Goal: Task Accomplishment & Management: Manage account settings

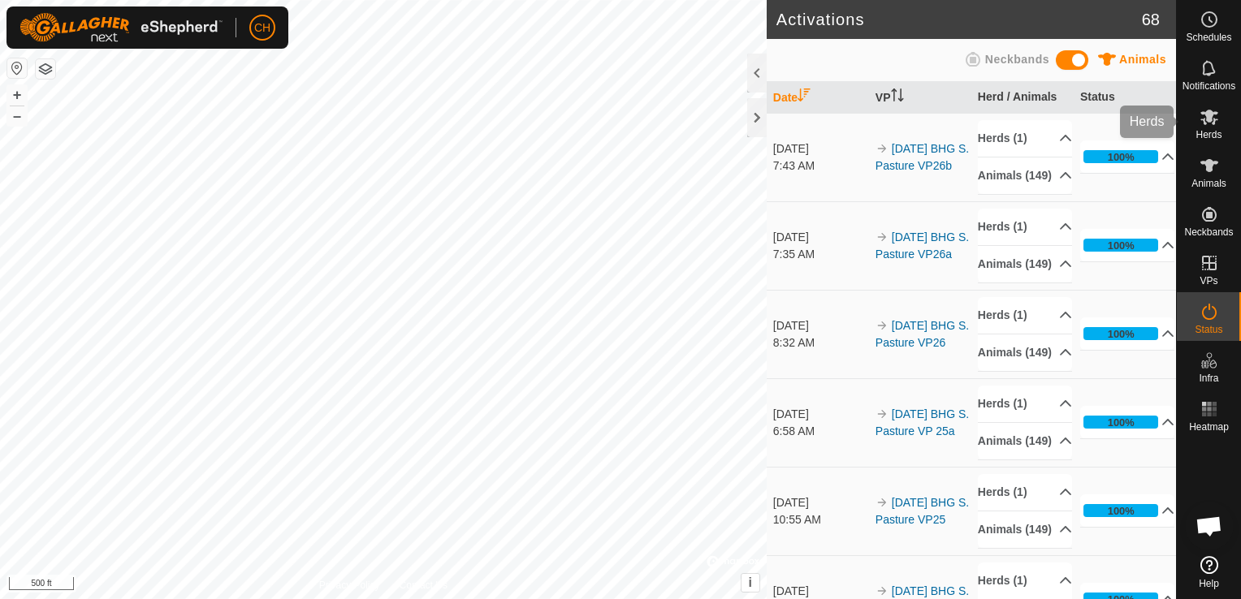
click at [1204, 125] on icon at bounding box center [1208, 116] width 19 height 19
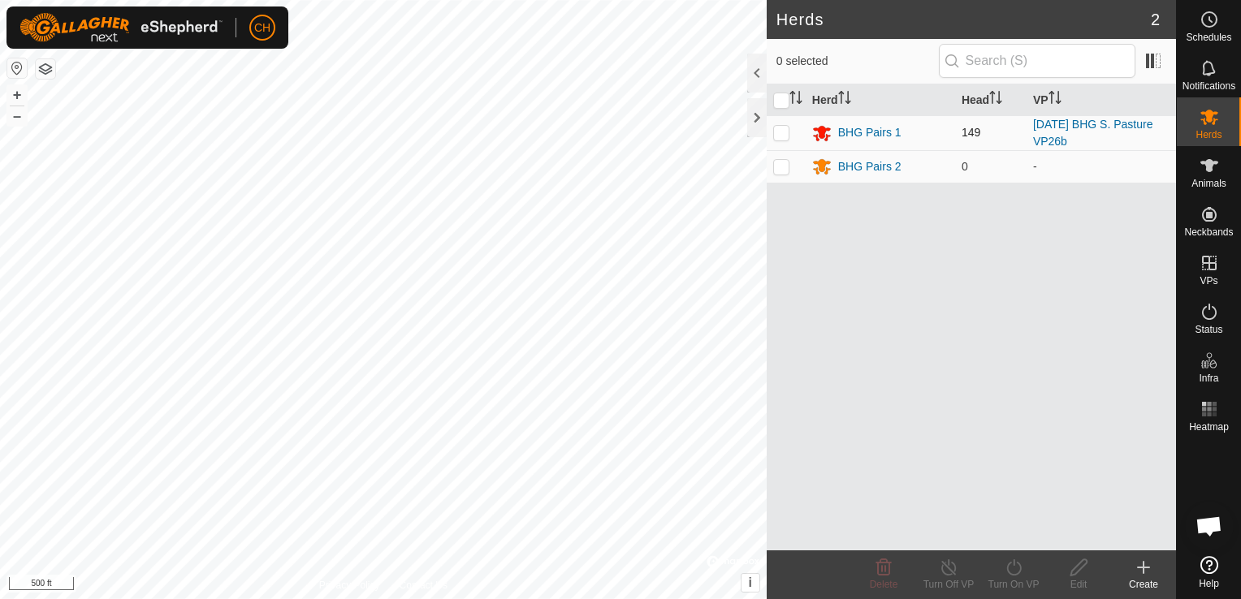
click at [780, 133] on p-checkbox at bounding box center [781, 132] width 16 height 13
checkbox input "true"
click at [1021, 570] on icon at bounding box center [1014, 567] width 20 height 19
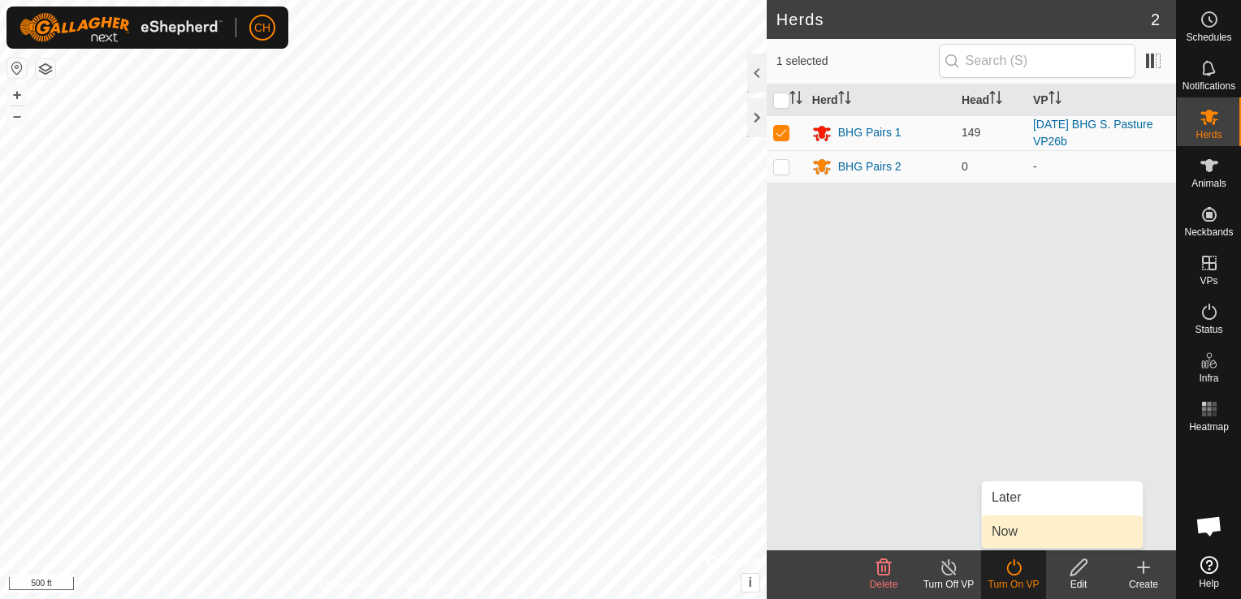
click at [1017, 533] on link "Now" at bounding box center [1062, 532] width 161 height 32
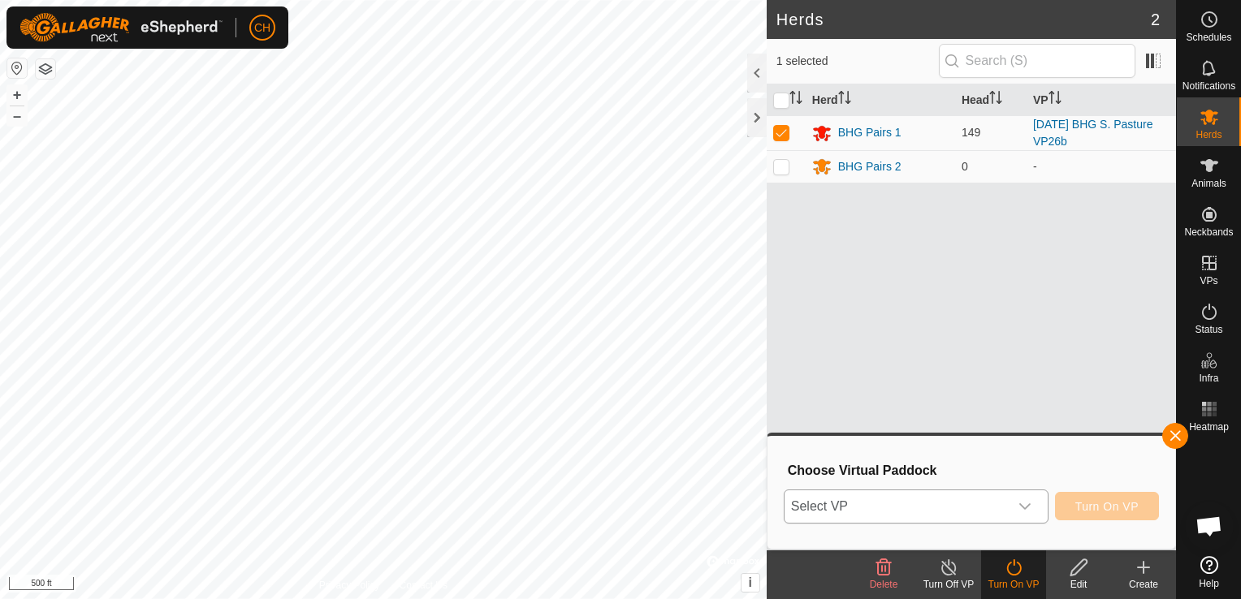
click at [1025, 502] on icon "dropdown trigger" at bounding box center [1024, 506] width 13 height 13
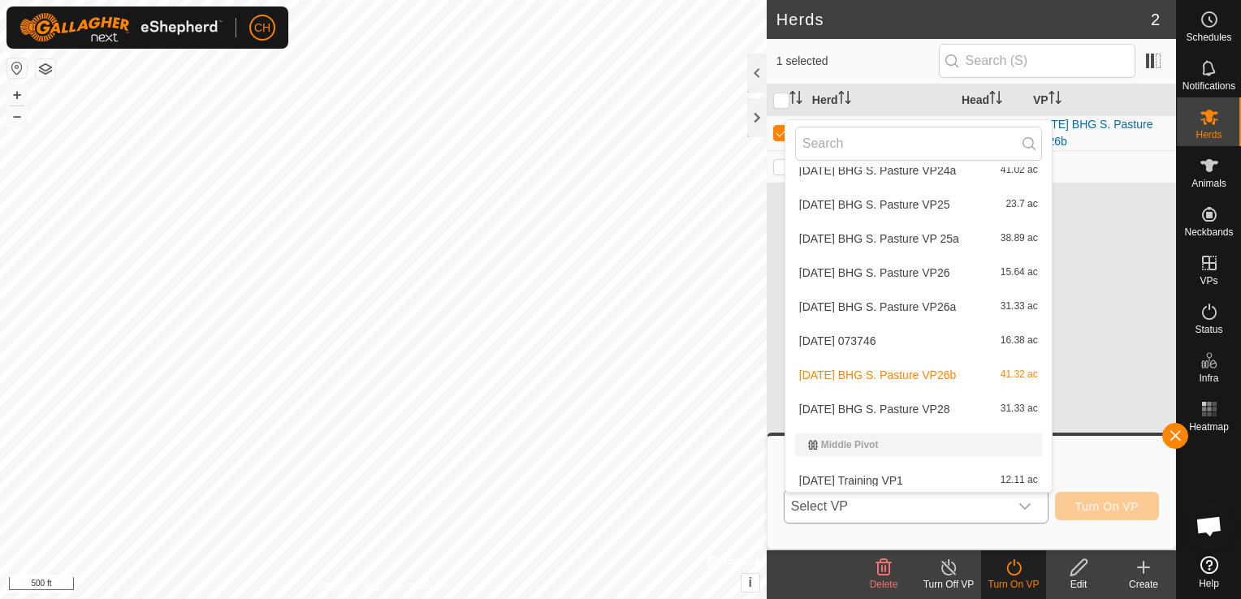
scroll to position [1624, 0]
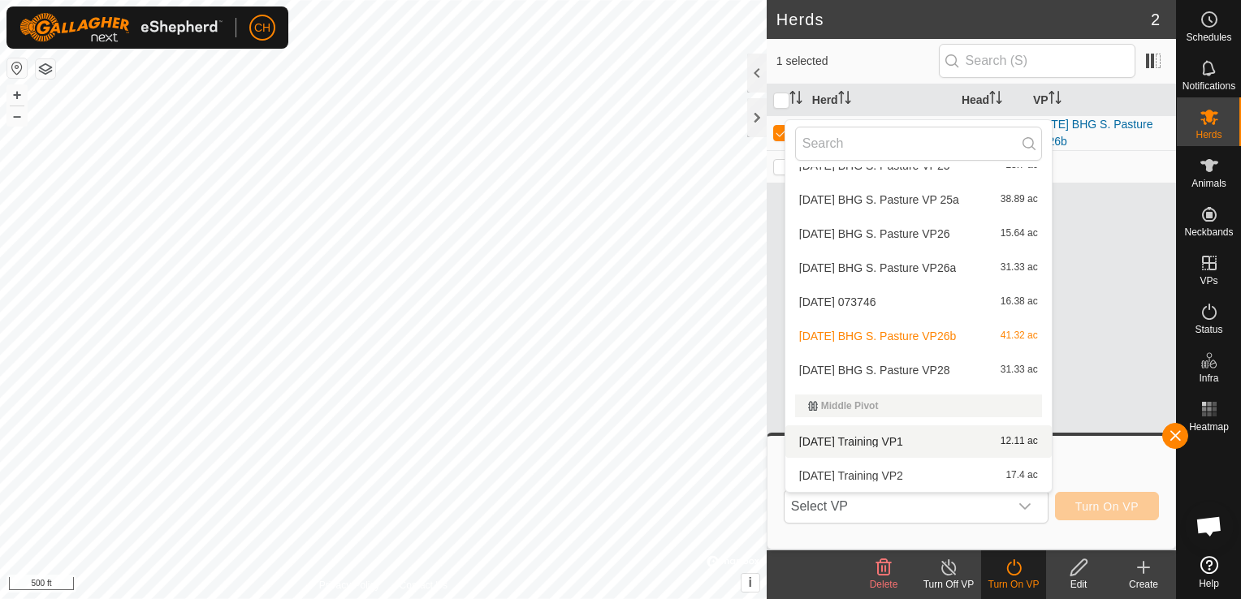
click at [1108, 320] on div "Herd Head VP BHG Pairs 1 149 2025-09-17 BHG S. Pasture VP26b BHG Pairs 2 0 -" at bounding box center [970, 317] width 409 height 466
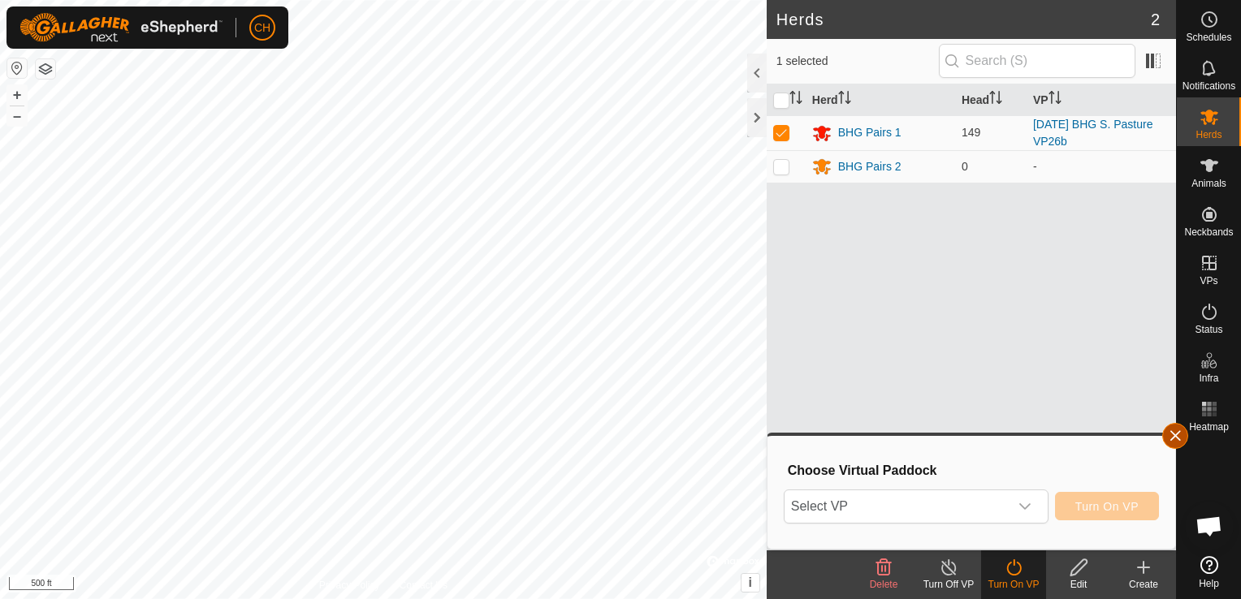
click at [1170, 439] on button "button" at bounding box center [1175, 436] width 26 height 26
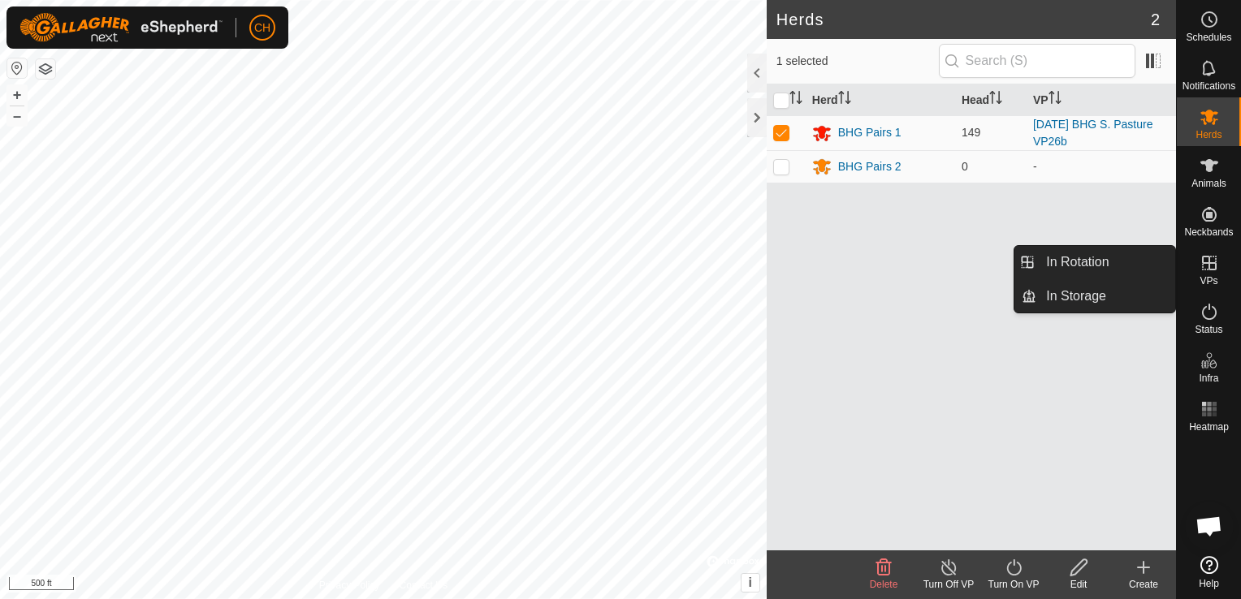
click at [1211, 265] on icon at bounding box center [1208, 262] width 19 height 19
click at [1093, 274] on link "In Rotation" at bounding box center [1105, 262] width 139 height 32
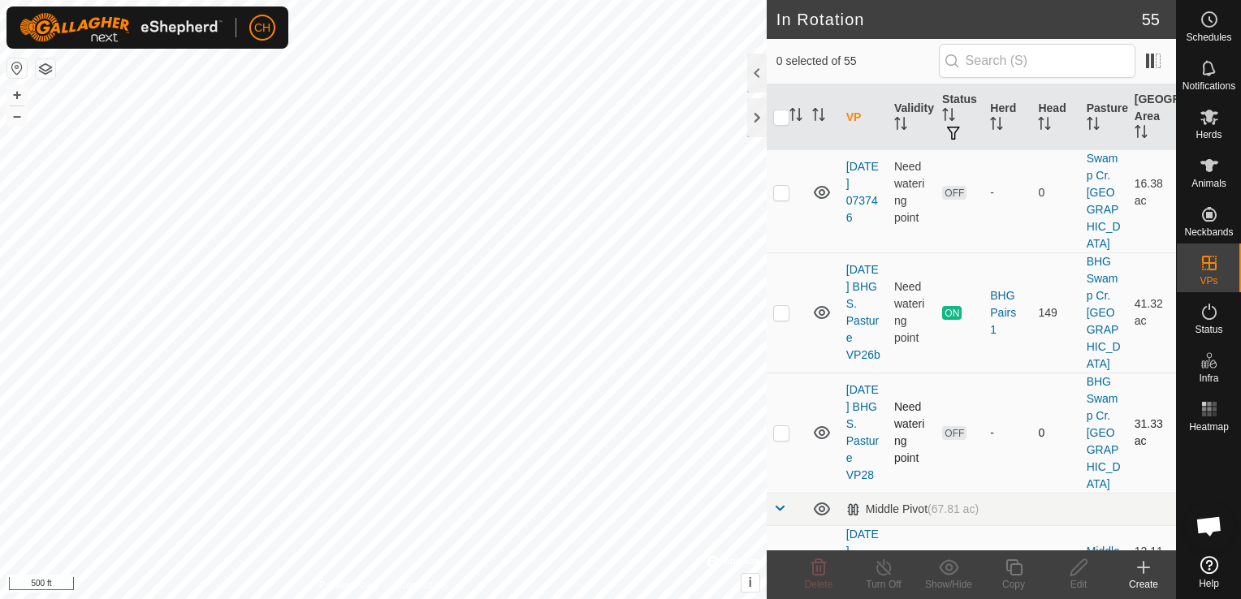
scroll to position [6020, 0]
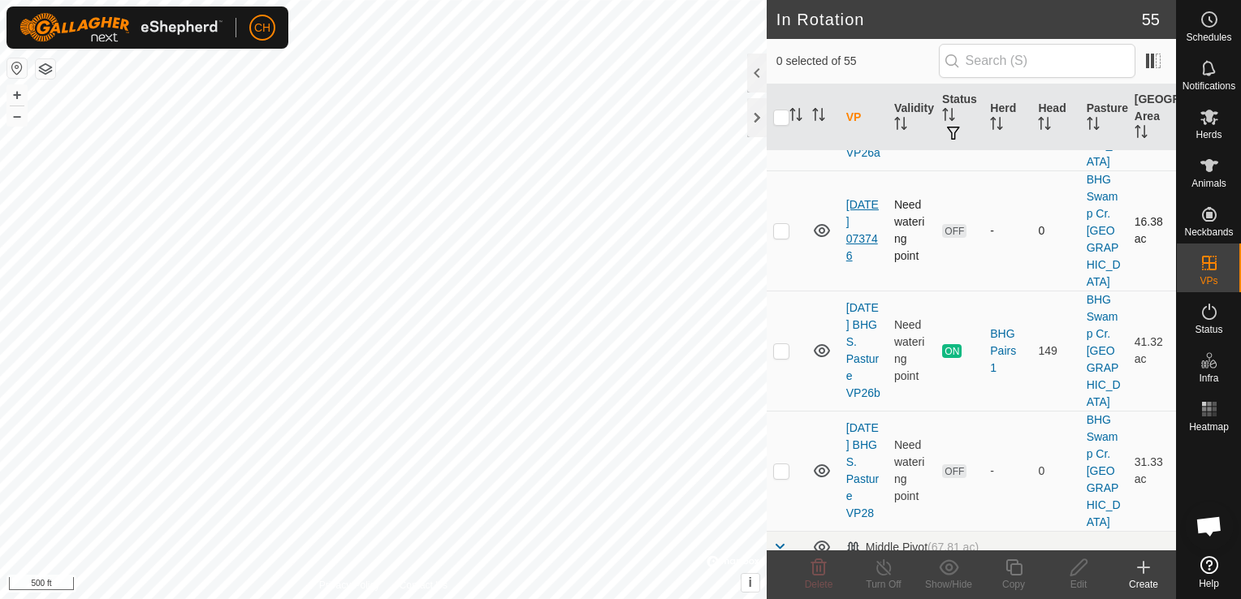
click at [864, 262] on link "2025-09-17 073746" at bounding box center [862, 230] width 32 height 64
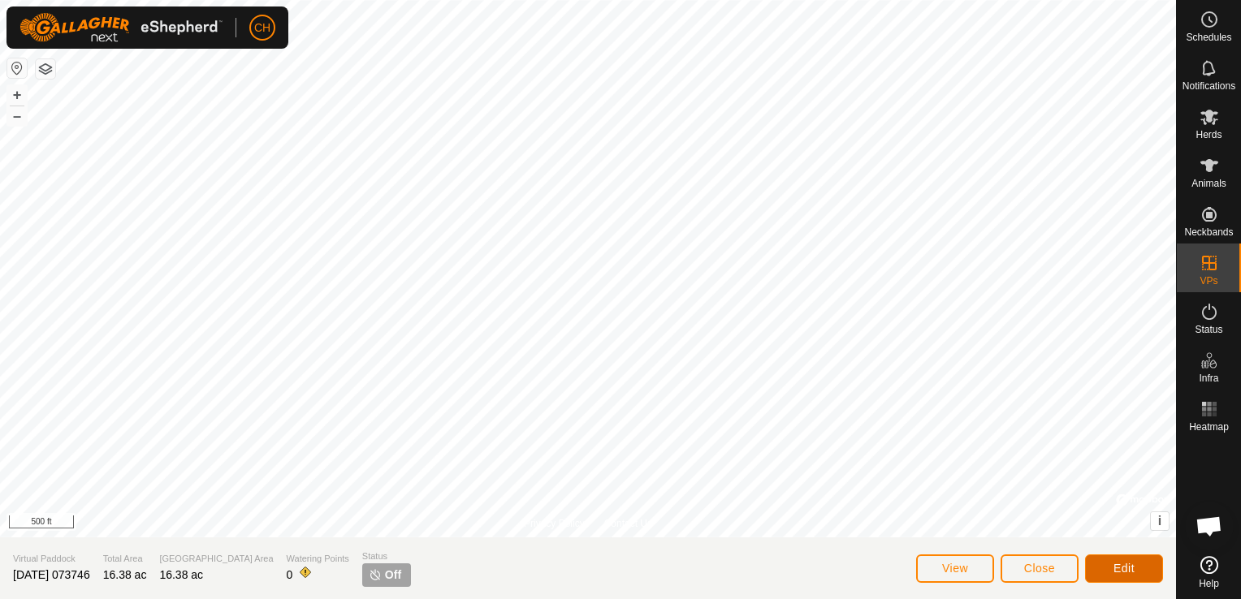
click at [1126, 568] on span "Edit" at bounding box center [1123, 568] width 21 height 13
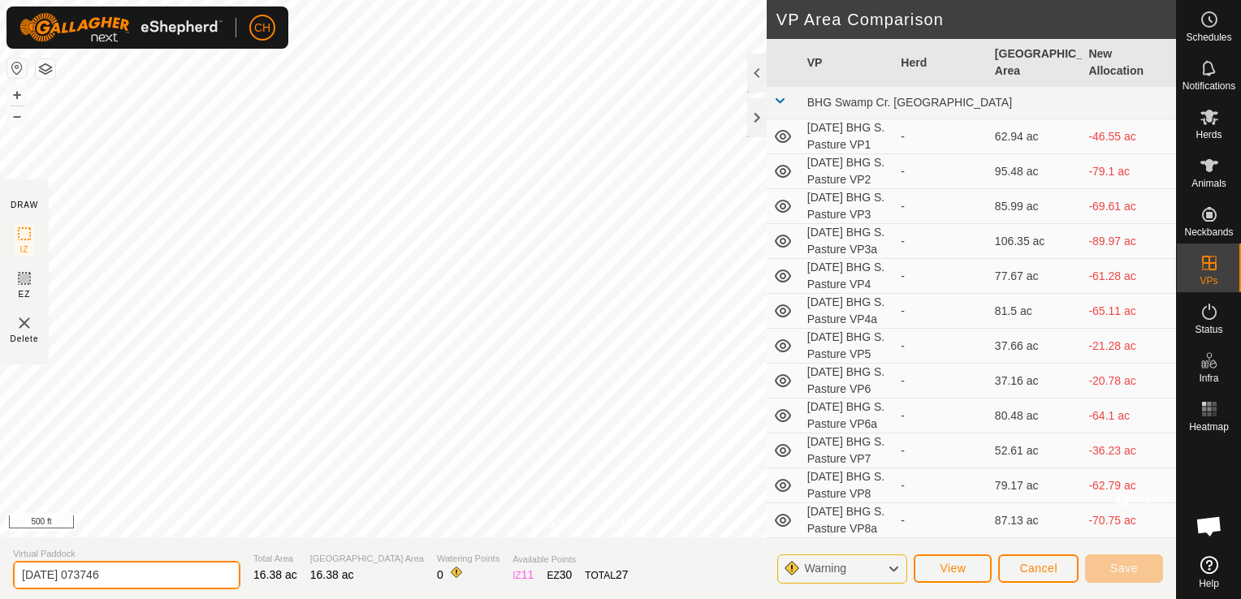
click at [132, 576] on input "2025-09-17 073746" at bounding box center [126, 575] width 227 height 28
type input "[DATE] BHG S. Pasture VP27"
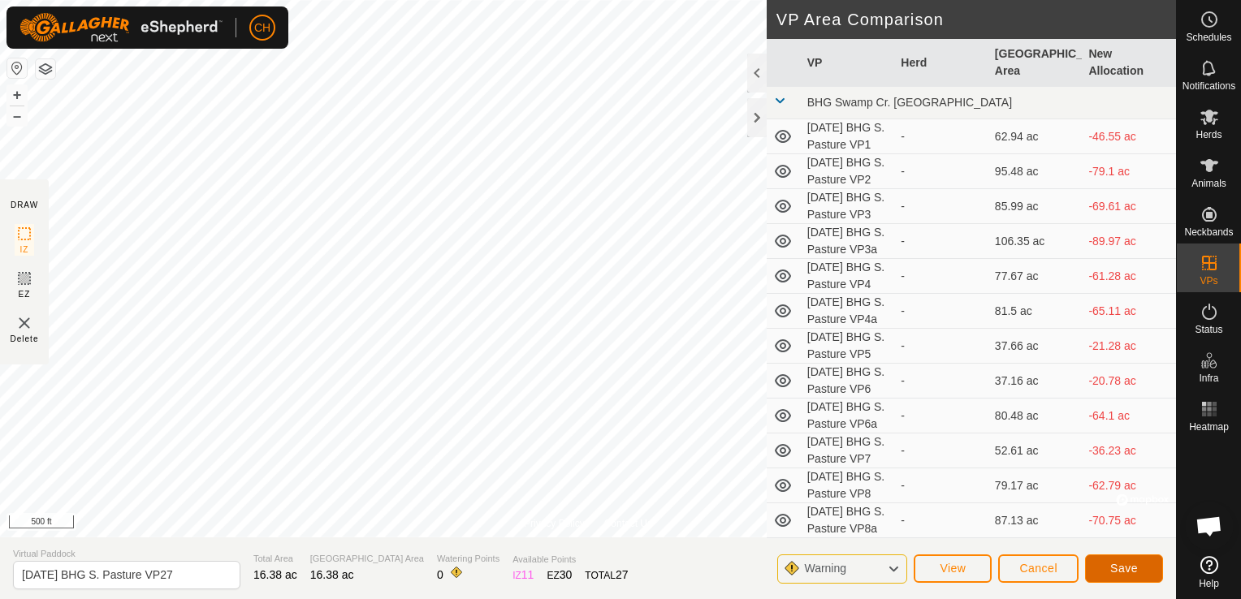
click at [1137, 567] on button "Save" at bounding box center [1124, 569] width 78 height 28
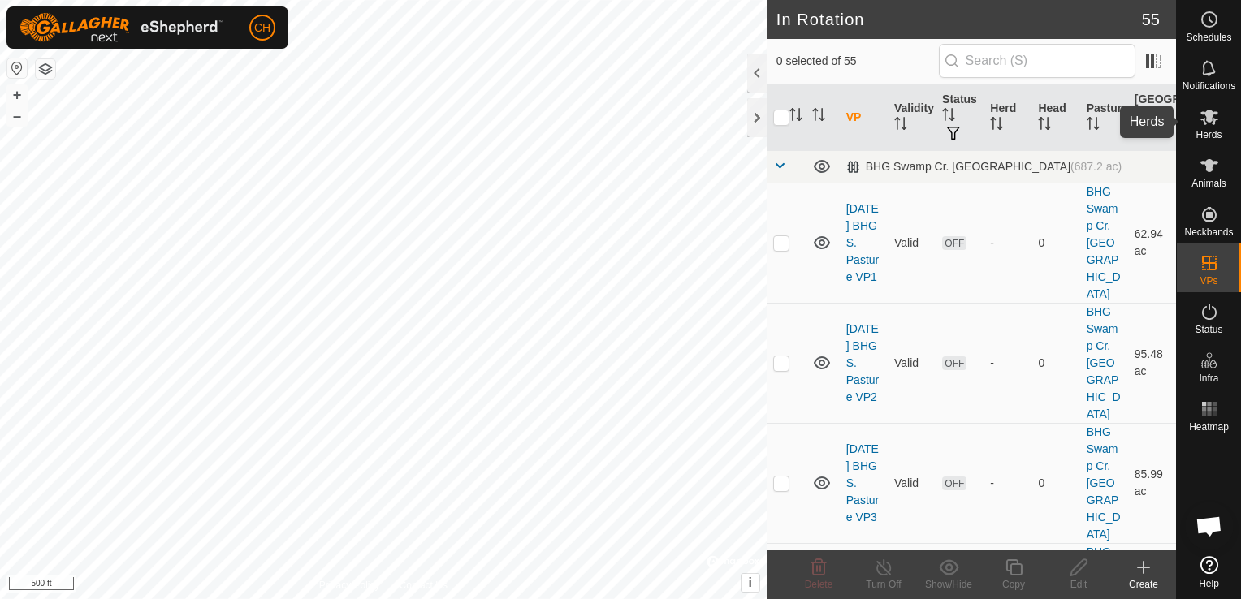
click at [1211, 132] on span "Herds" at bounding box center [1208, 135] width 26 height 10
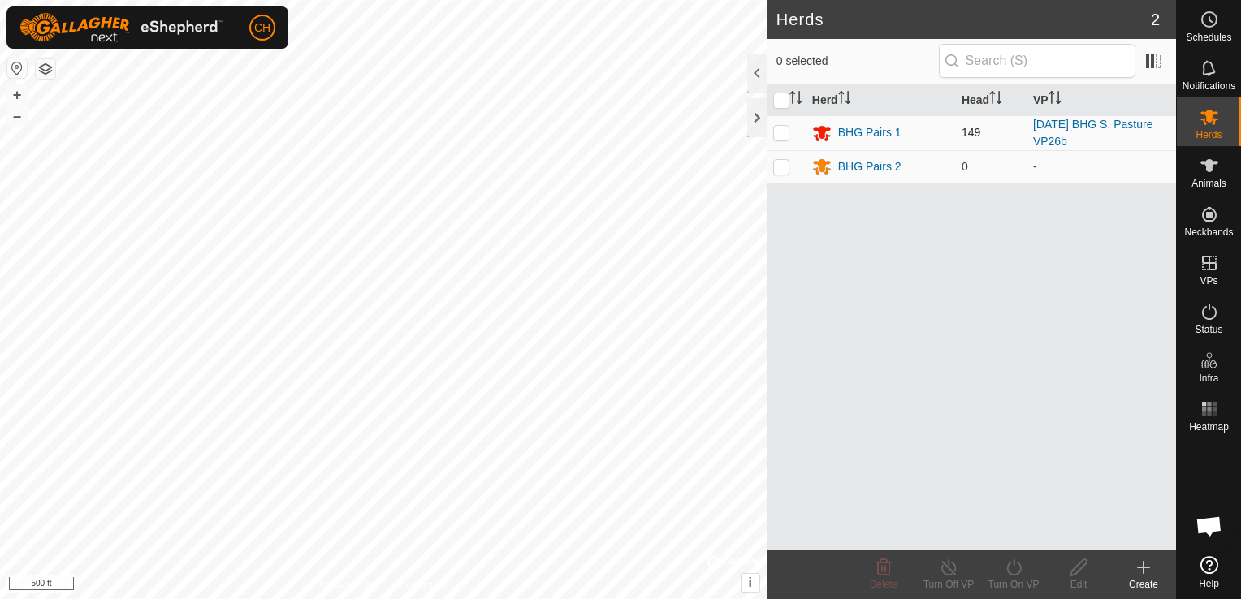
click at [779, 133] on p-checkbox at bounding box center [781, 132] width 16 height 13
checkbox input "true"
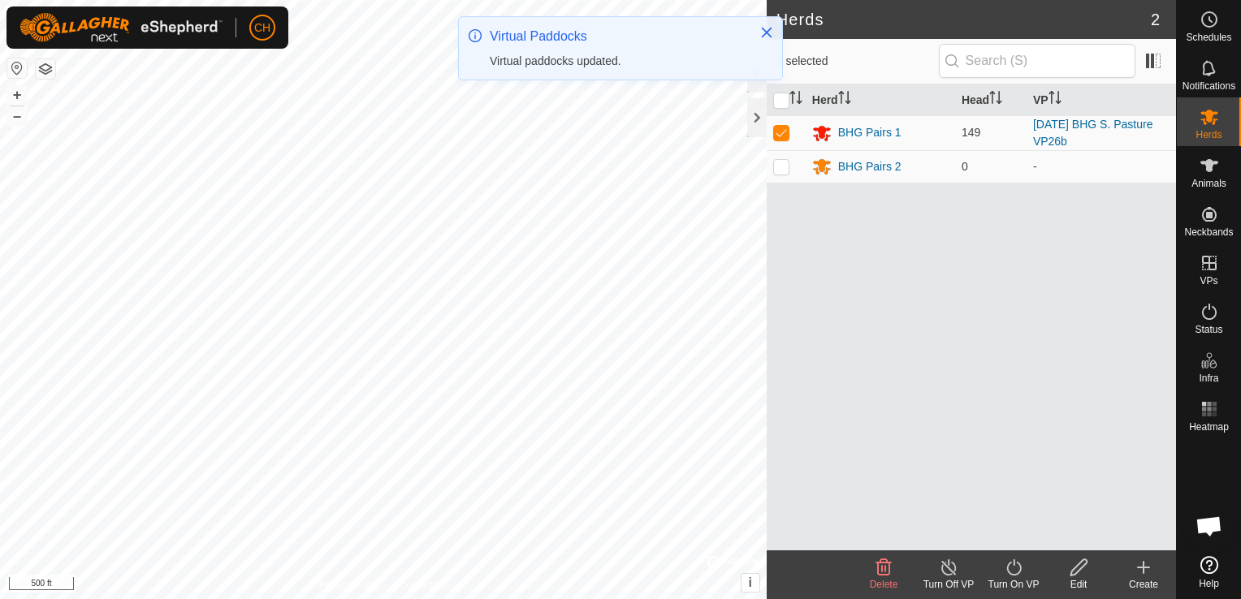
click at [1013, 563] on icon at bounding box center [1013, 567] width 15 height 16
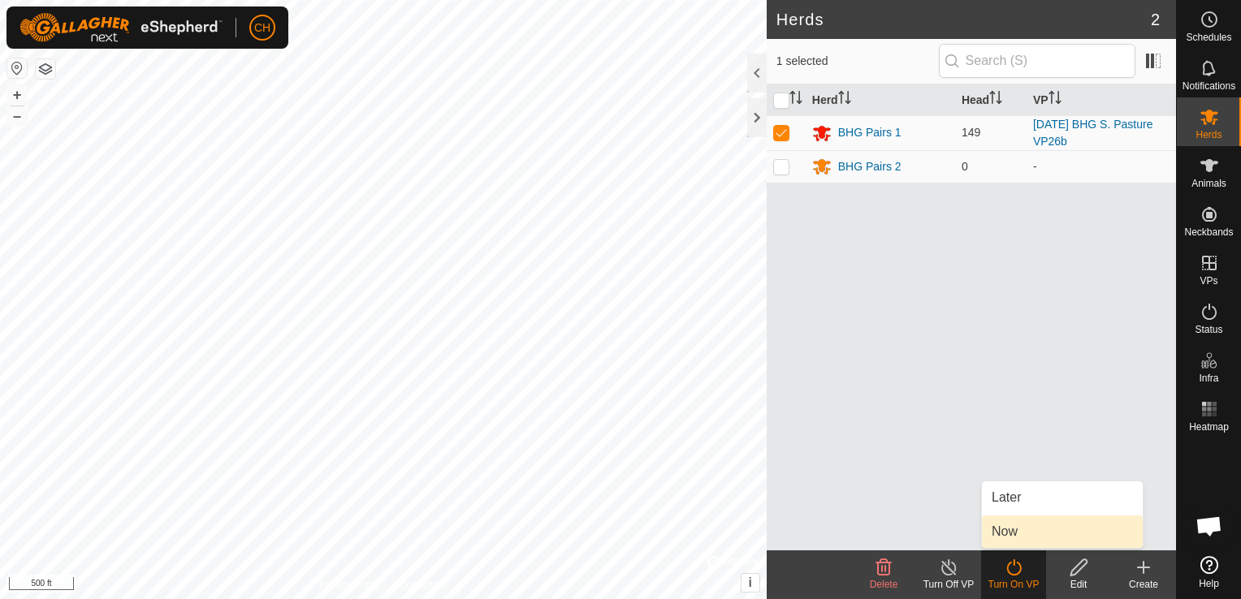
click at [1017, 530] on link "Now" at bounding box center [1062, 532] width 161 height 32
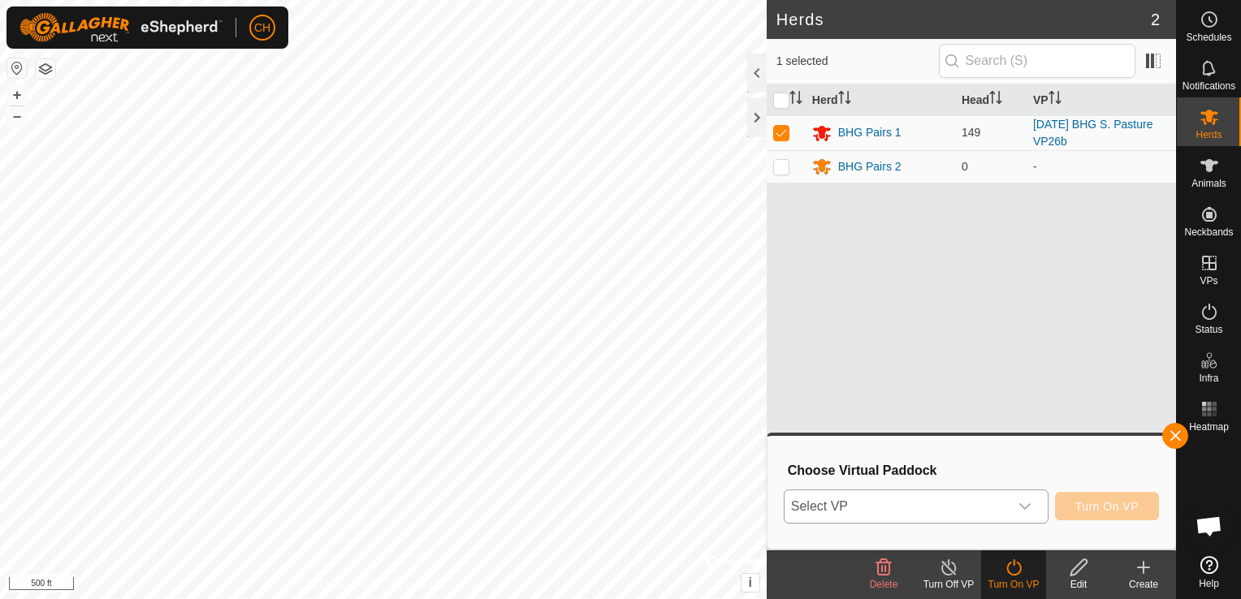
click at [1027, 507] on icon "dropdown trigger" at bounding box center [1024, 506] width 13 height 13
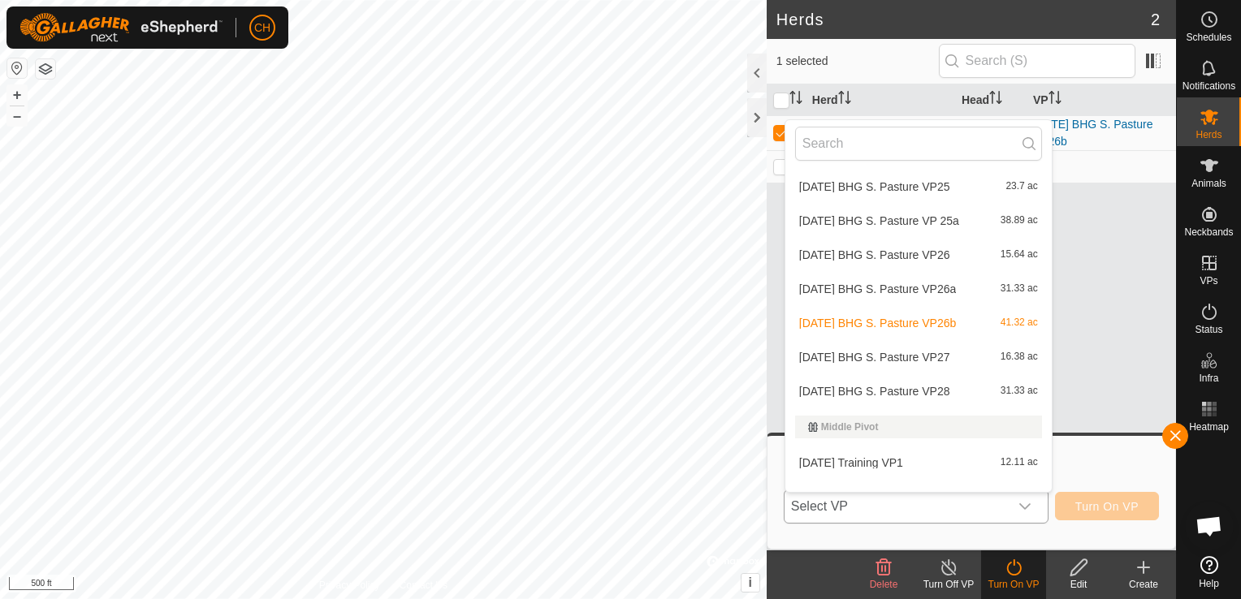
scroll to position [1624, 0]
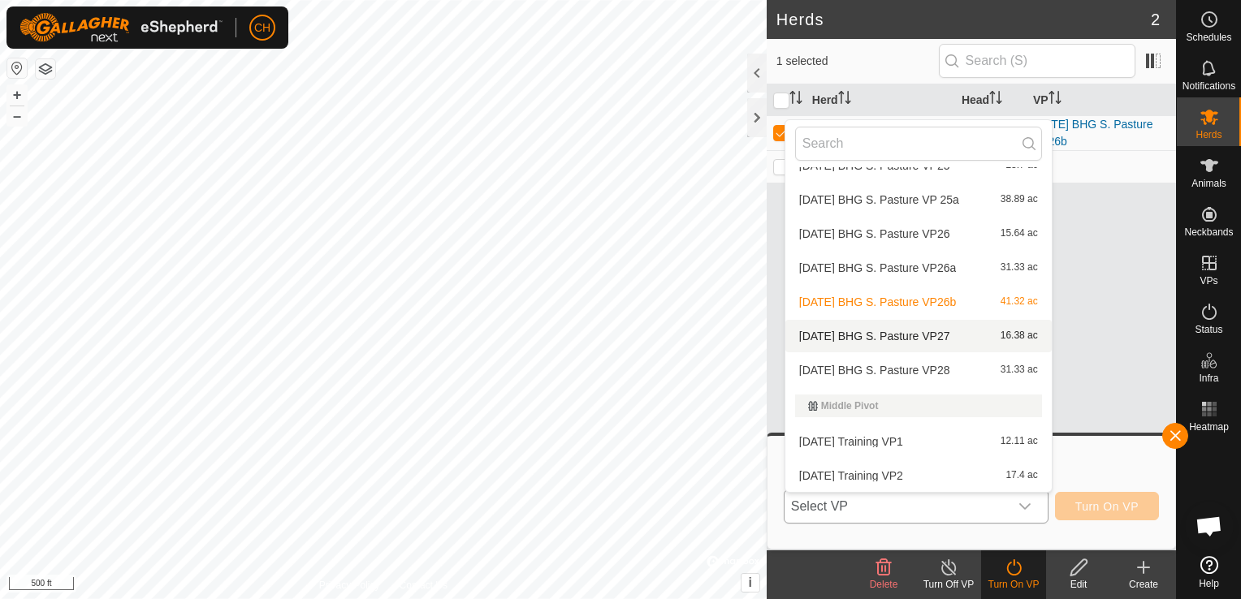
click at [942, 339] on li "2025-09-17 BHG S. Pasture VP27 16.38 ac" at bounding box center [918, 336] width 266 height 32
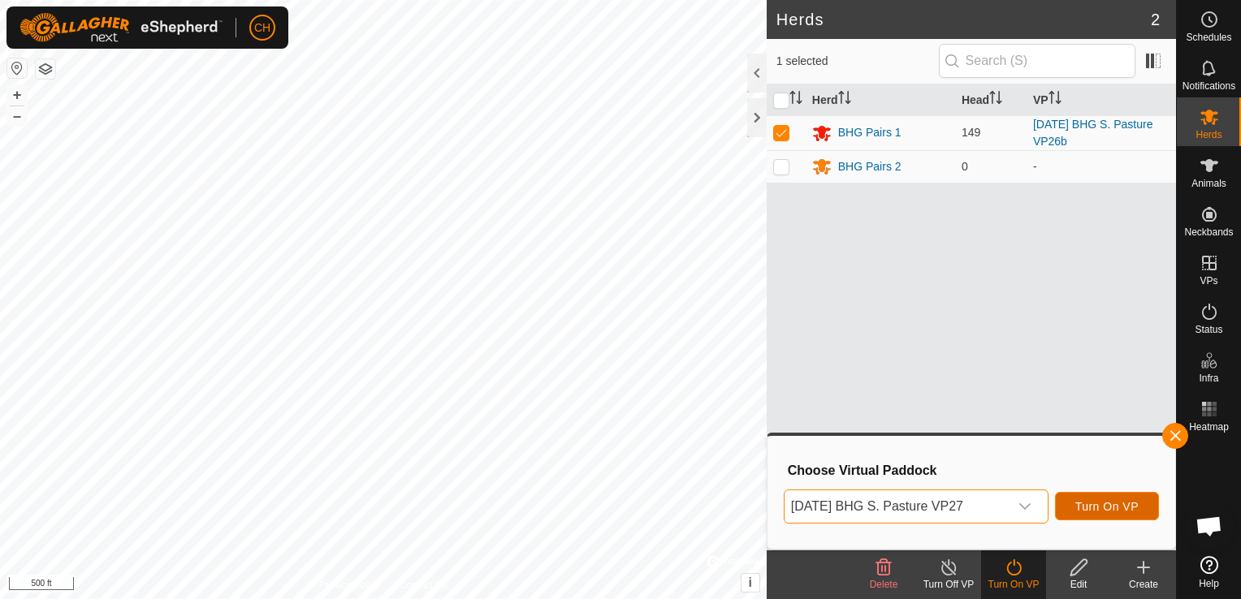
click at [1115, 505] on span "Turn On VP" at bounding box center [1106, 506] width 63 height 13
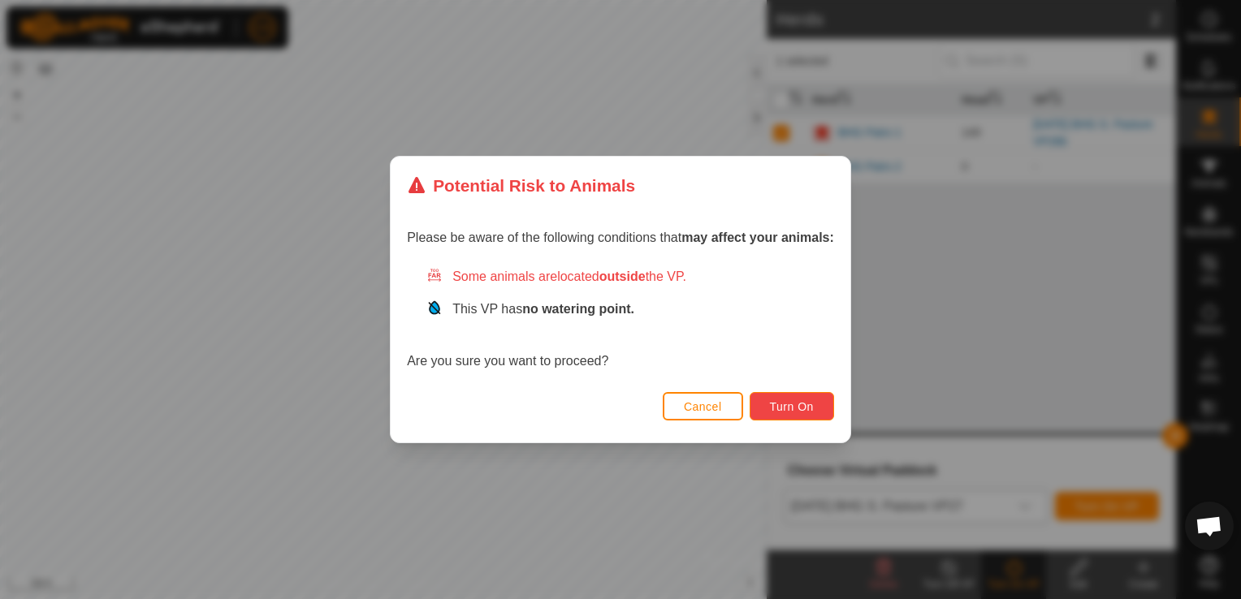
click at [824, 411] on button "Turn On" at bounding box center [791, 406] width 84 height 28
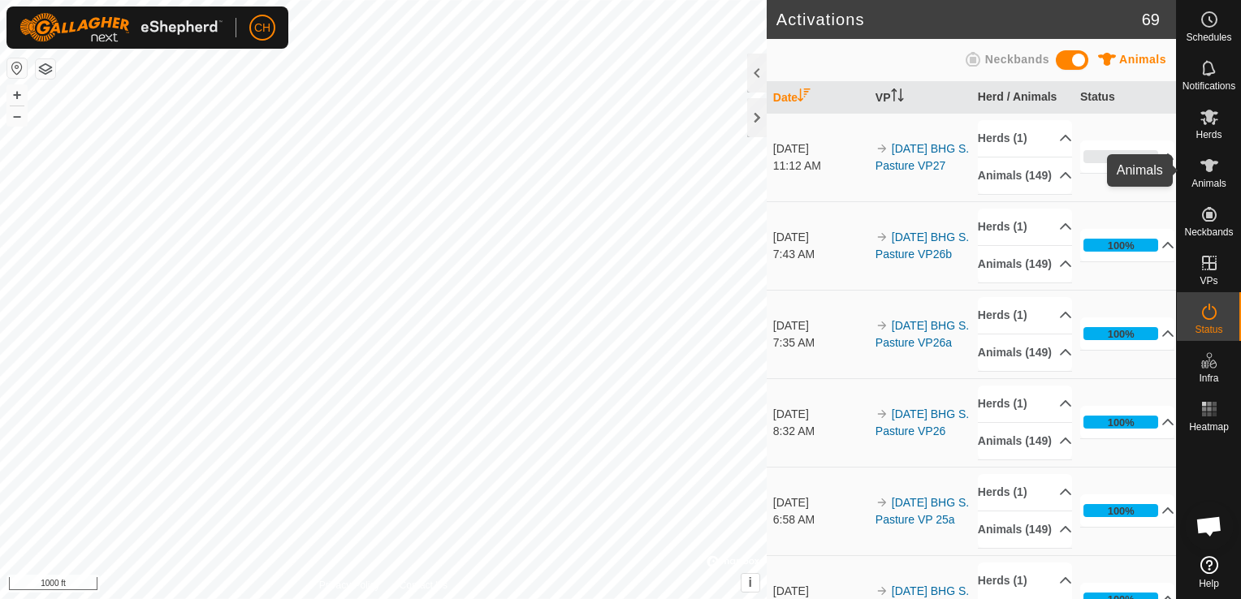
click at [1208, 168] on icon at bounding box center [1209, 165] width 18 height 13
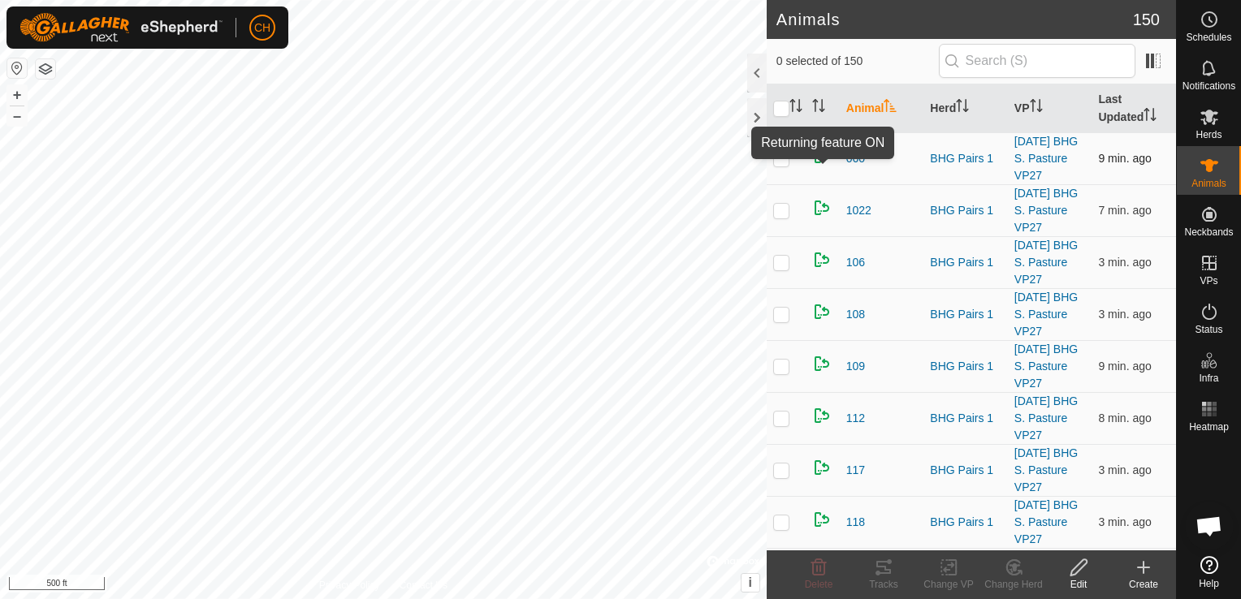
click at [819, 164] on img at bounding box center [821, 155] width 19 height 19
click at [779, 165] on p-checkbox at bounding box center [781, 158] width 16 height 13
checkbox input "true"
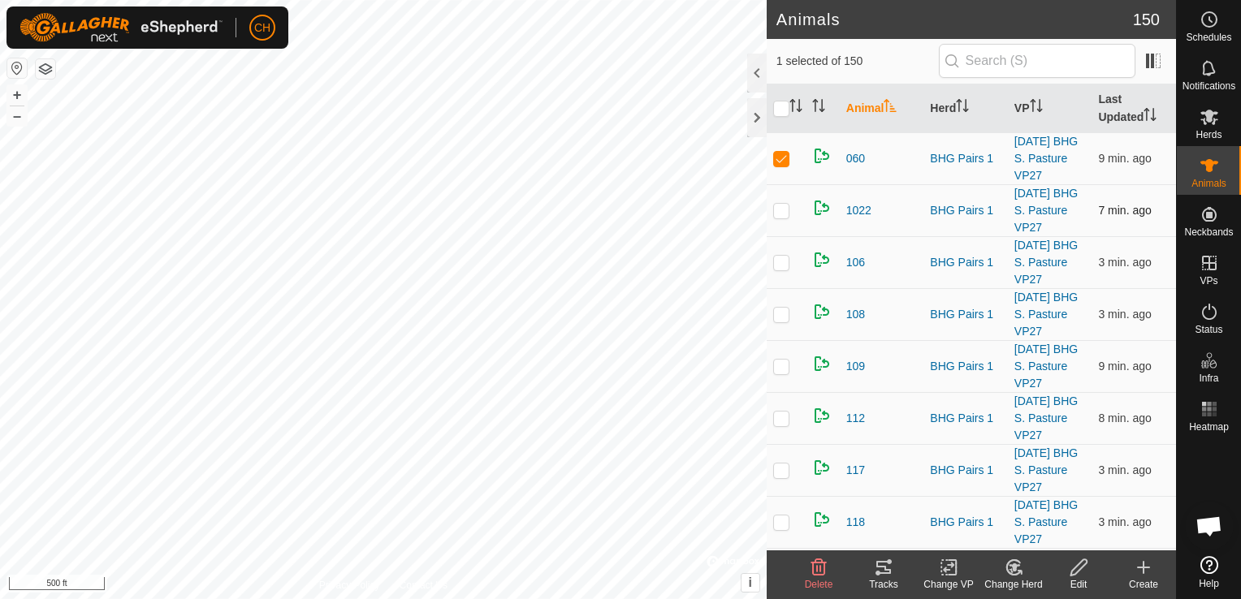
click at [779, 217] on p-checkbox at bounding box center [781, 210] width 16 height 13
checkbox input "true"
drag, startPoint x: 779, startPoint y: 239, endPoint x: 802, endPoint y: 199, distance: 45.8
click at [802, 184] on td at bounding box center [785, 158] width 39 height 52
click at [778, 165] on p-checkbox at bounding box center [781, 158] width 16 height 13
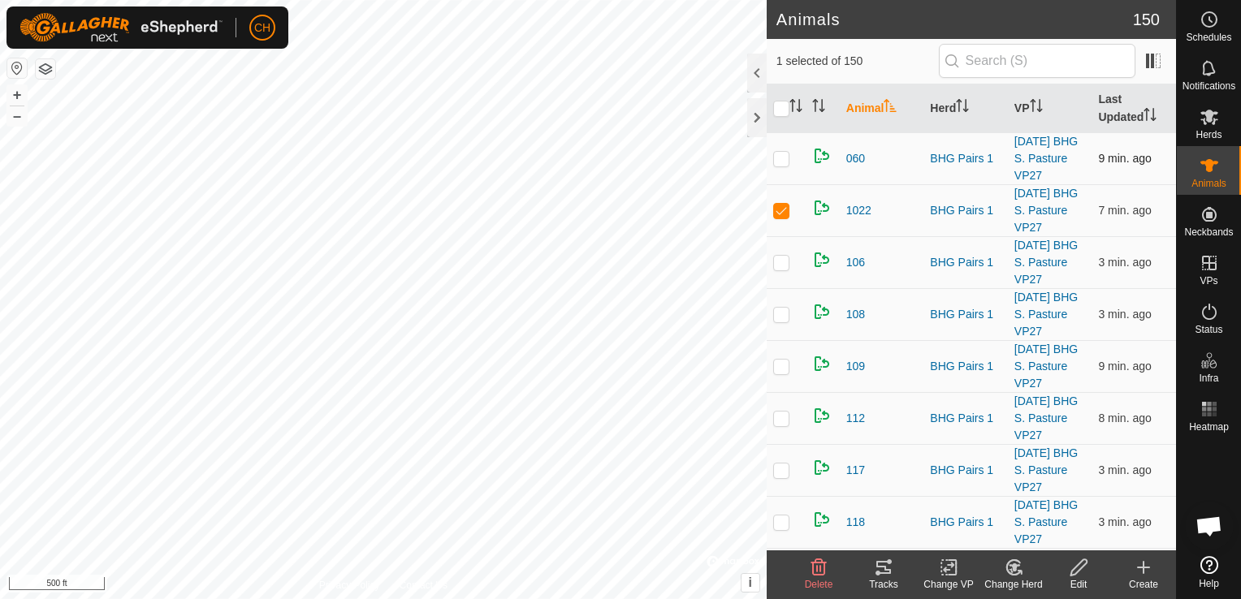
checkbox input "true"
click at [783, 217] on p-checkbox at bounding box center [781, 210] width 16 height 13
checkbox input "false"
click at [781, 164] on p-checkbox at bounding box center [781, 158] width 16 height 13
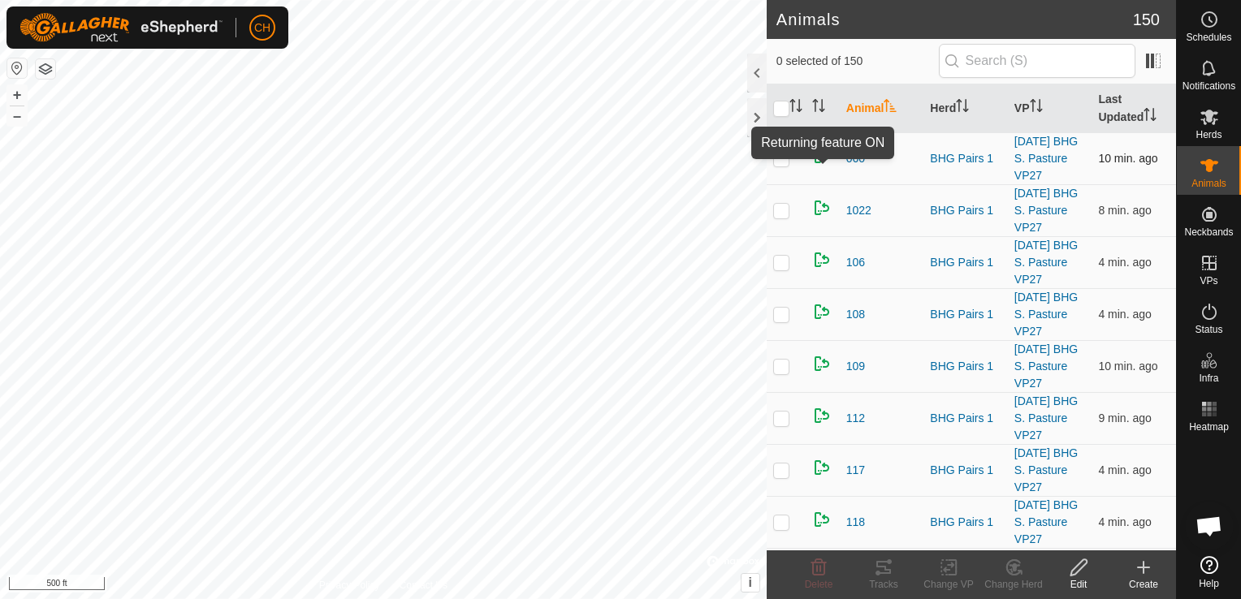
click at [824, 163] on img at bounding box center [821, 155] width 19 height 19
click at [782, 165] on p-checkbox at bounding box center [781, 158] width 16 height 13
checkbox input "true"
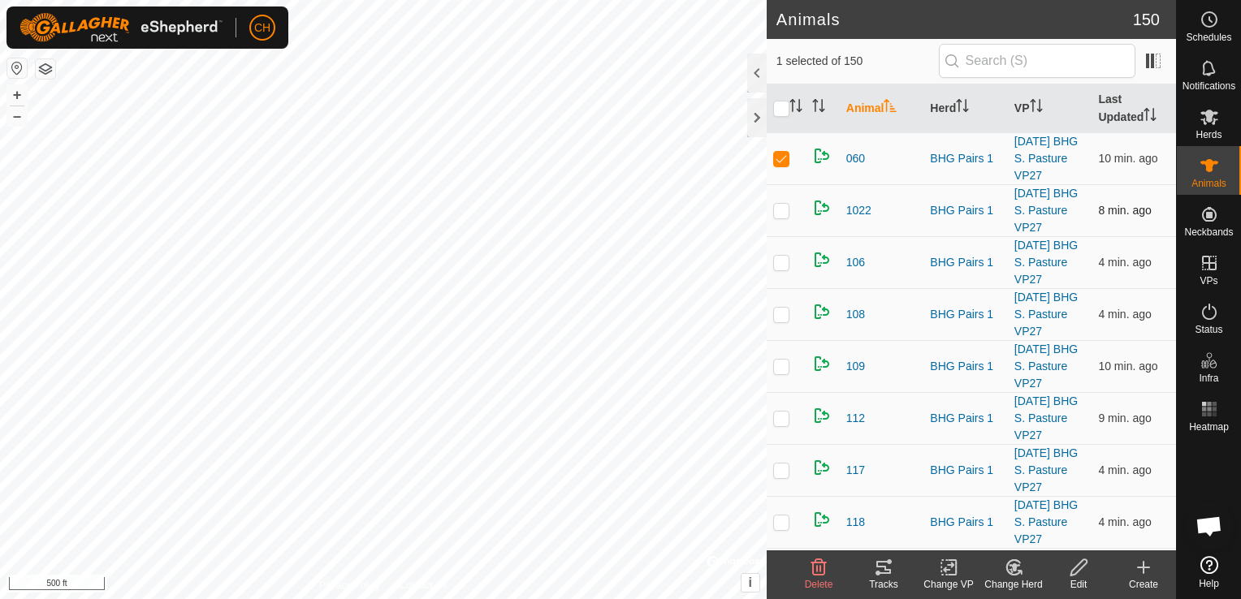
click at [783, 217] on p-checkbox at bounding box center [781, 210] width 16 height 13
checkbox input "true"
click at [783, 269] on p-checkbox at bounding box center [781, 262] width 16 height 13
checkbox input "true"
click at [779, 321] on p-checkbox at bounding box center [781, 314] width 16 height 13
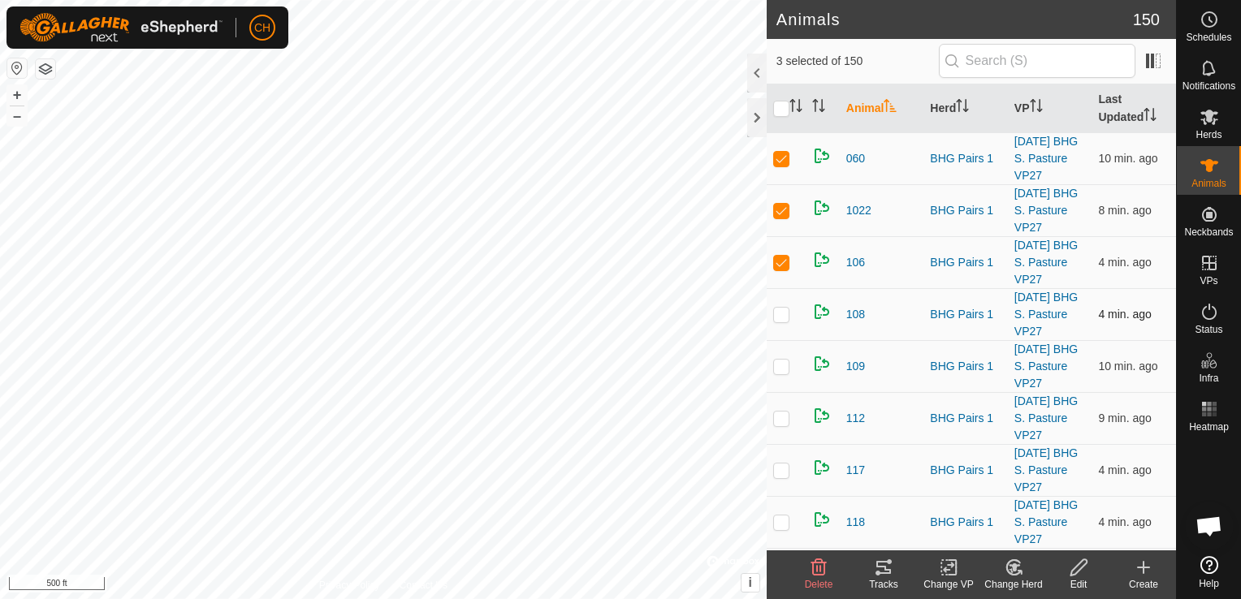
checkbox input "true"
click at [783, 373] on p-checkbox at bounding box center [781, 366] width 16 height 13
checkbox input "true"
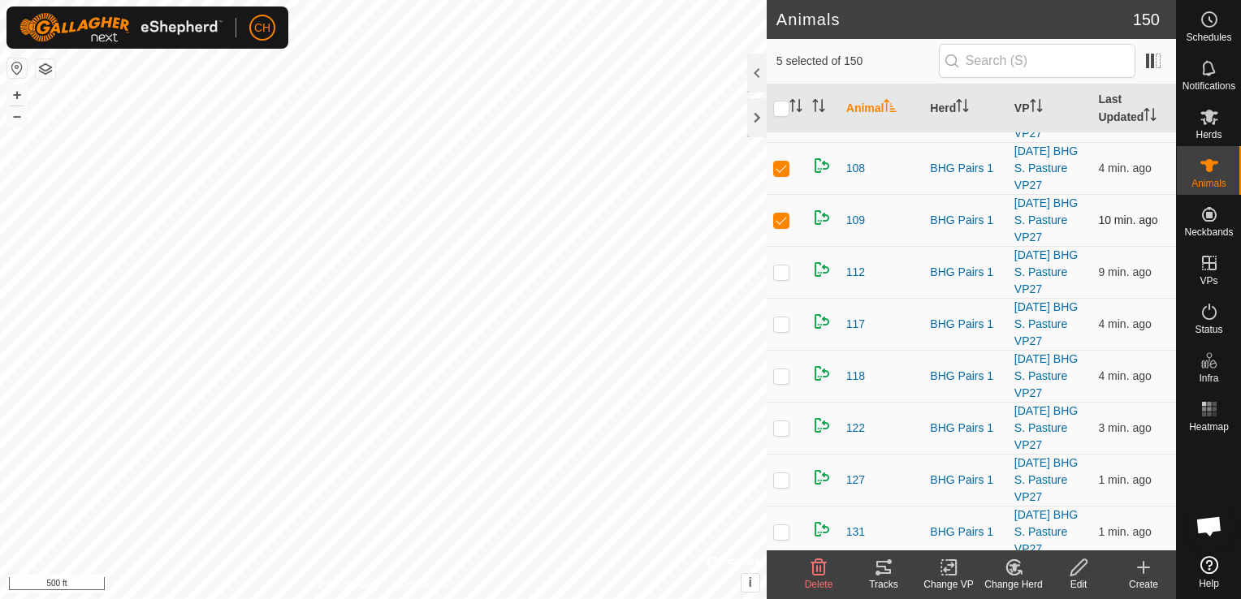
scroll to position [162, 0]
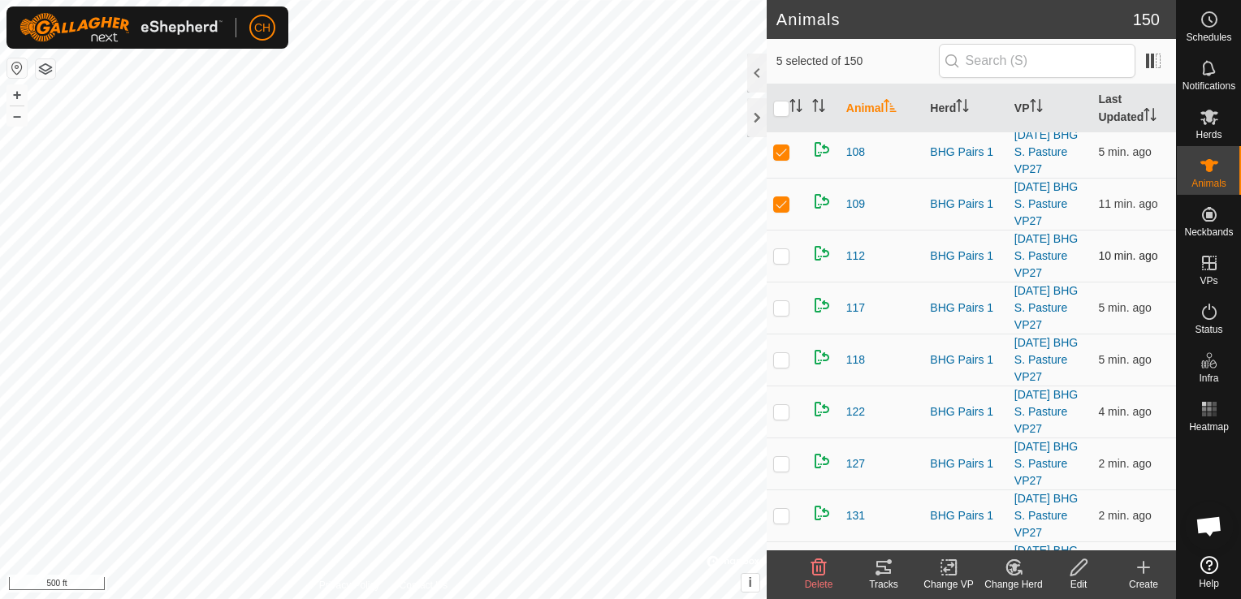
click at [782, 262] on p-checkbox at bounding box center [781, 255] width 16 height 13
checkbox input "true"
click at [775, 314] on p-checkbox at bounding box center [781, 307] width 16 height 13
checkbox input "true"
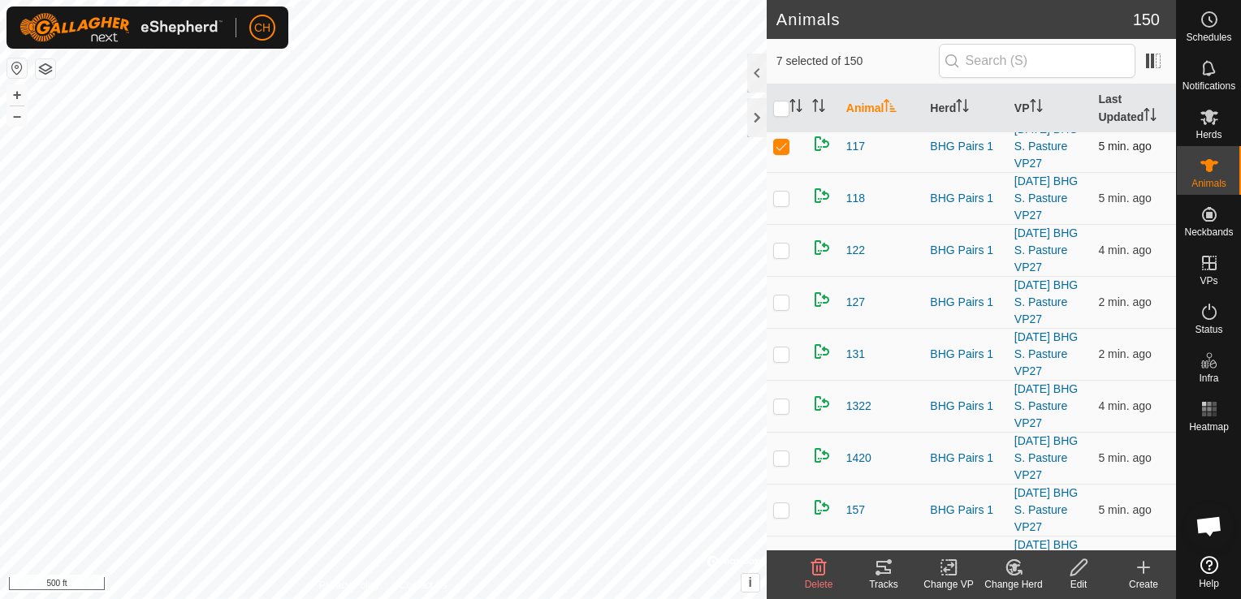
scroll to position [325, 0]
click at [785, 204] on p-checkbox at bounding box center [781, 197] width 16 height 13
checkbox input "true"
click at [783, 256] on p-checkbox at bounding box center [781, 249] width 16 height 13
checkbox input "true"
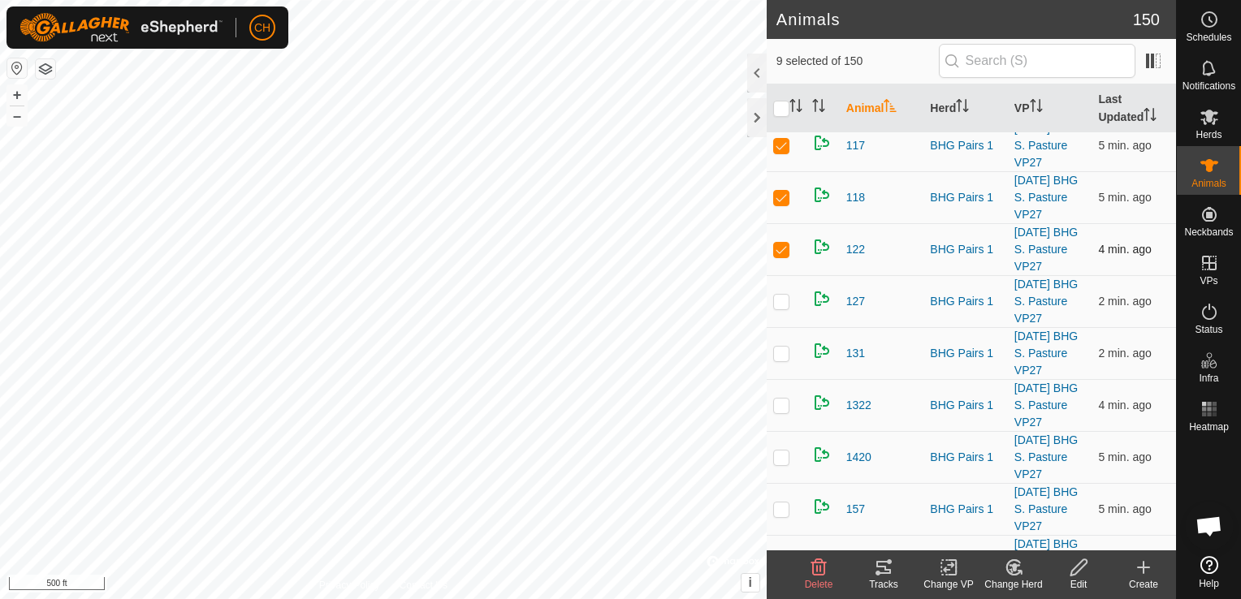
scroll to position [406, 0]
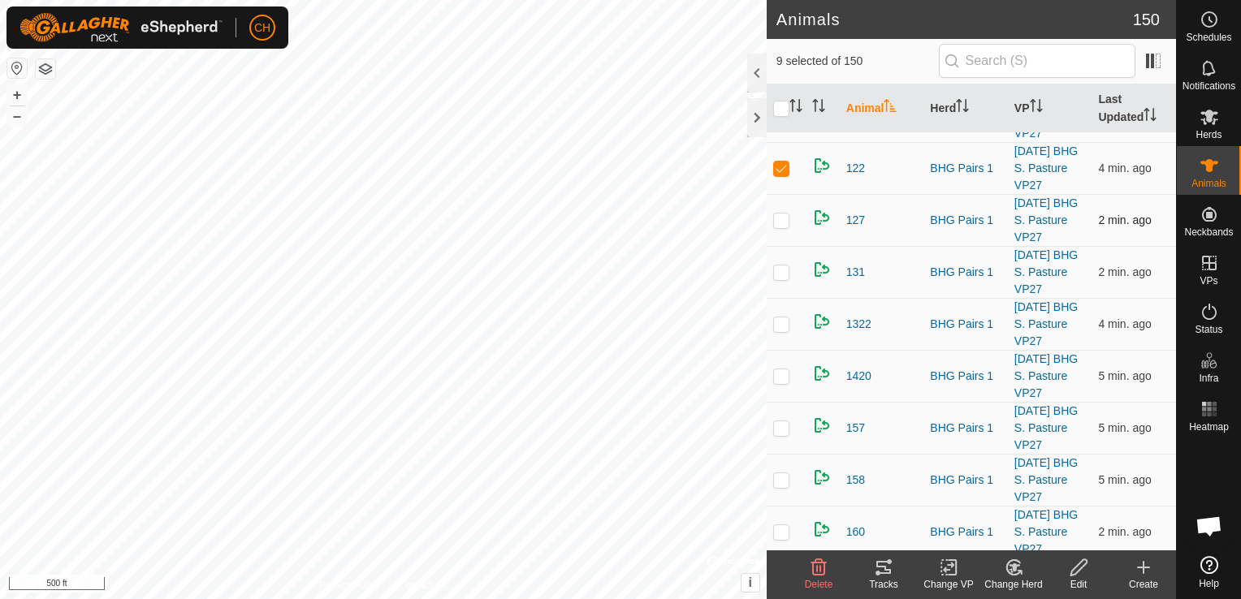
click at [782, 227] on p-checkbox at bounding box center [781, 220] width 16 height 13
checkbox input "true"
click at [783, 278] on p-checkbox at bounding box center [781, 271] width 16 height 13
checkbox input "true"
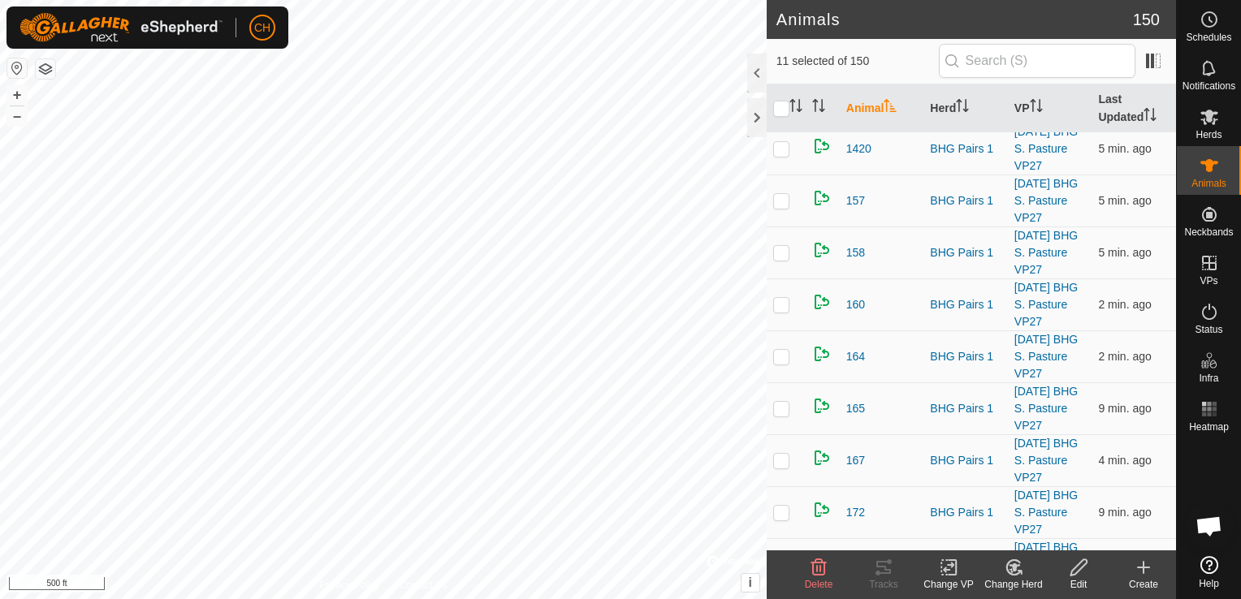
scroll to position [650, 0]
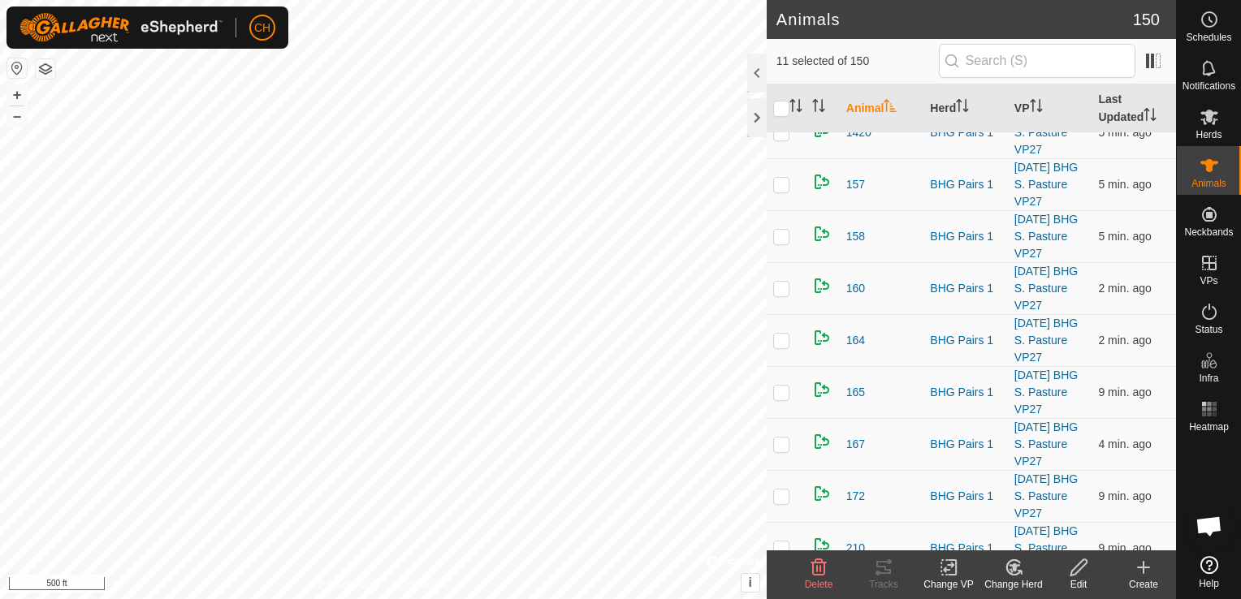
click at [782, 87] on p-checkbox at bounding box center [781, 80] width 16 height 13
checkbox input "true"
click at [782, 139] on p-checkbox at bounding box center [781, 132] width 16 height 13
checkbox input "true"
click at [779, 191] on p-checkbox at bounding box center [781, 184] width 16 height 13
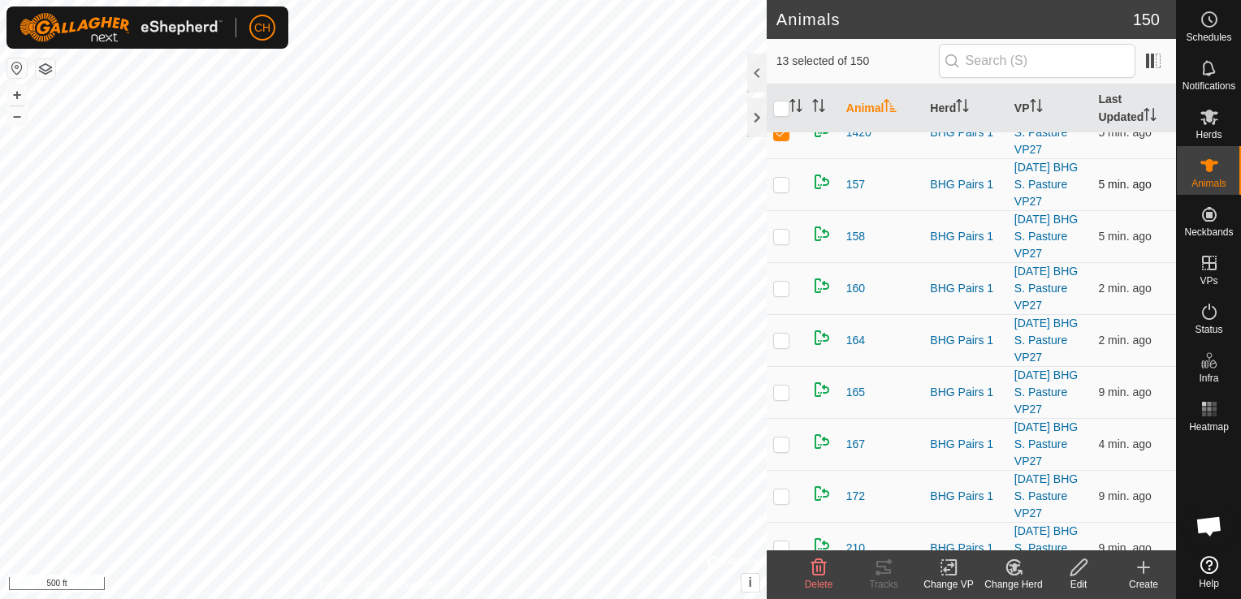
checkbox input "true"
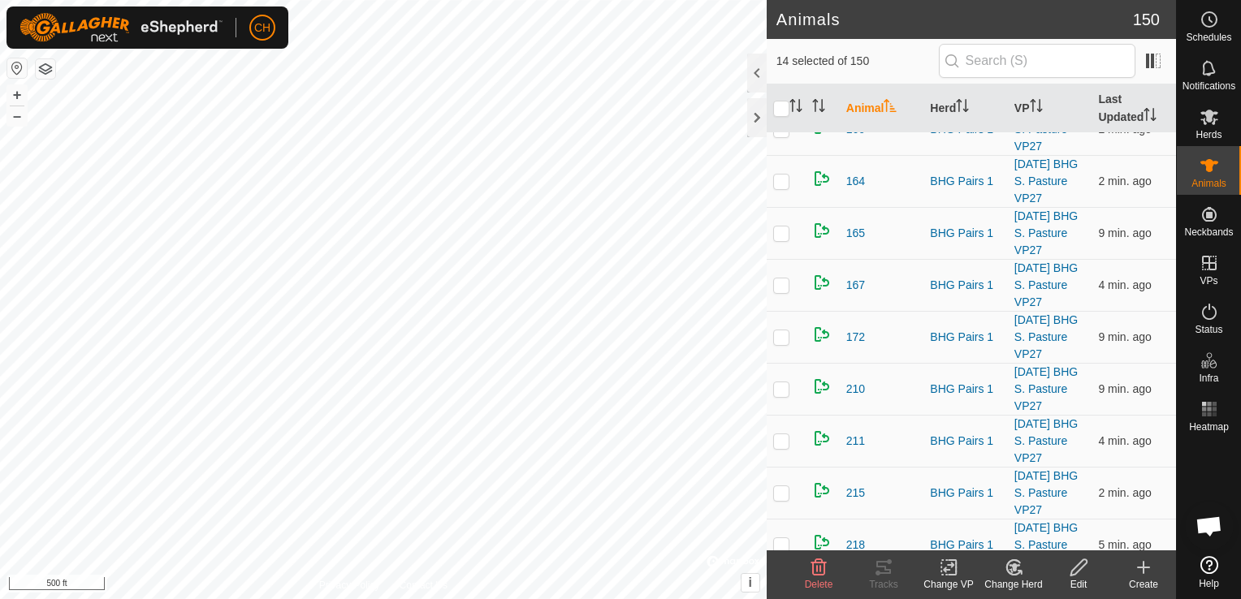
scroll to position [812, 0]
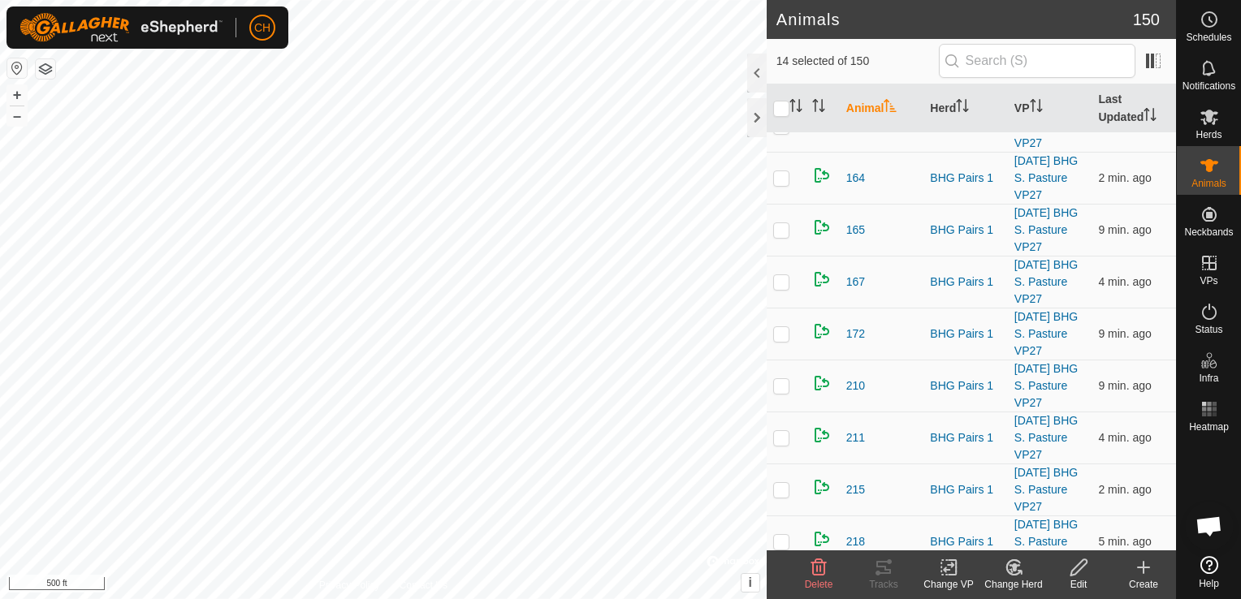
click at [779, 80] on p-checkbox at bounding box center [781, 73] width 16 height 13
checkbox input "true"
click at [786, 132] on p-checkbox at bounding box center [781, 125] width 16 height 13
checkbox input "true"
click at [783, 184] on p-checkbox at bounding box center [781, 177] width 16 height 13
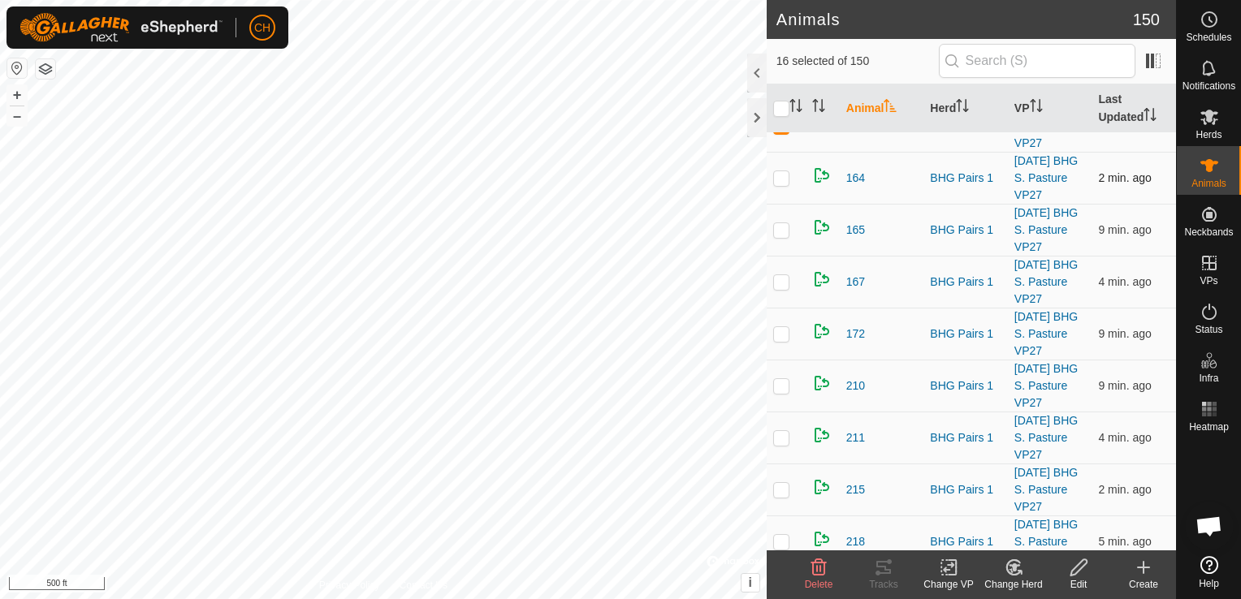
checkbox input "true"
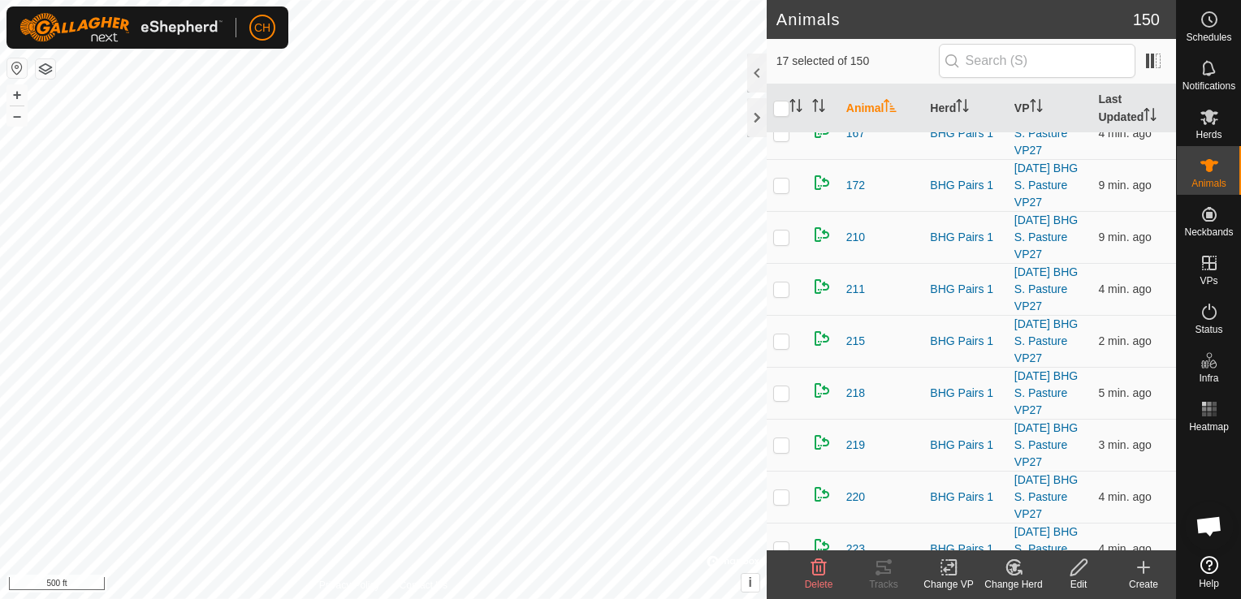
scroll to position [974, 0]
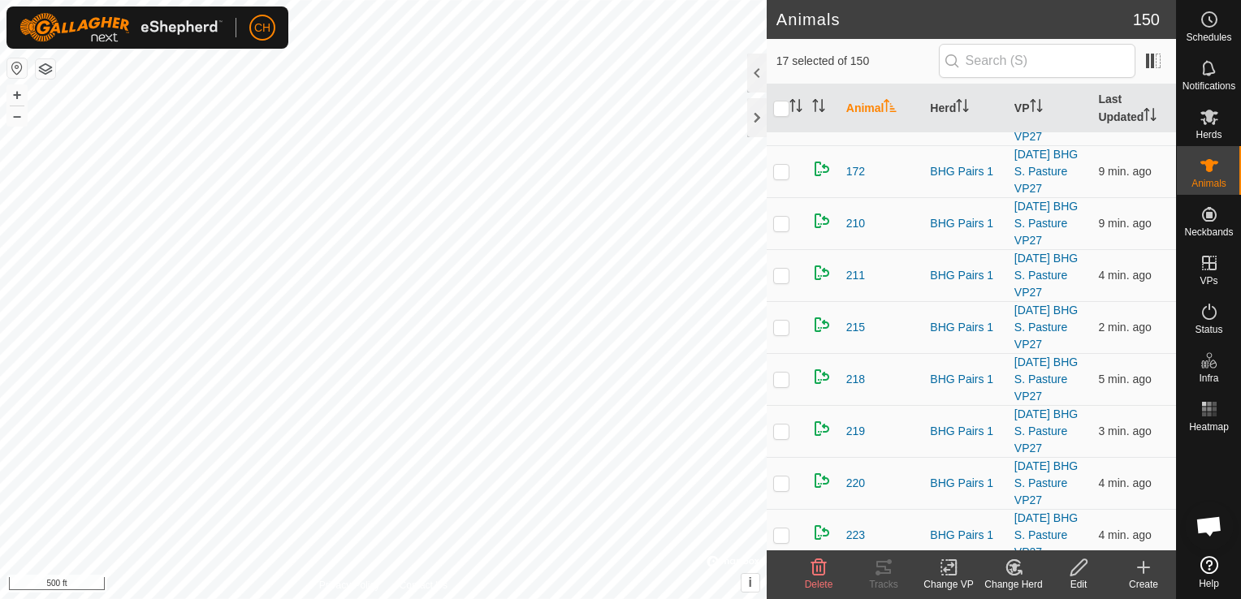
click at [785, 126] on p-checkbox at bounding box center [781, 119] width 16 height 13
checkbox input "true"
click at [778, 178] on p-checkbox at bounding box center [781, 171] width 16 height 13
checkbox input "true"
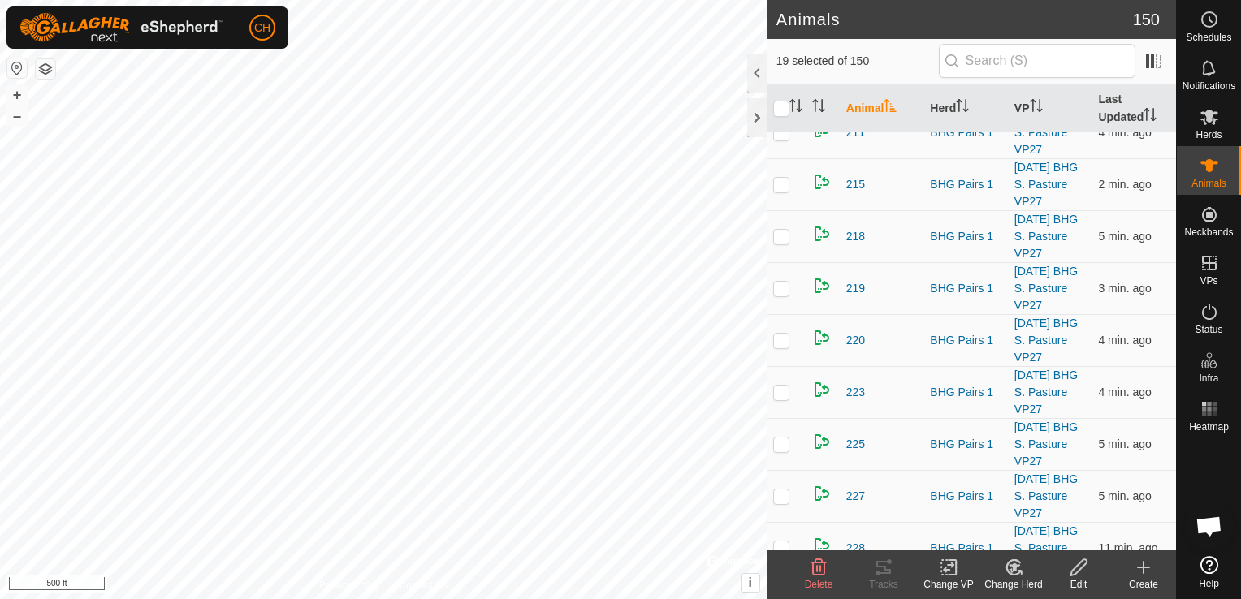
scroll to position [1137, 0]
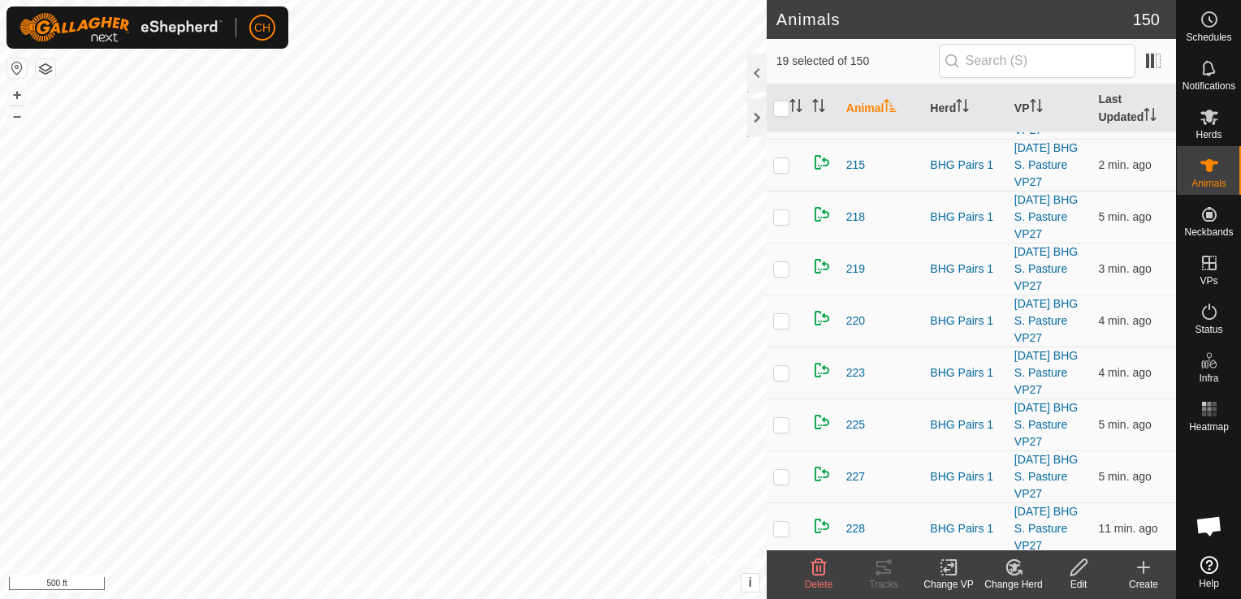
click at [783, 67] on p-checkbox at bounding box center [781, 60] width 16 height 13
checkbox input "true"
click at [781, 119] on p-checkbox at bounding box center [781, 112] width 16 height 13
checkbox input "true"
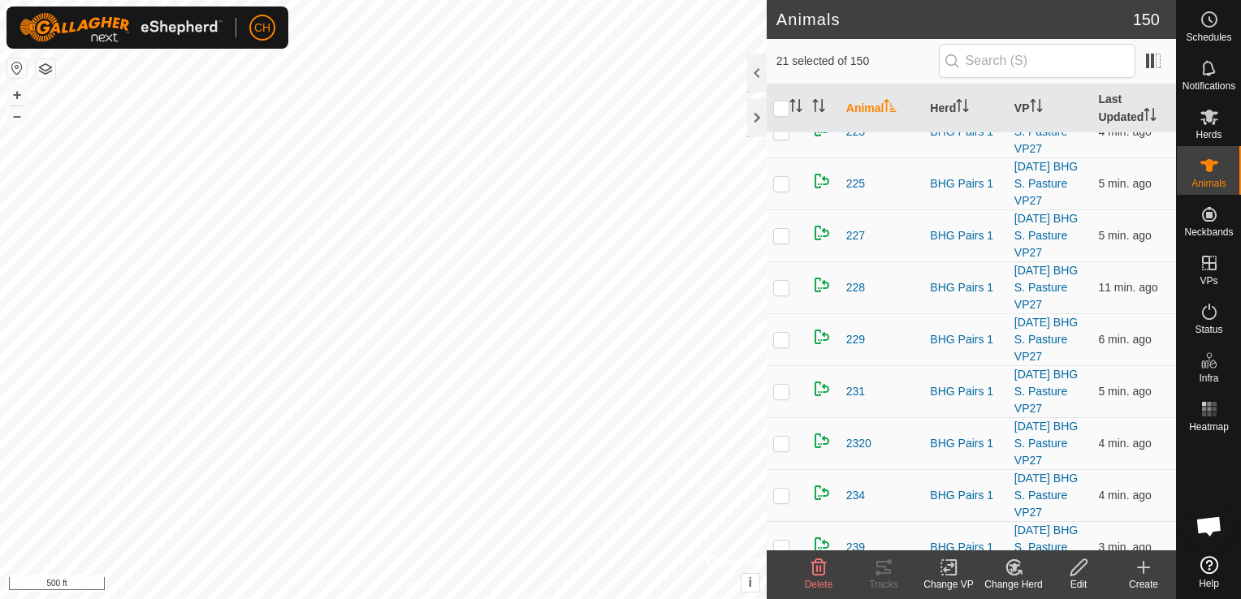
scroll to position [1380, 0]
checkbox input "true"
click at [779, 107] on input "checkbox" at bounding box center [781, 109] width 16 height 16
checkbox input "true"
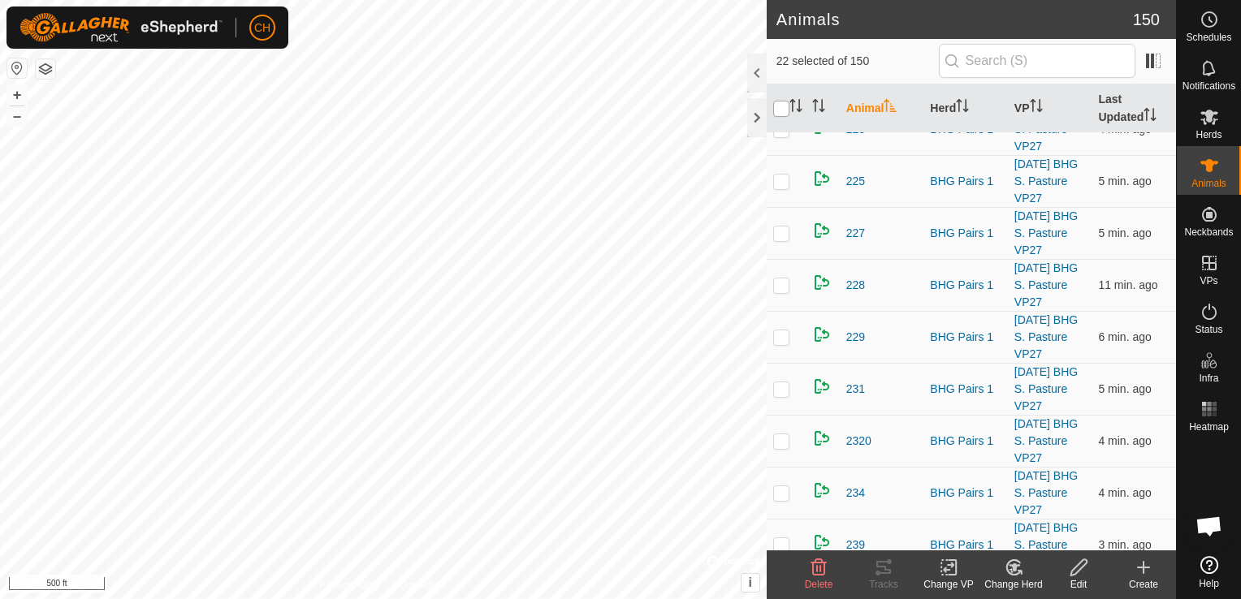
checkbox input "true"
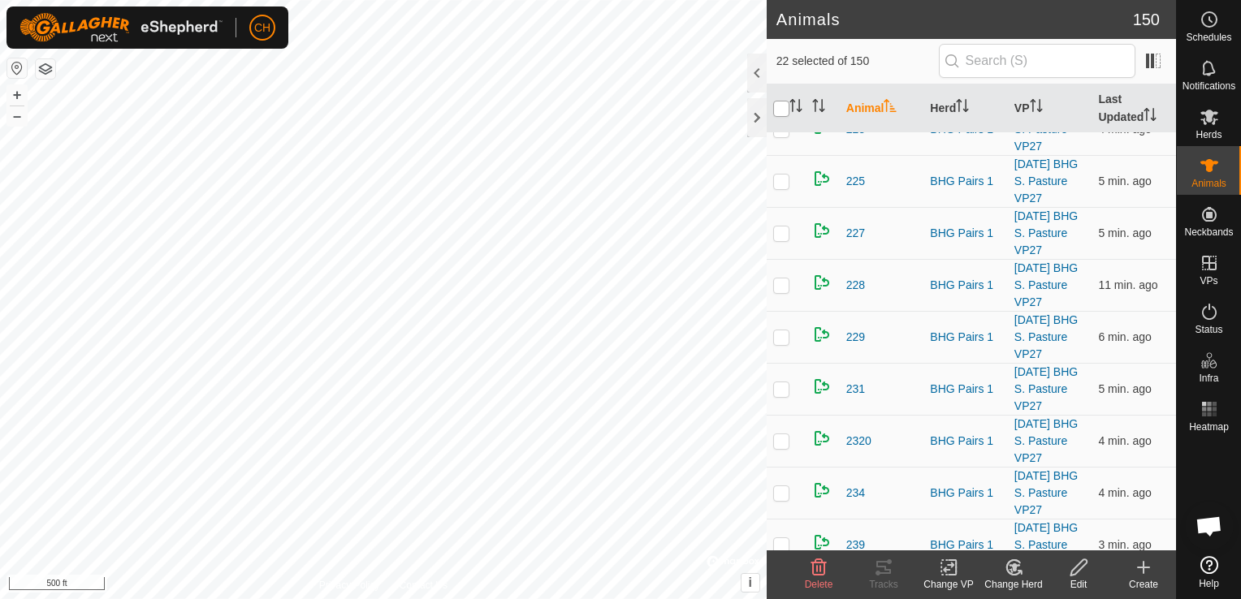
checkbox input "true"
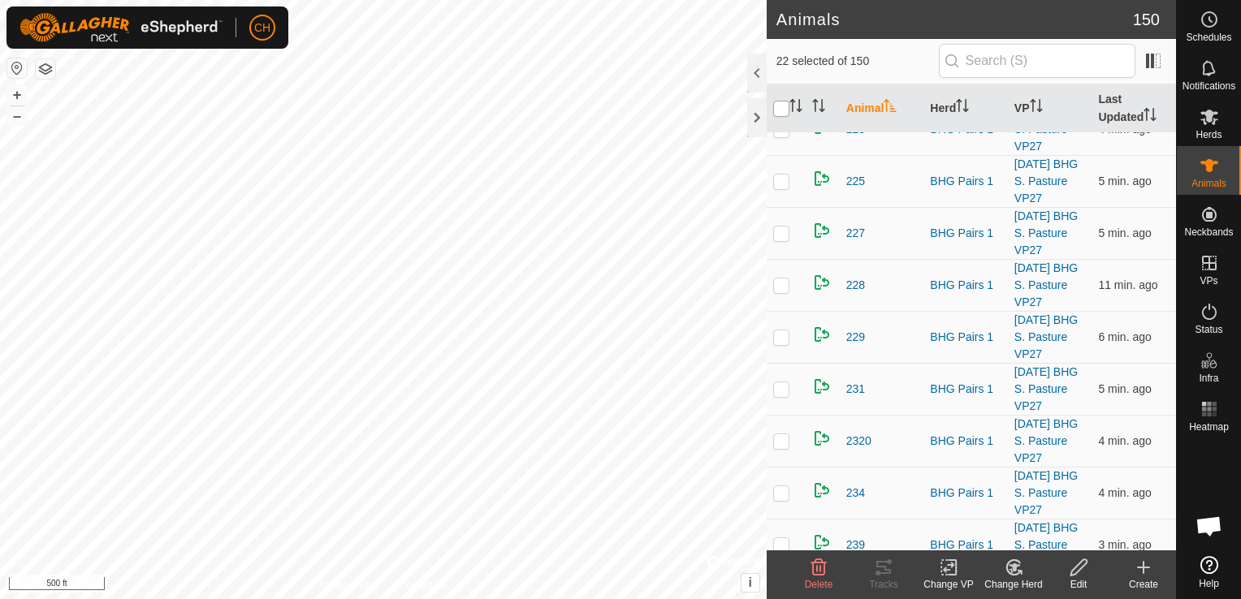
checkbox input "true"
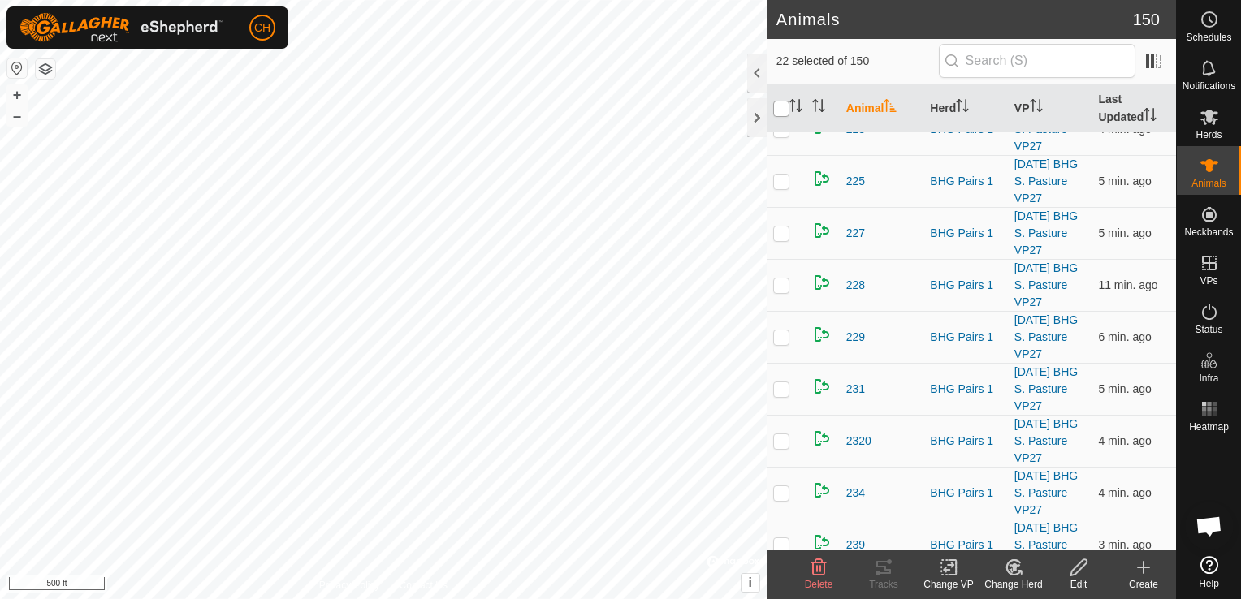
checkbox input "true"
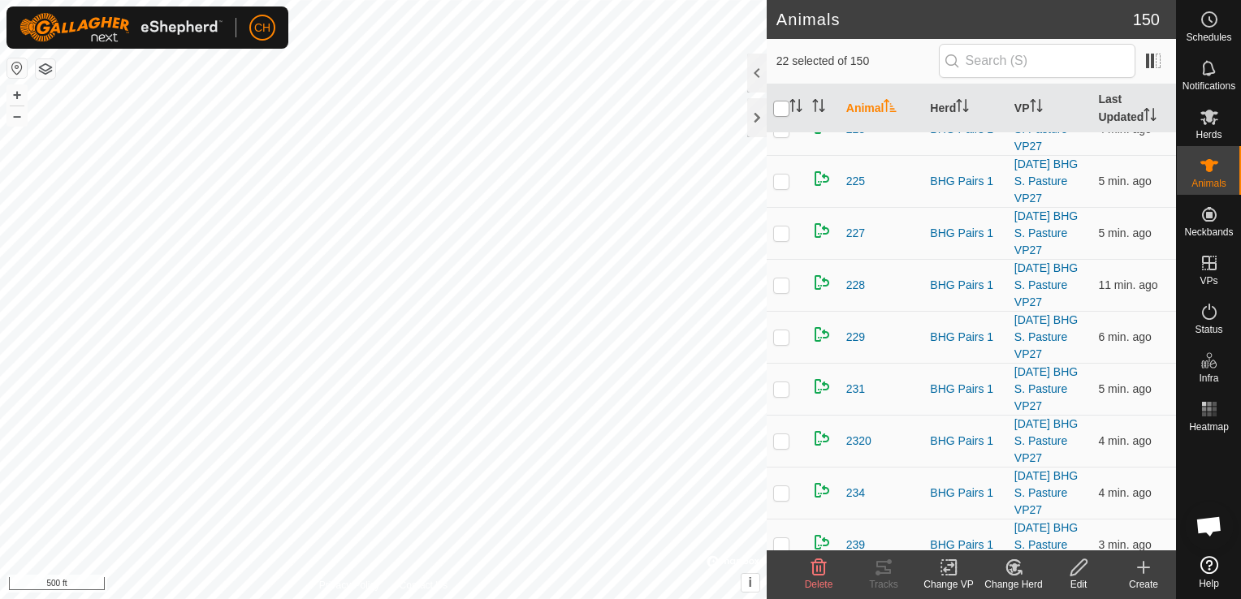
checkbox input "true"
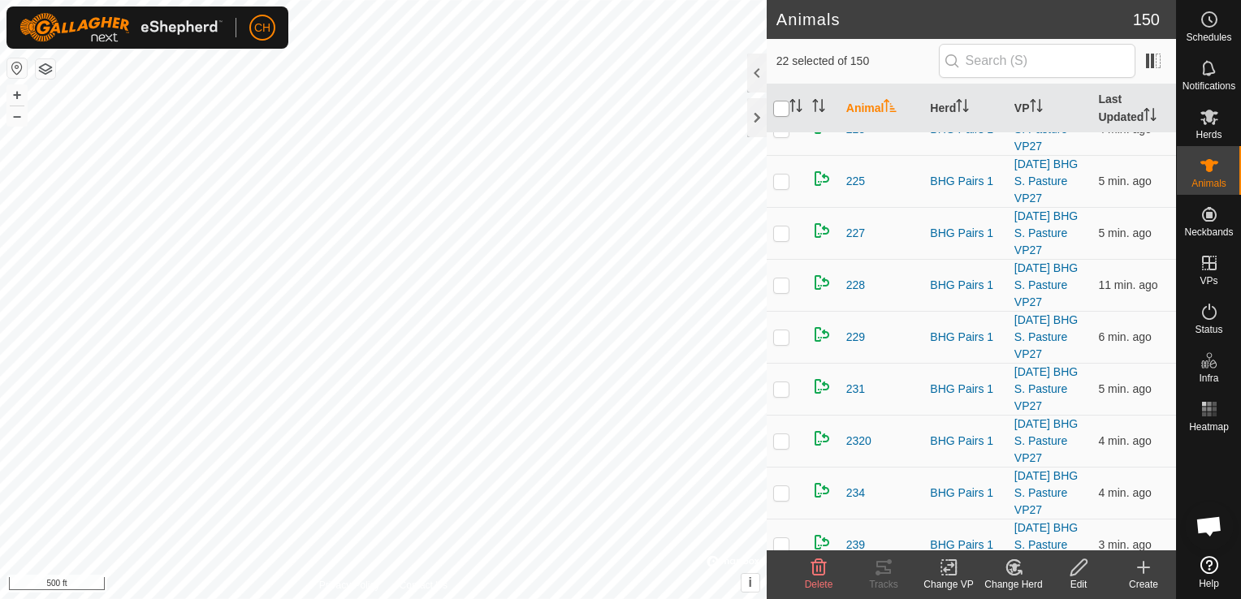
checkbox input "true"
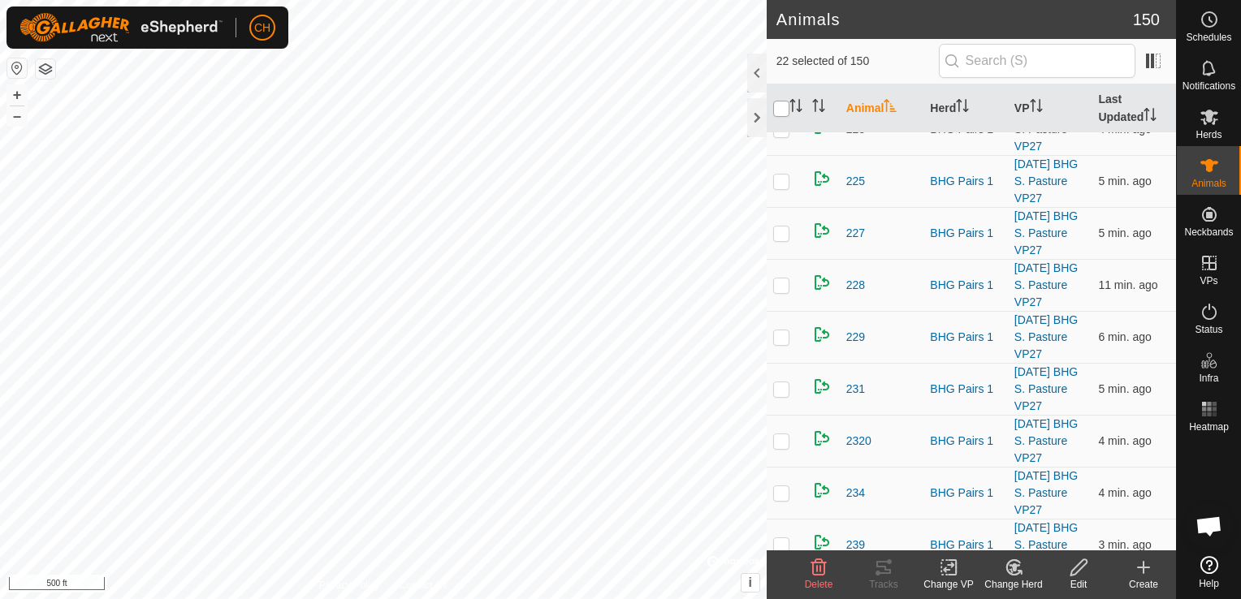
checkbox input "true"
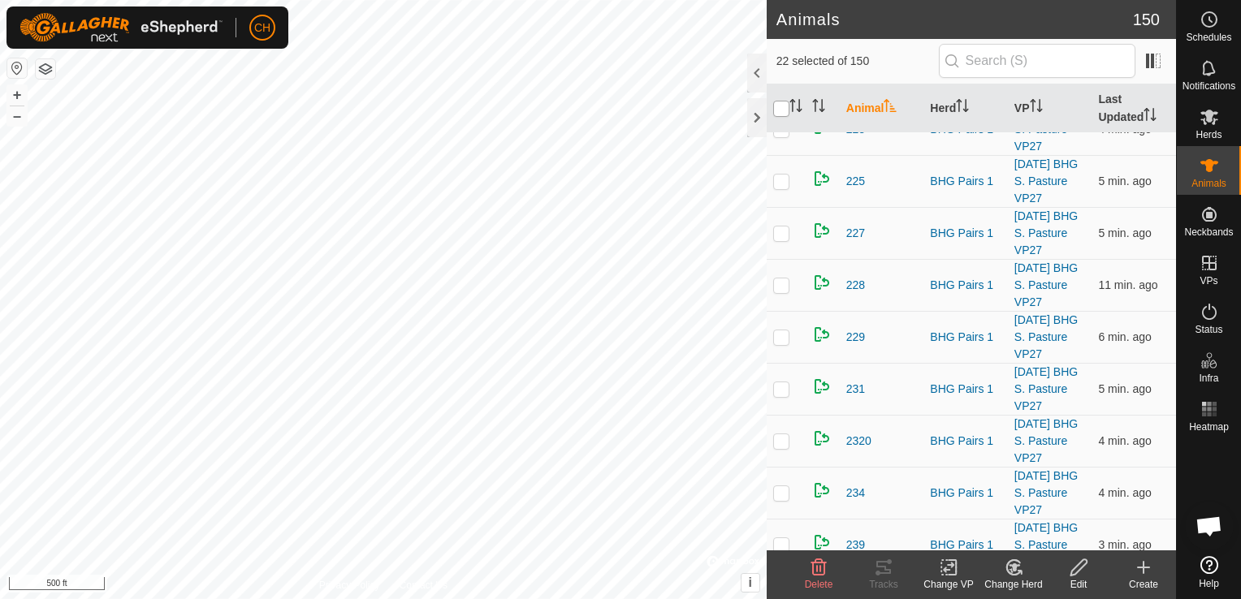
checkbox input "true"
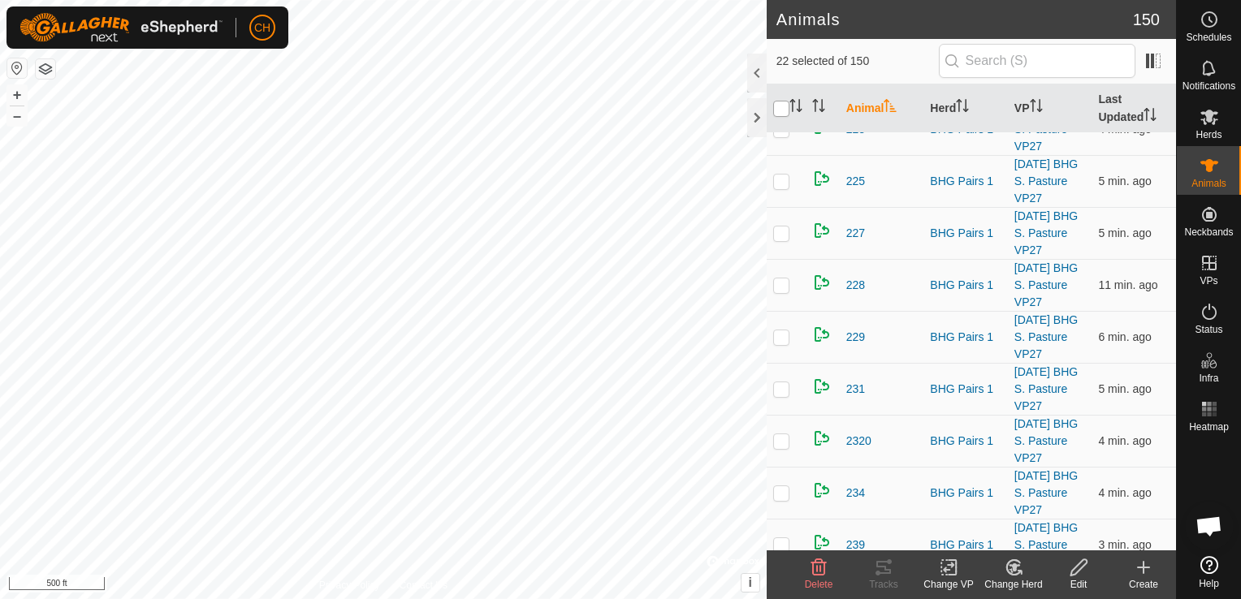
checkbox input "true"
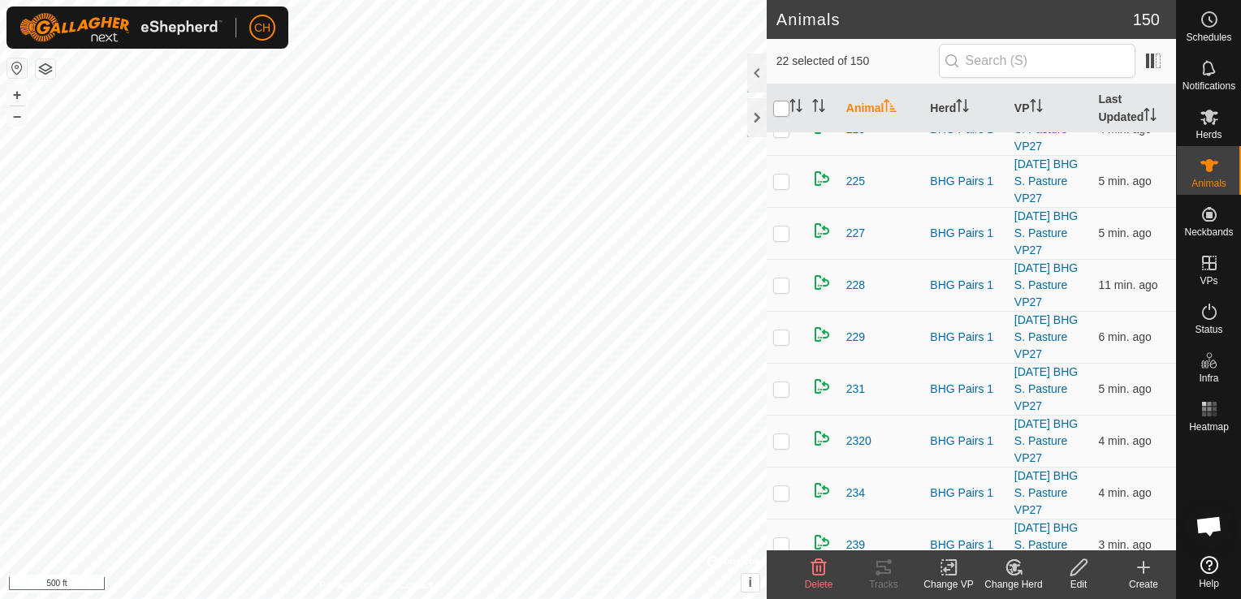
checkbox input "true"
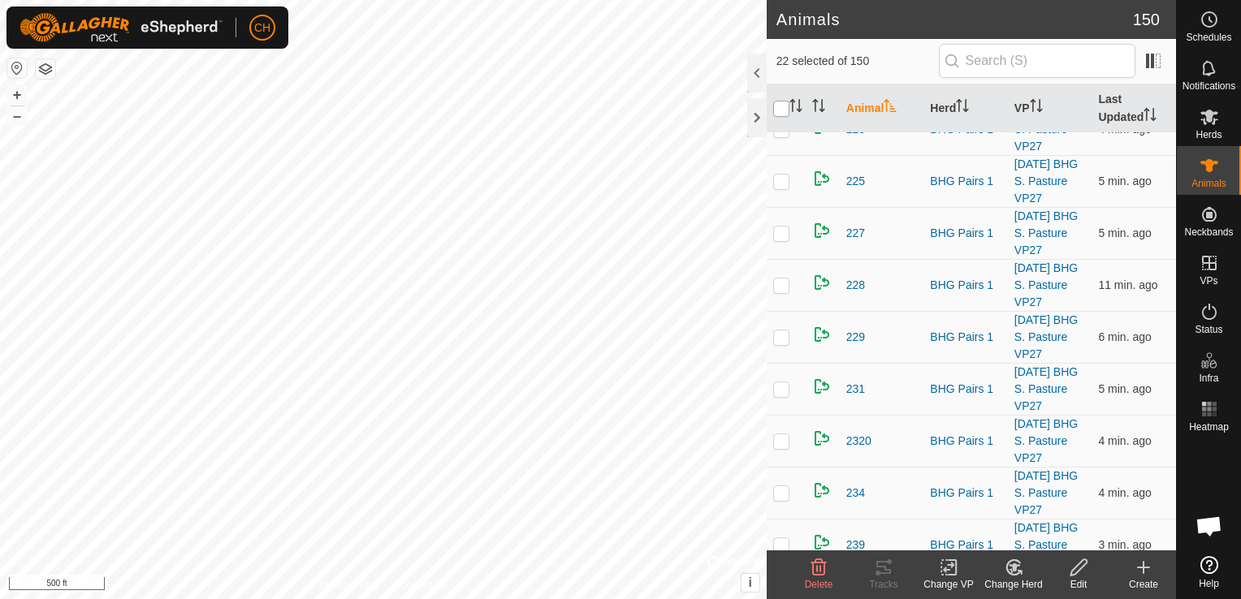
checkbox input "true"
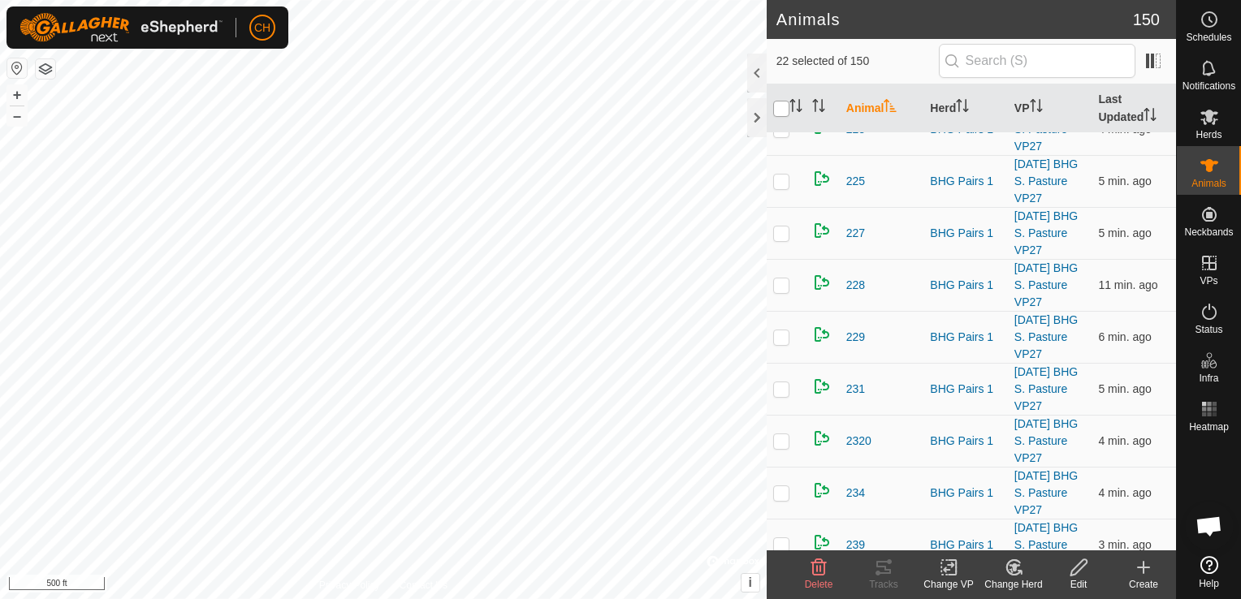
checkbox input "true"
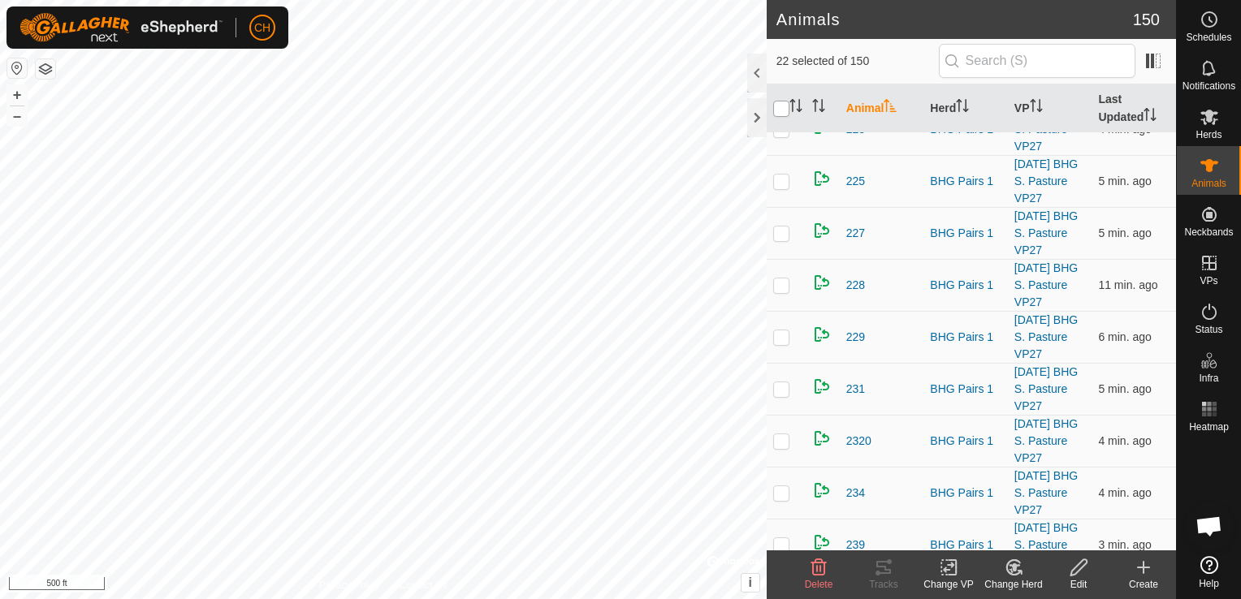
checkbox input "true"
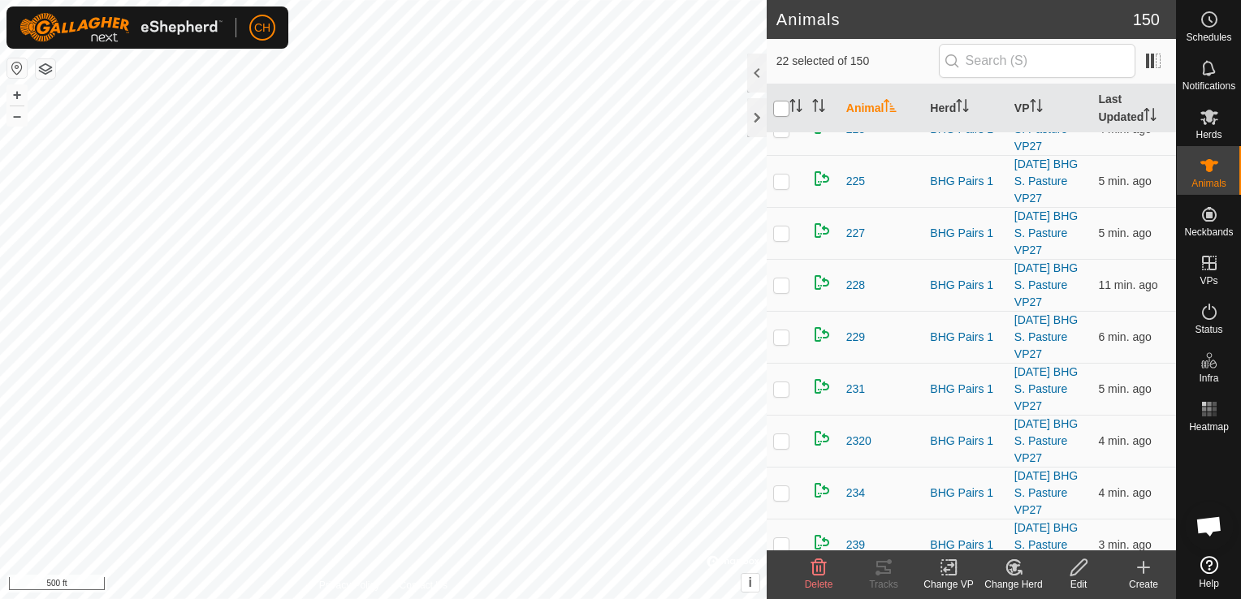
checkbox input "true"
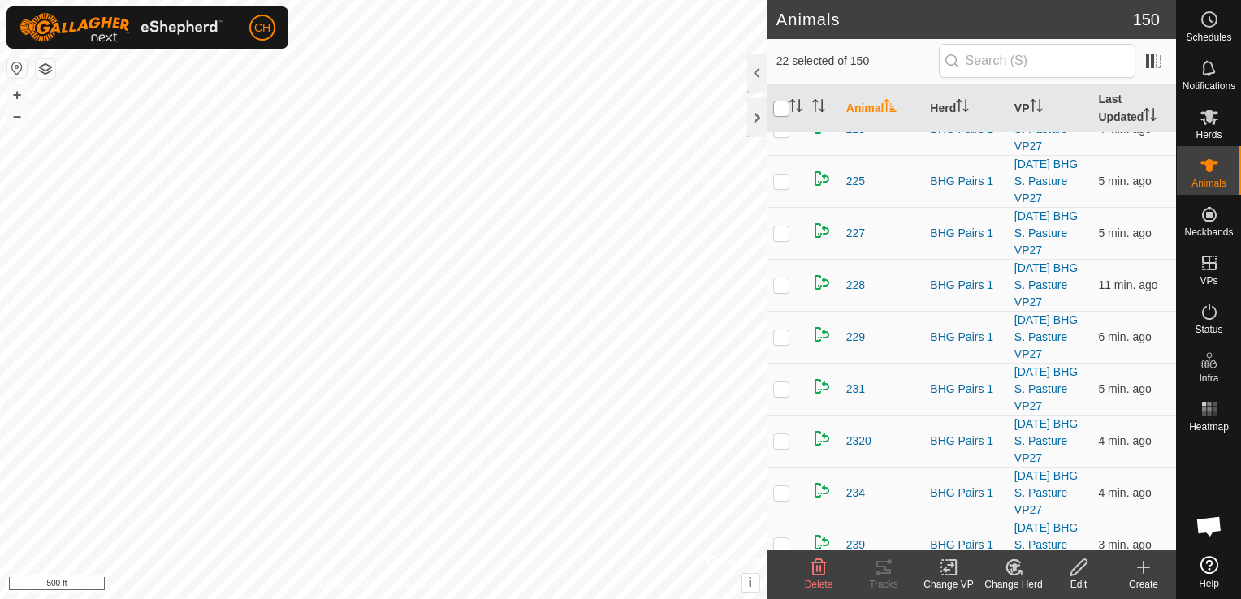
checkbox input "true"
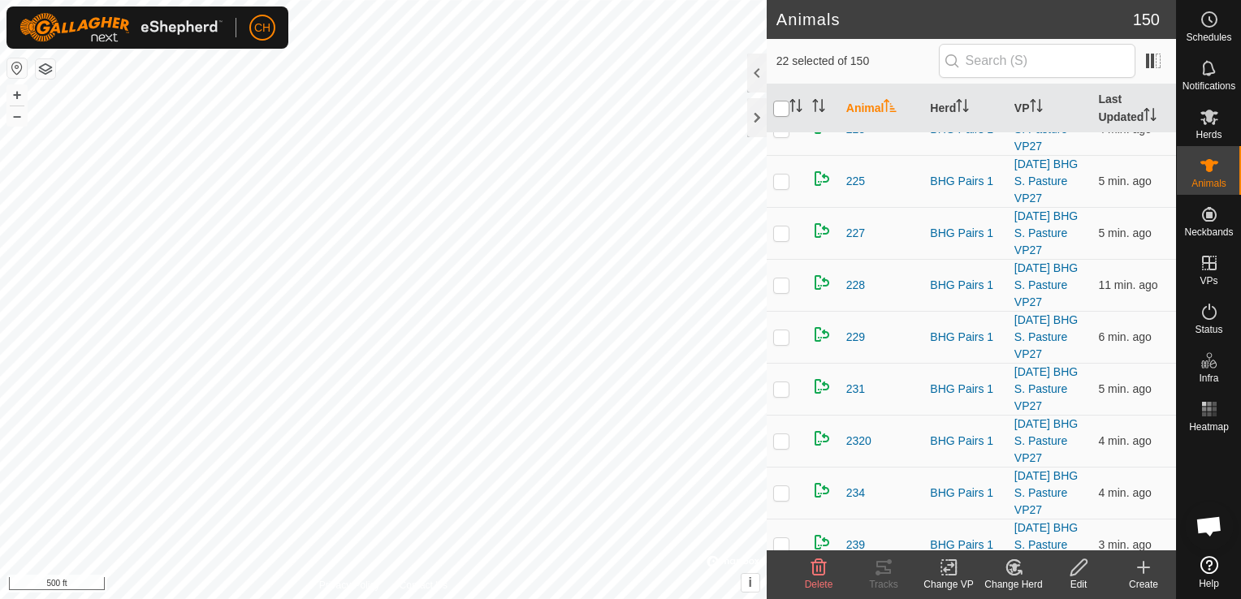
checkbox input "true"
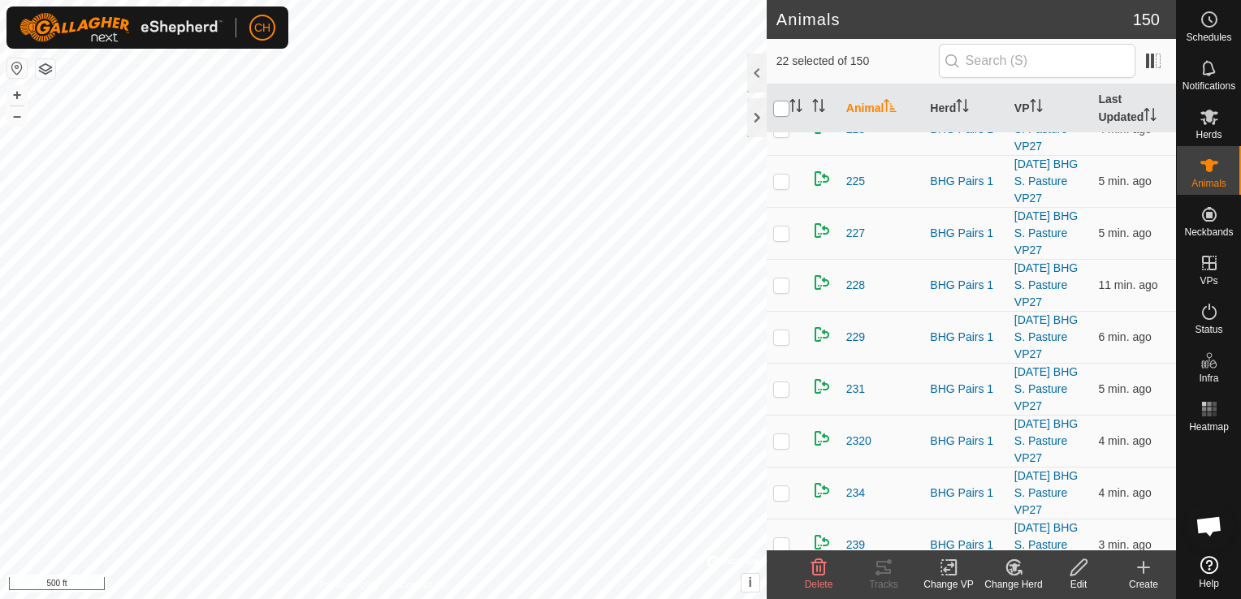
checkbox input "true"
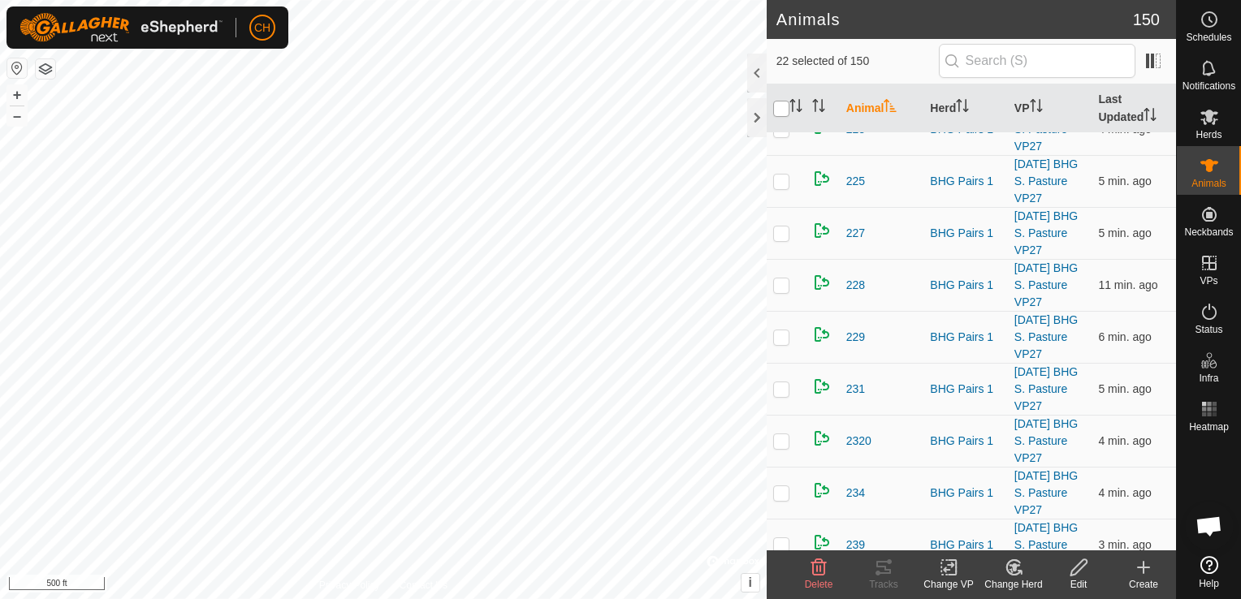
checkbox input "true"
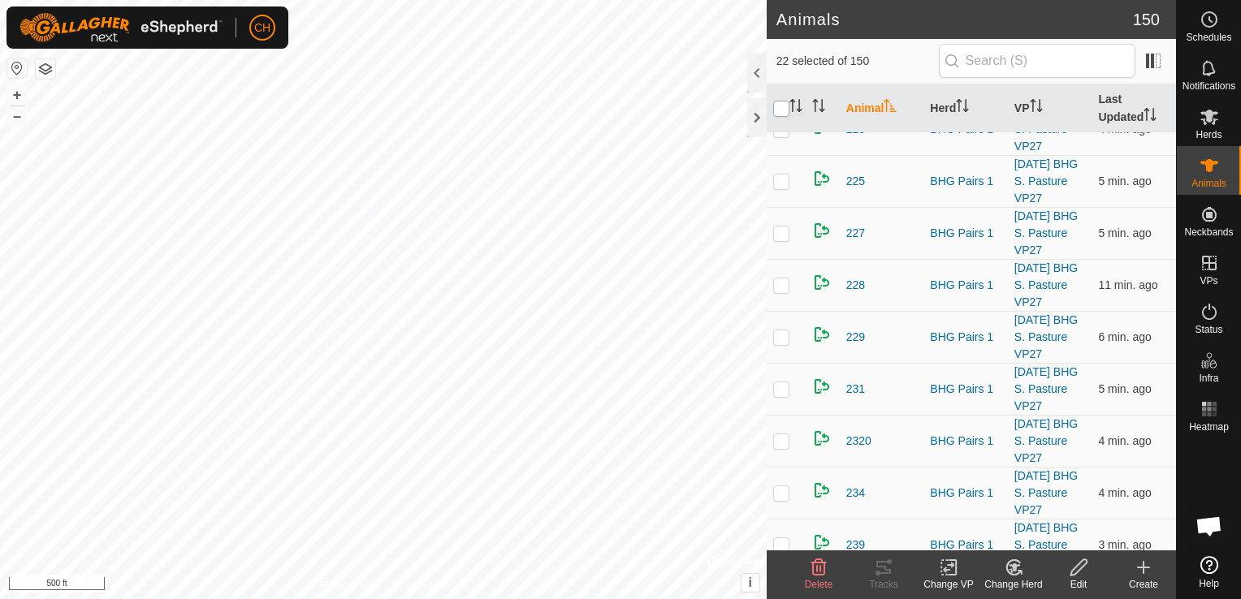
checkbox input "true"
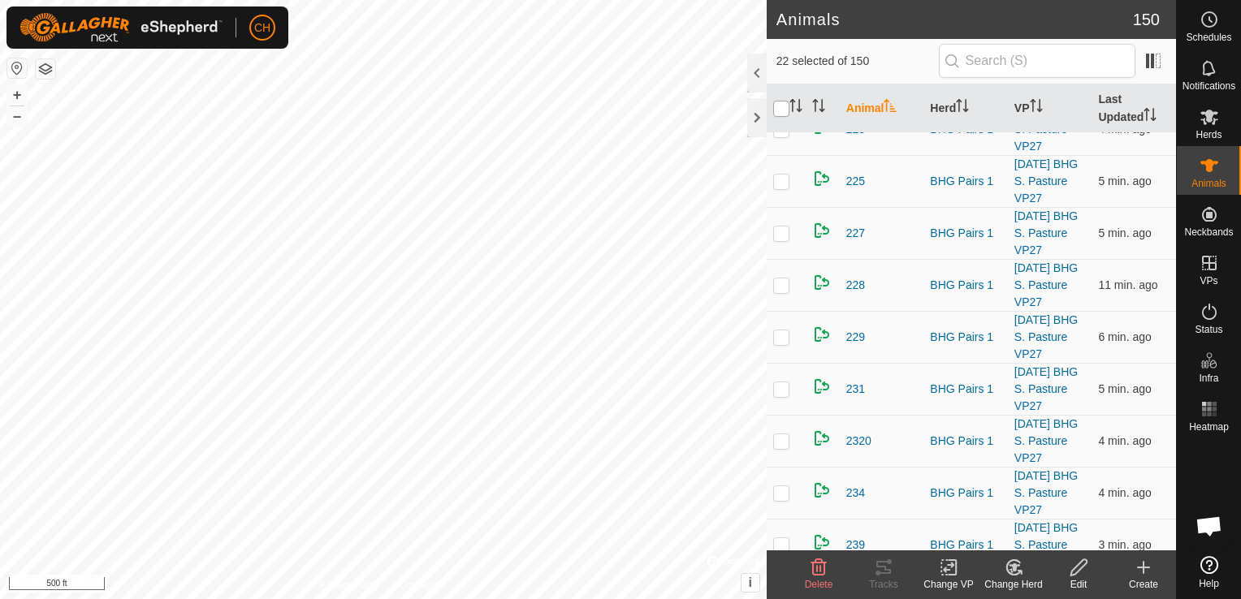
checkbox input "true"
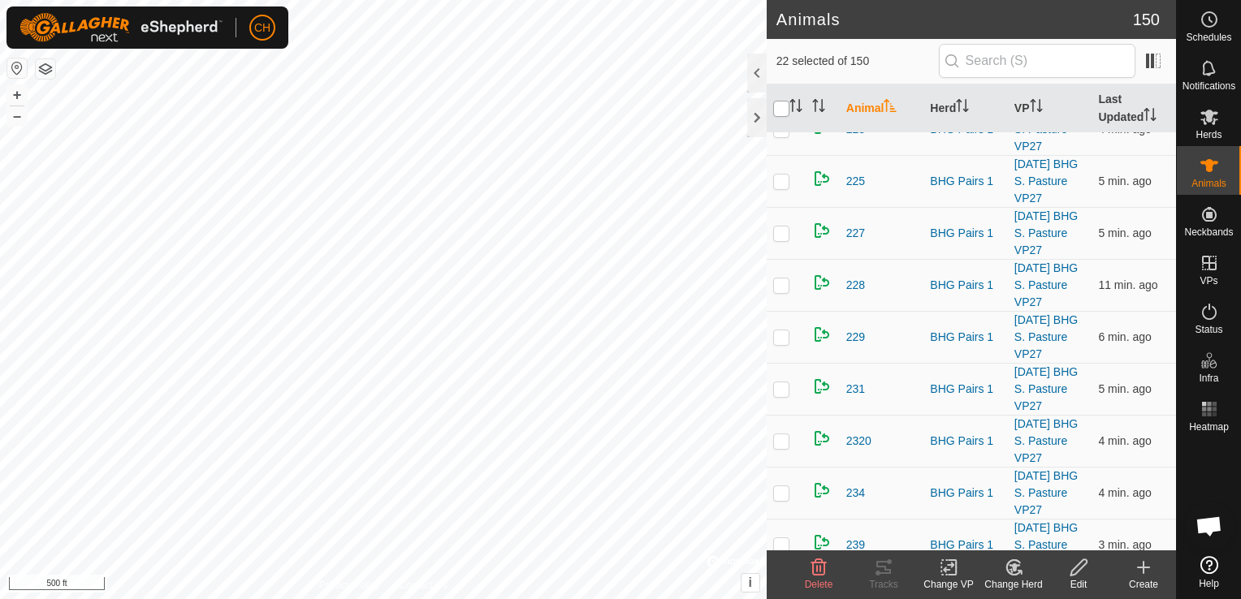
checkbox input "true"
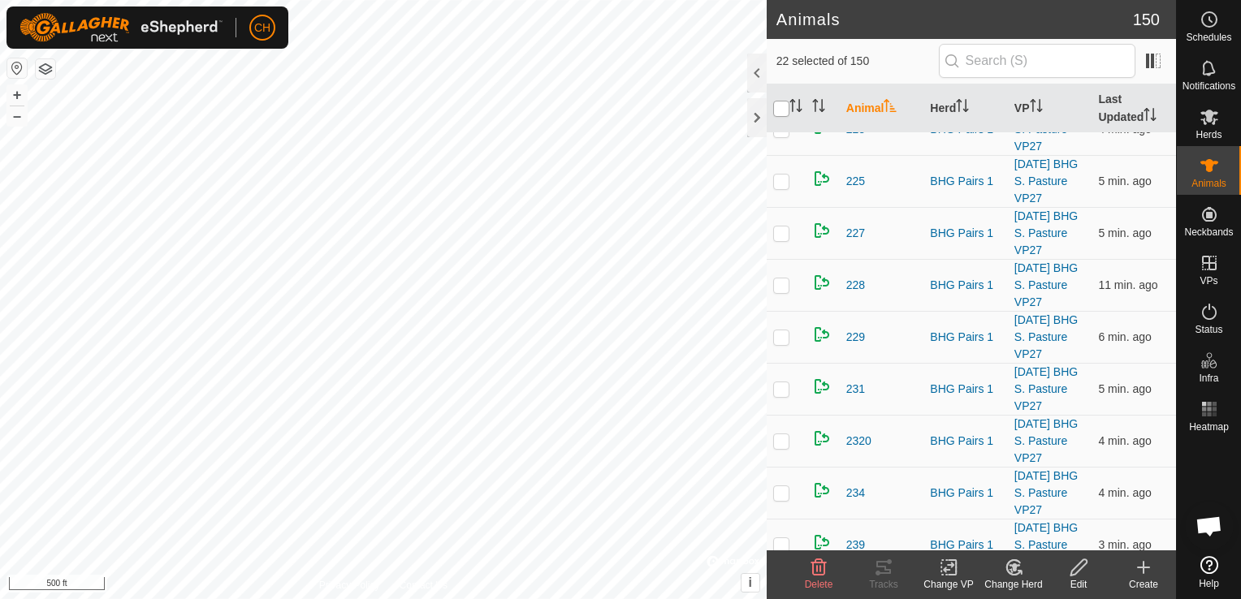
checkbox input "true"
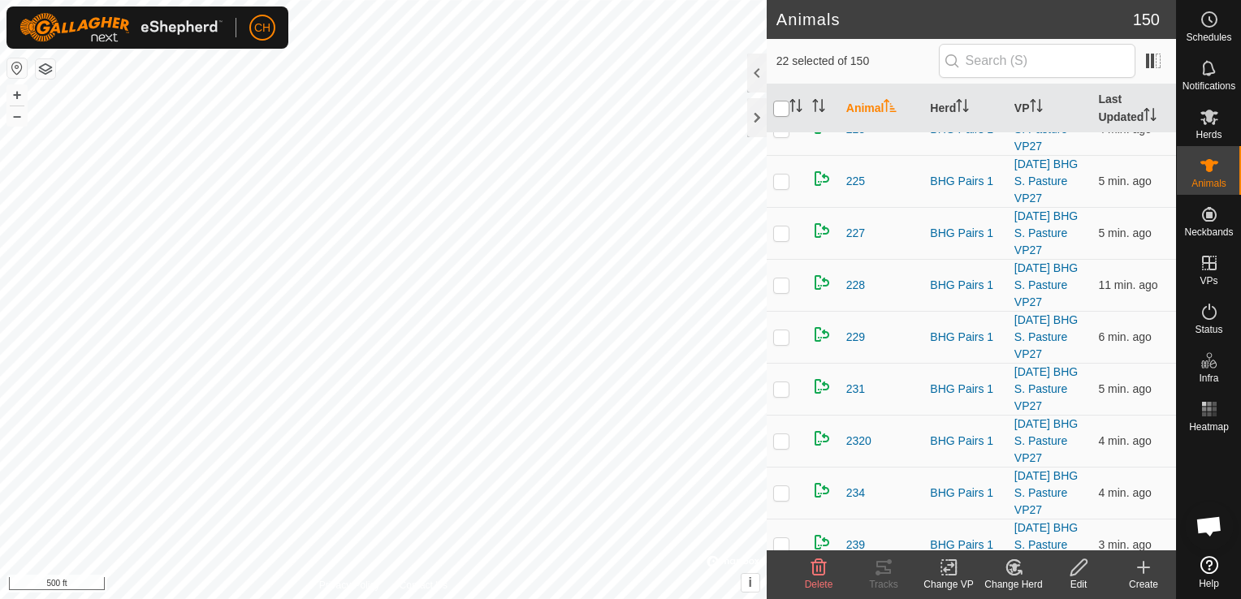
checkbox input "true"
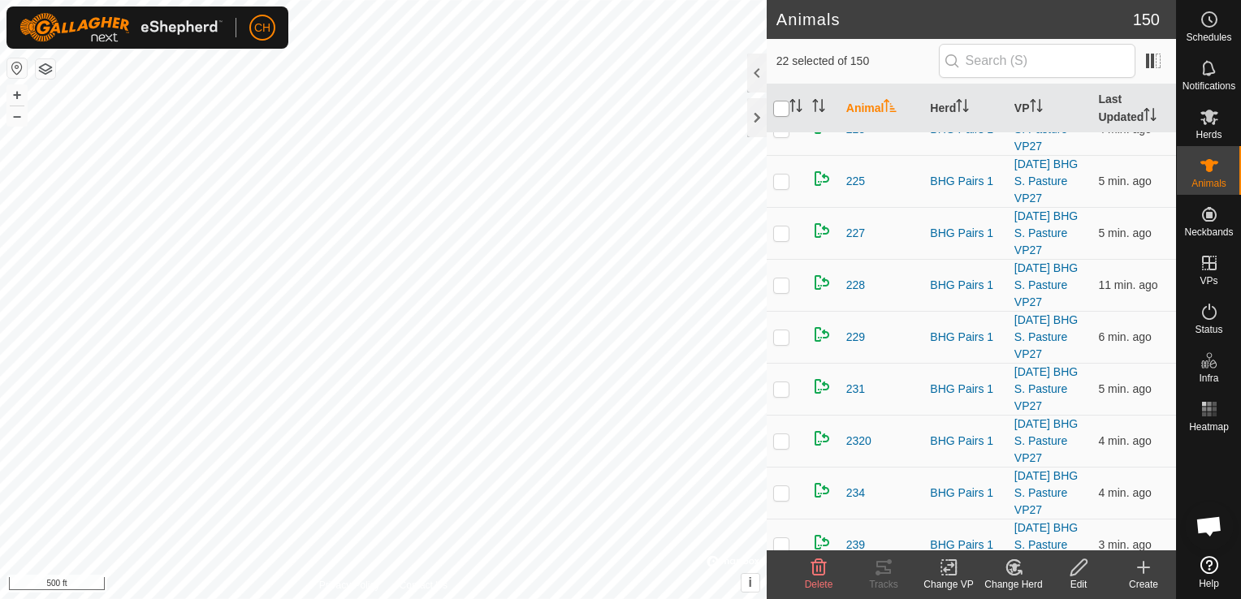
checkbox input "true"
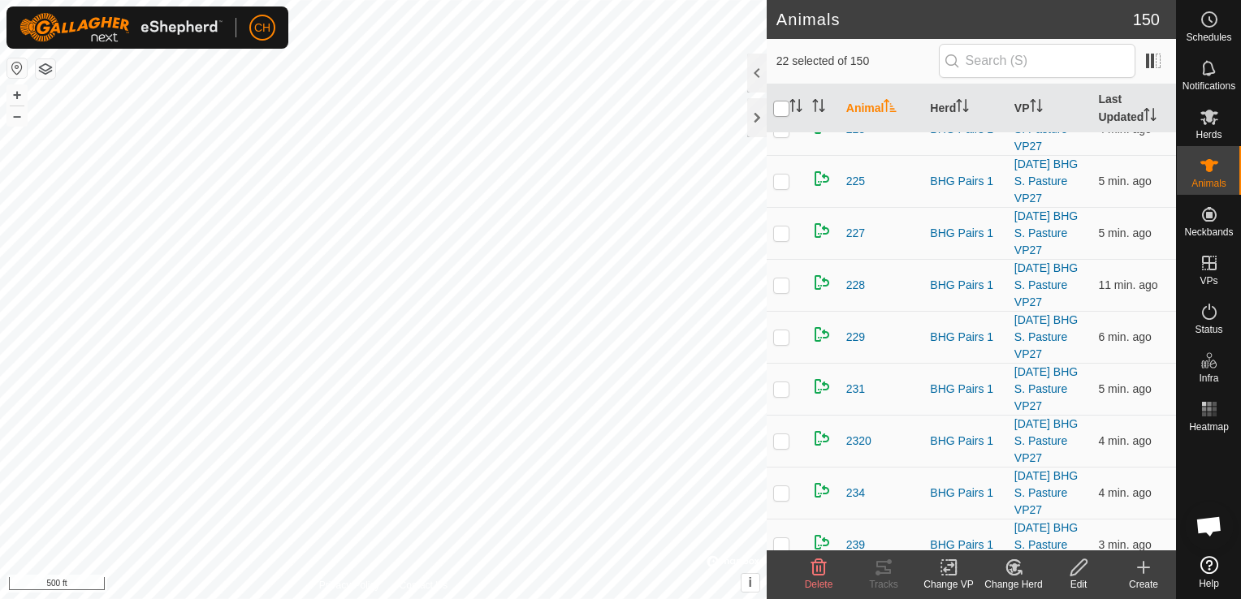
checkbox input "true"
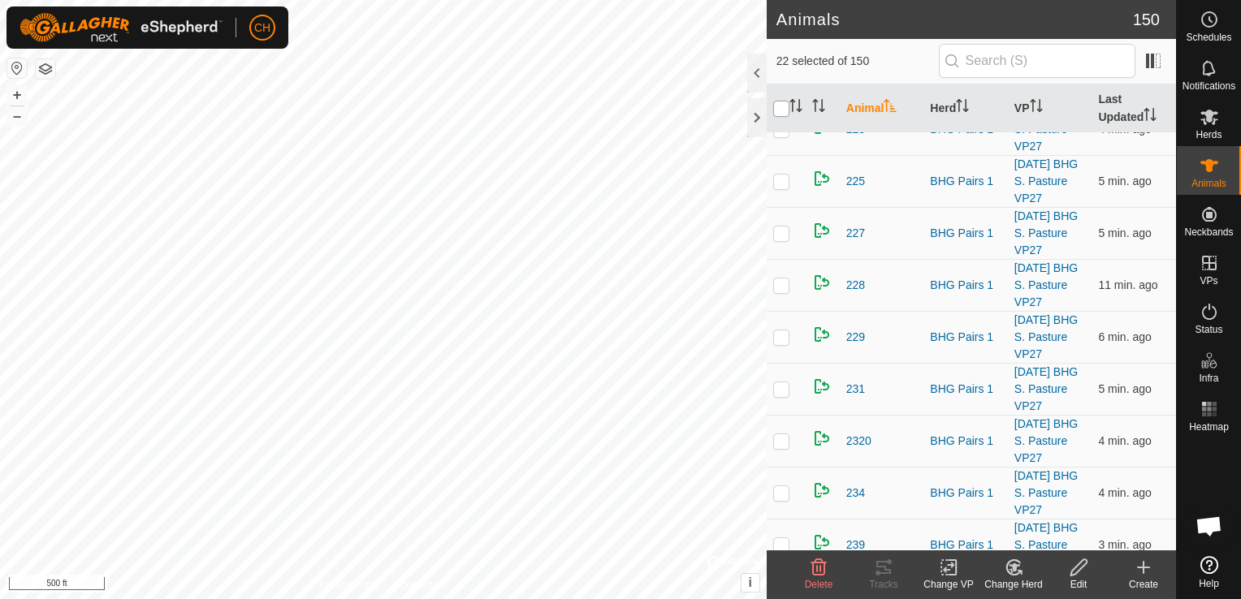
checkbox input "true"
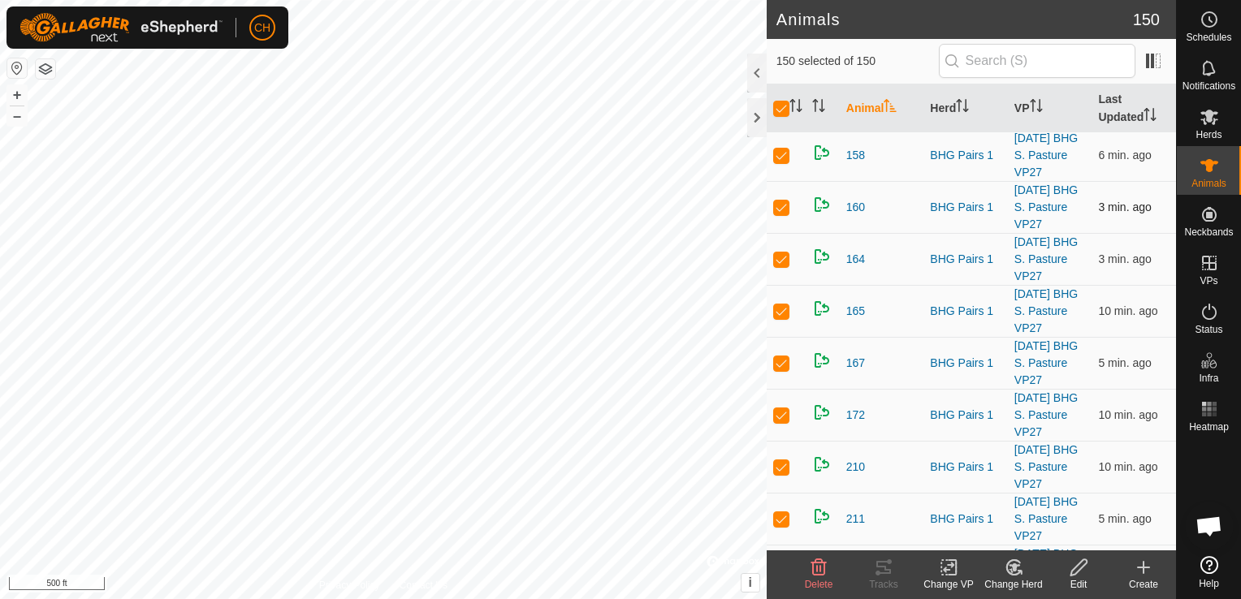
scroll to position [0, 0]
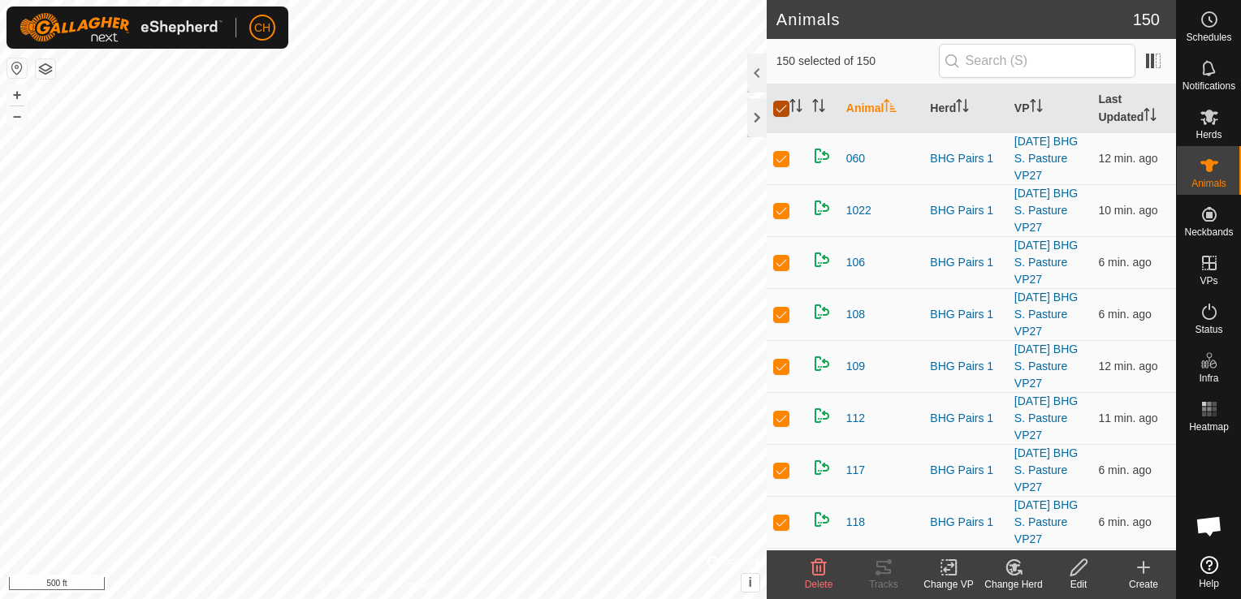
click at [783, 112] on input "checkbox" at bounding box center [781, 109] width 16 height 16
checkbox input "false"
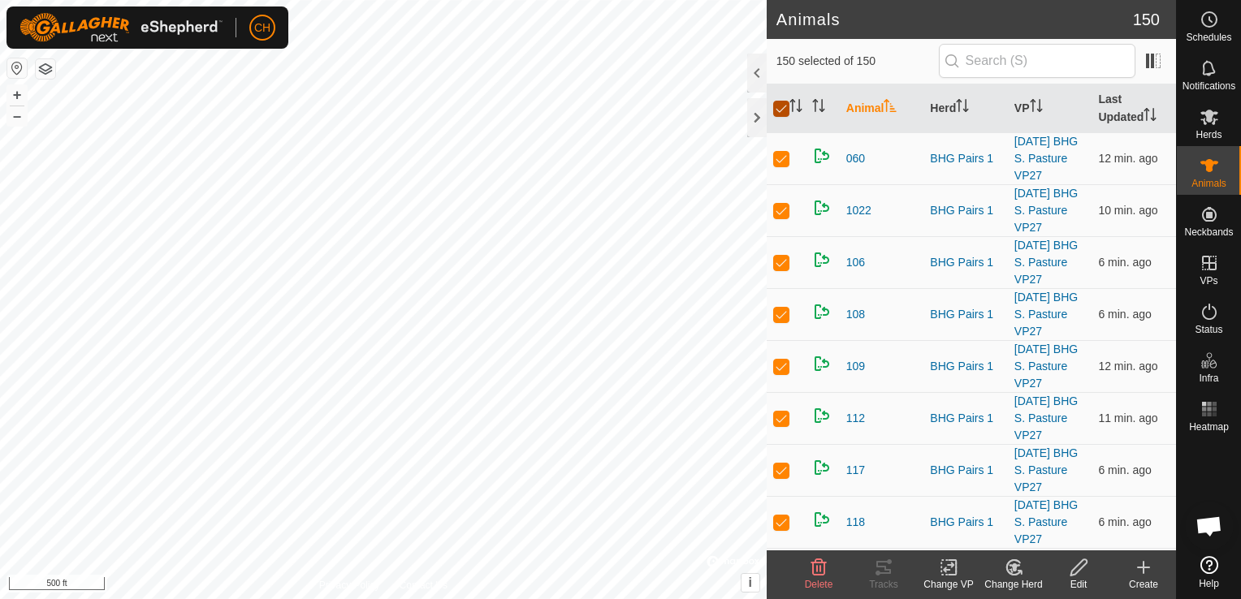
checkbox input "false"
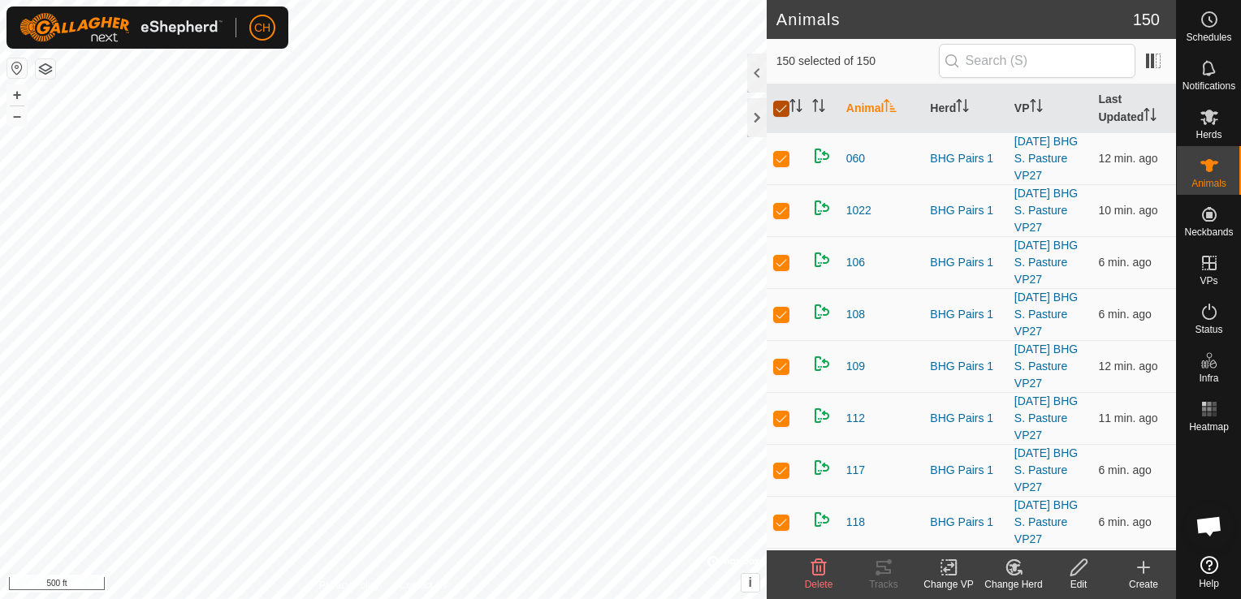
checkbox input "false"
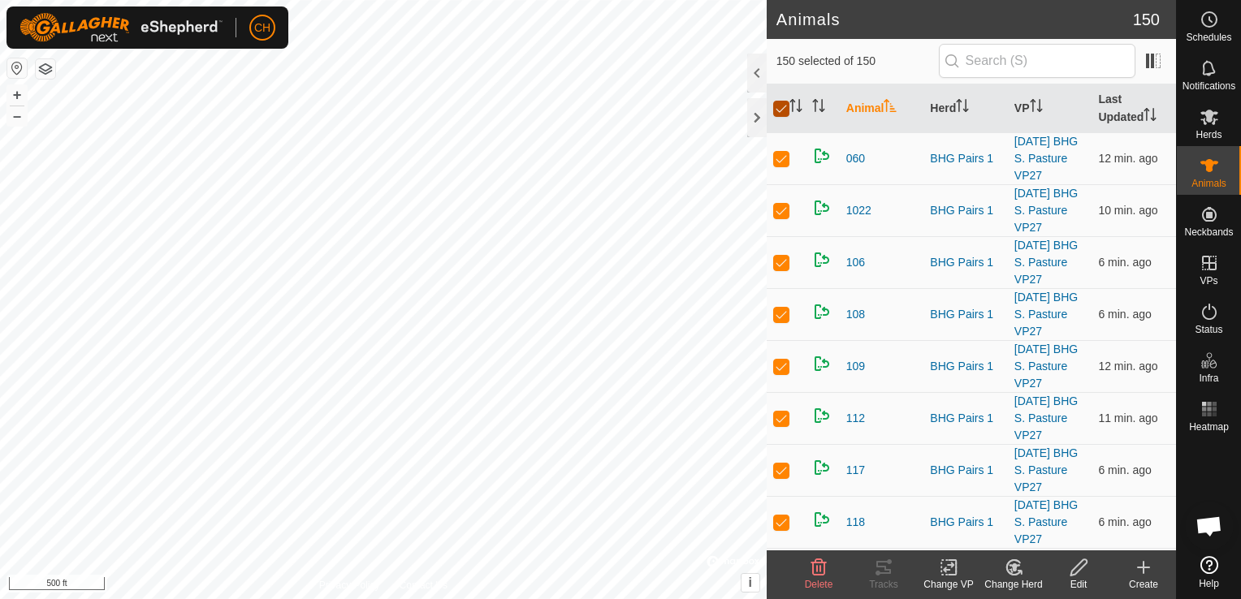
checkbox input "false"
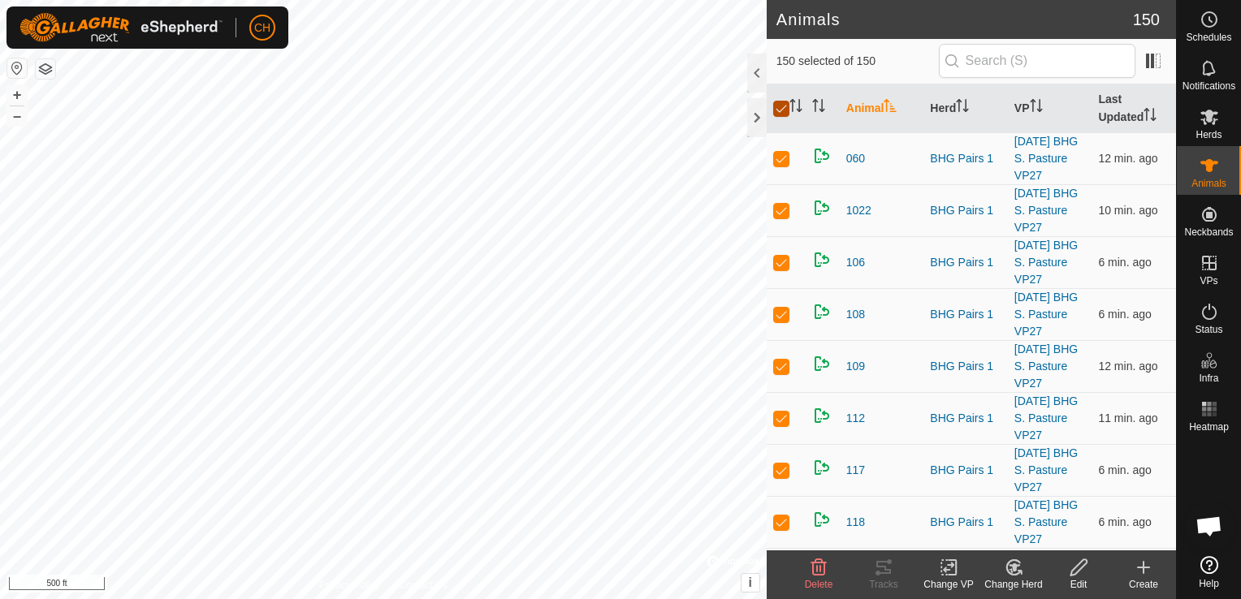
checkbox input "false"
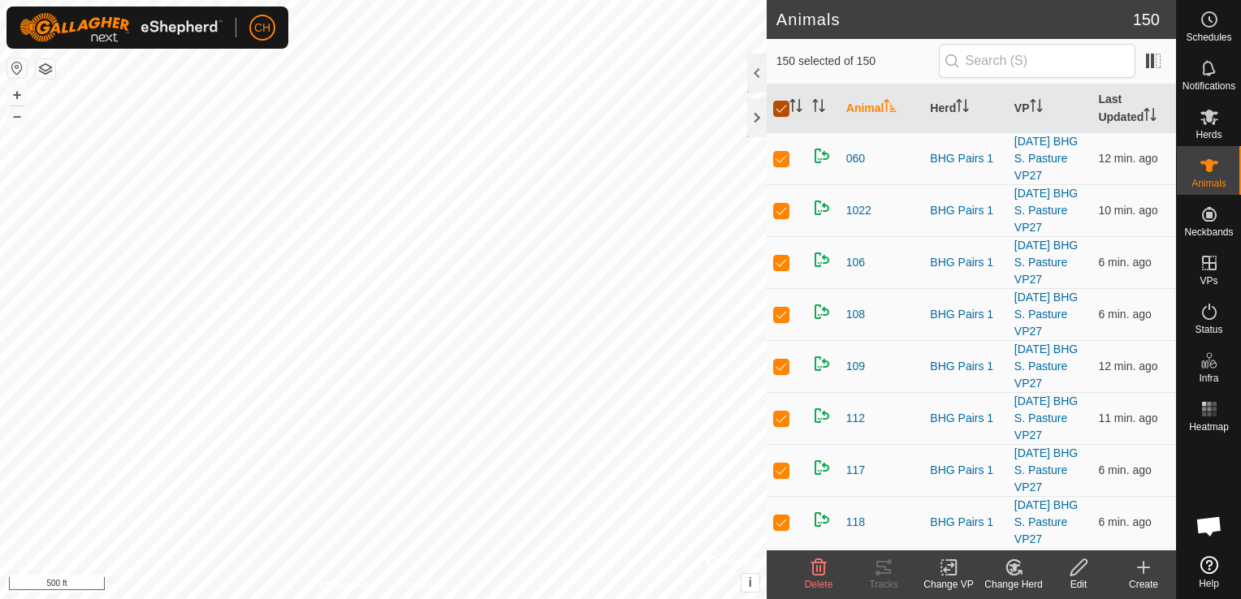
checkbox input "false"
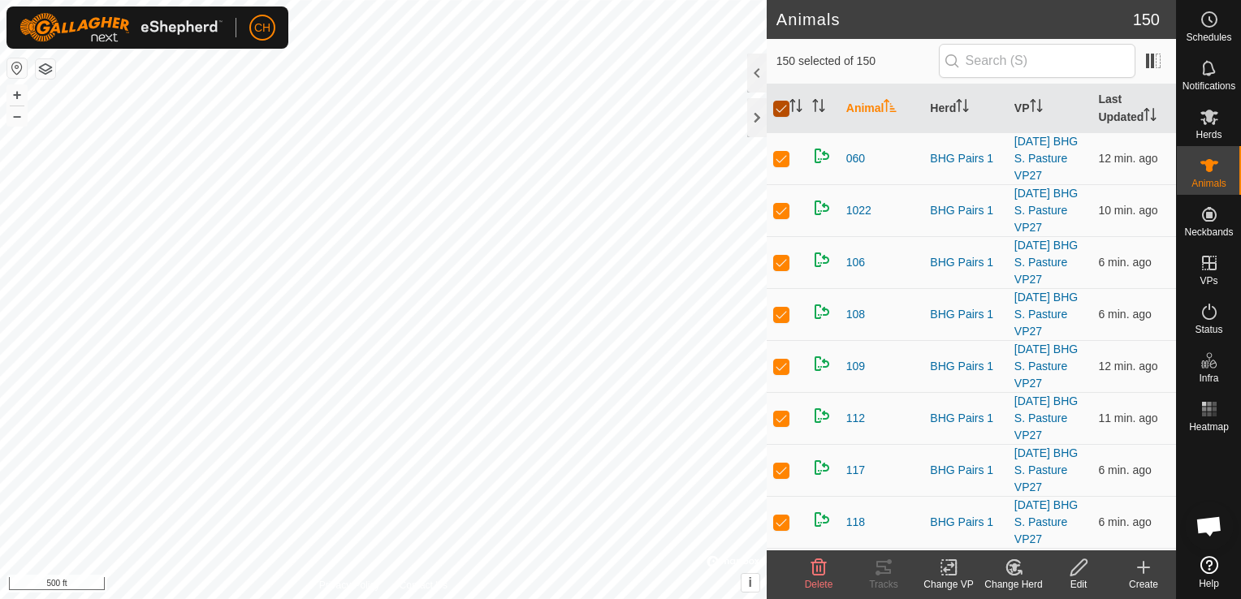
checkbox input "false"
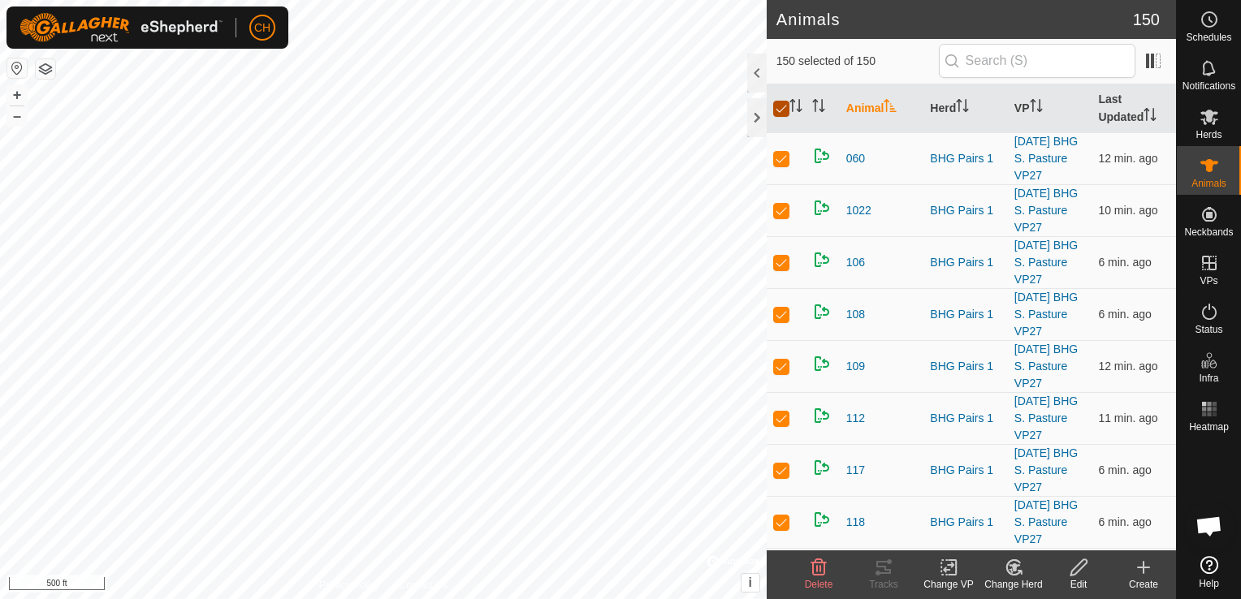
checkbox input "false"
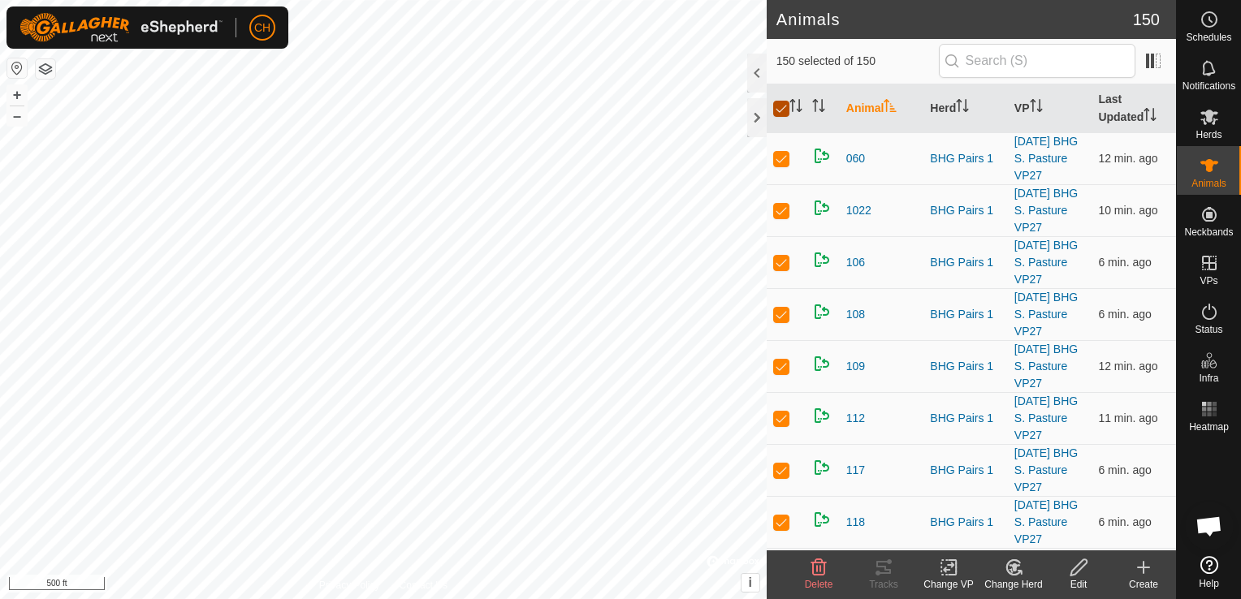
checkbox input "false"
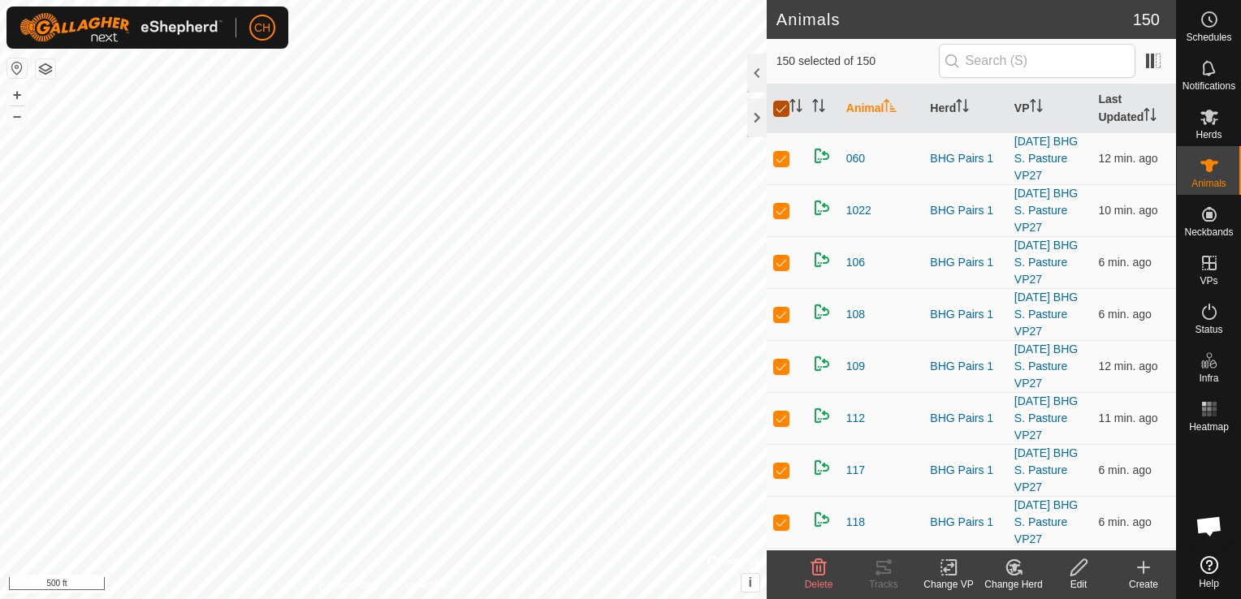
checkbox input "false"
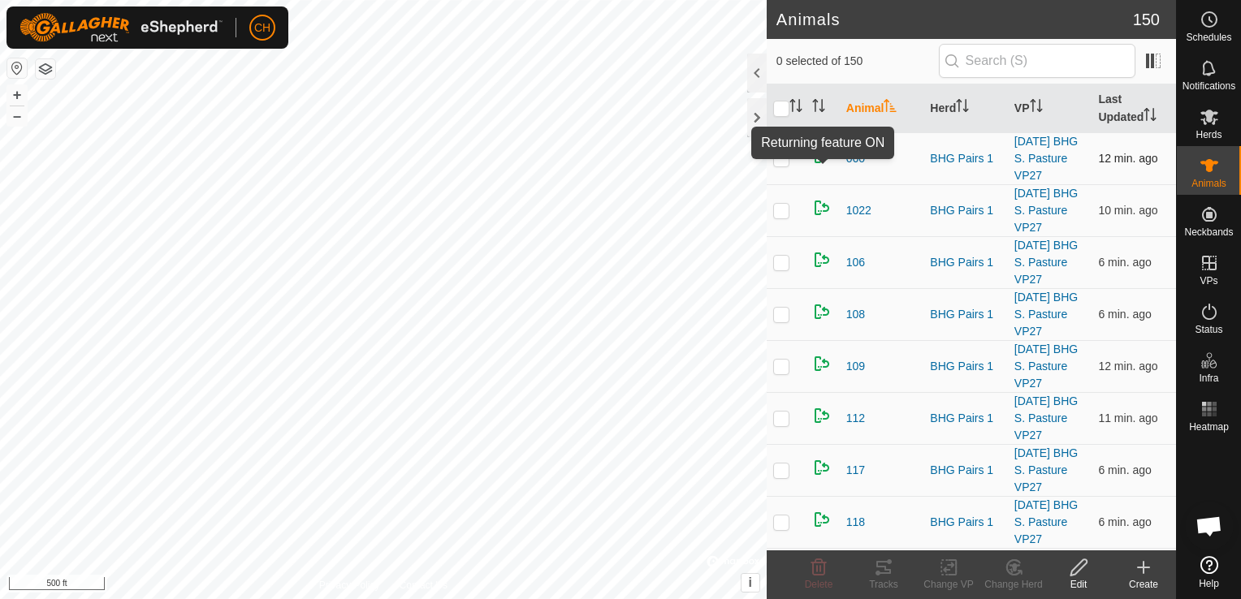
click at [824, 162] on img at bounding box center [821, 155] width 19 height 19
click at [822, 166] on img at bounding box center [821, 155] width 19 height 19
click at [820, 161] on img at bounding box center [821, 155] width 19 height 19
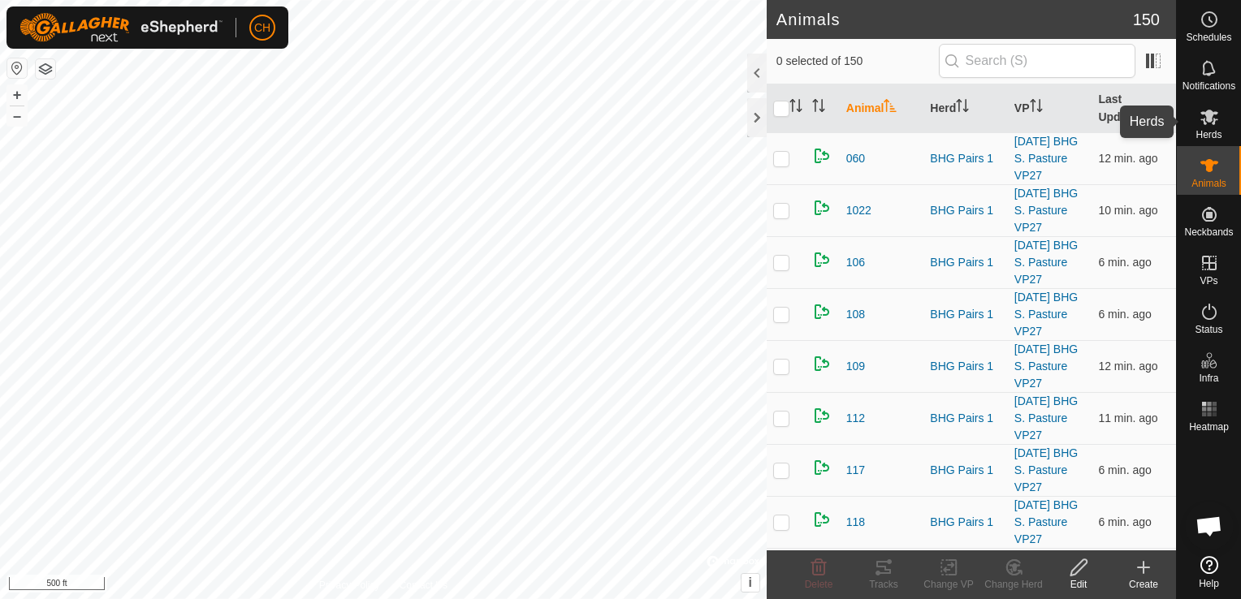
click at [1212, 123] on icon at bounding box center [1209, 117] width 18 height 15
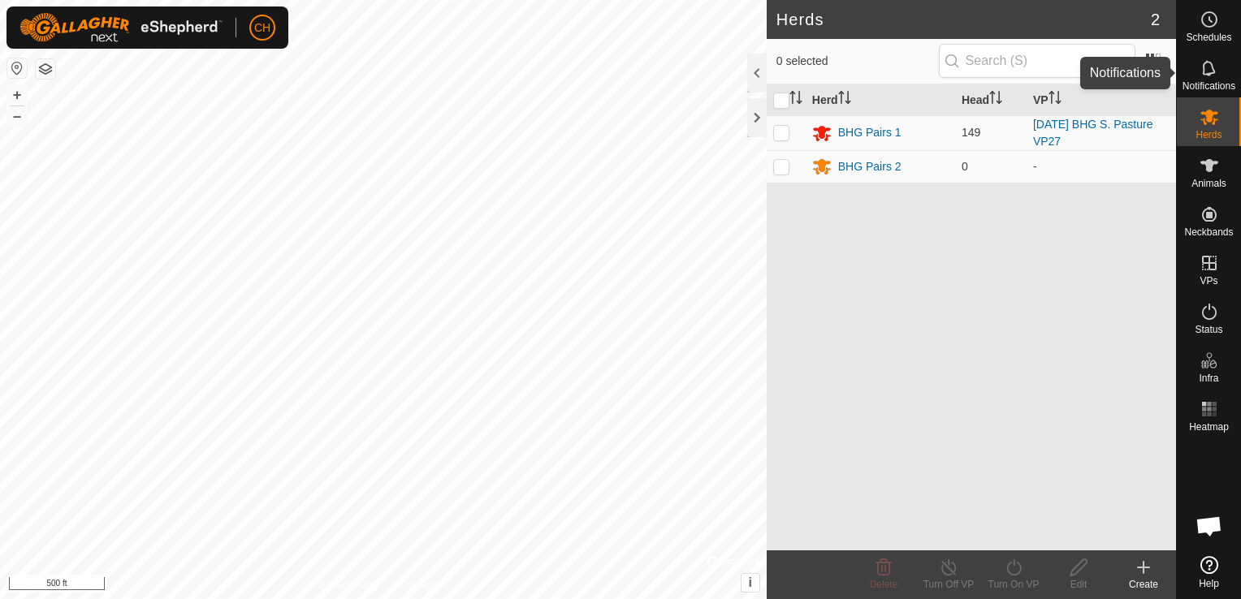
click at [1206, 73] on icon at bounding box center [1208, 67] width 13 height 15
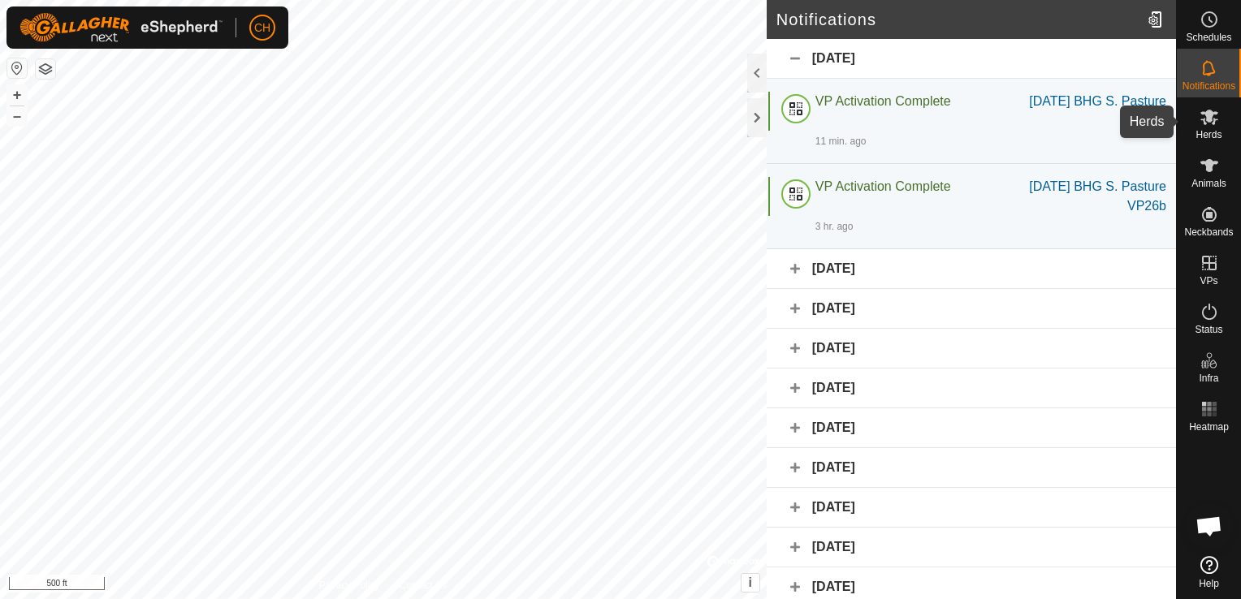
click at [1215, 123] on icon at bounding box center [1208, 116] width 19 height 19
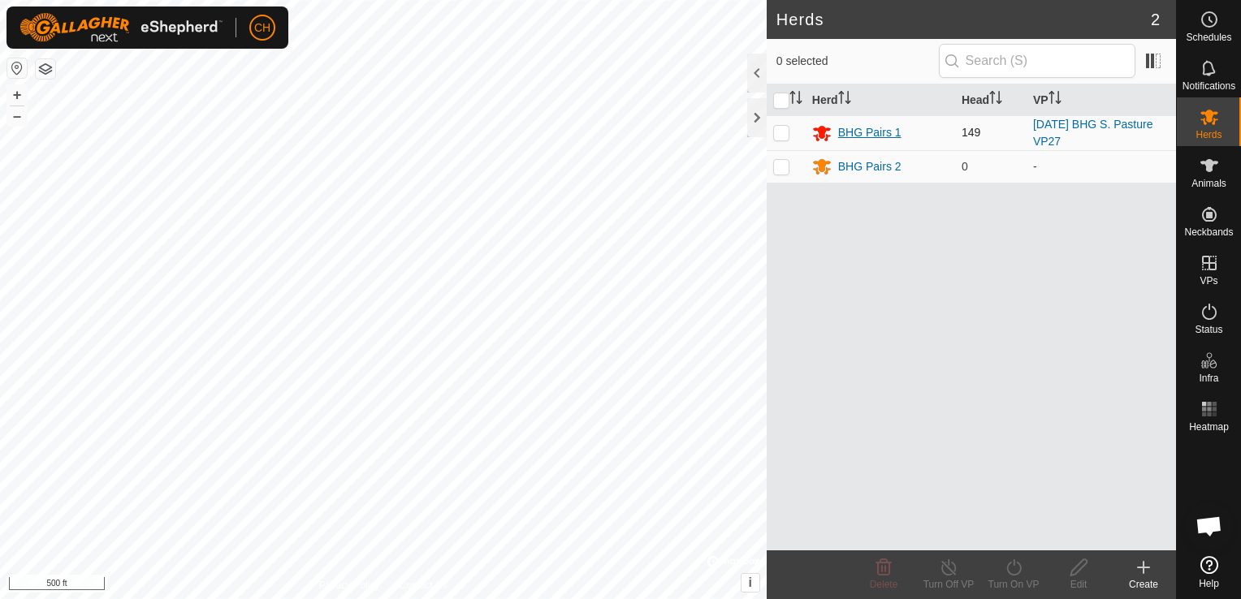
click at [870, 132] on div "BHG Pairs 1" at bounding box center [869, 132] width 63 height 17
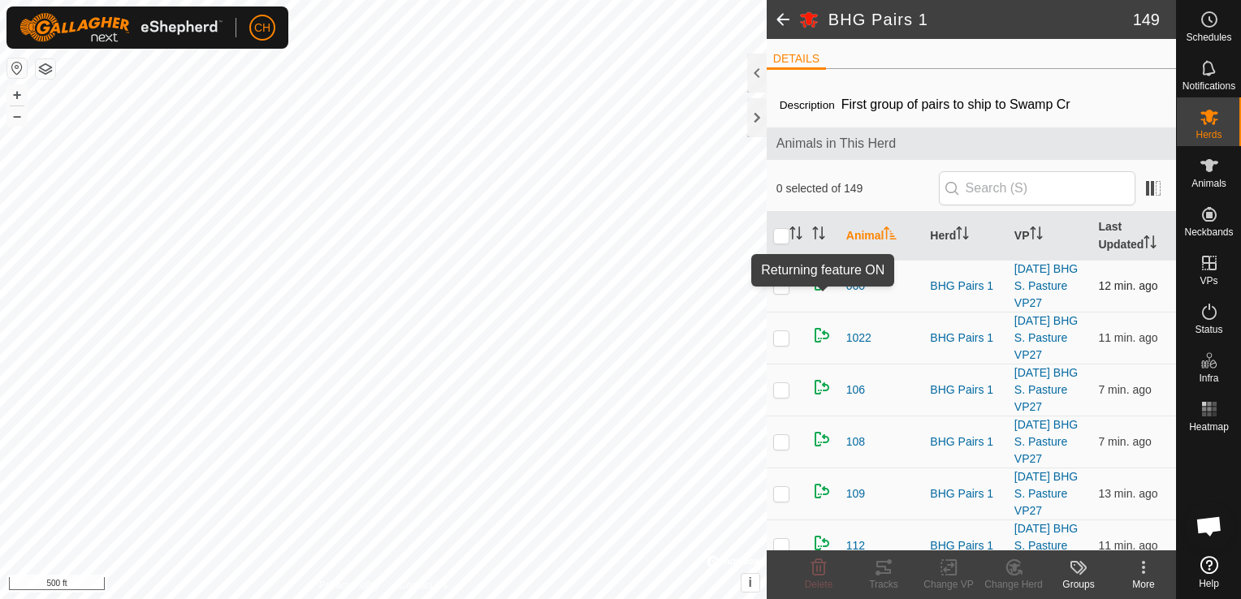
click at [822, 287] on img at bounding box center [821, 283] width 19 height 19
click at [822, 293] on img at bounding box center [821, 283] width 19 height 19
click at [783, 292] on p-checkbox at bounding box center [781, 285] width 16 height 13
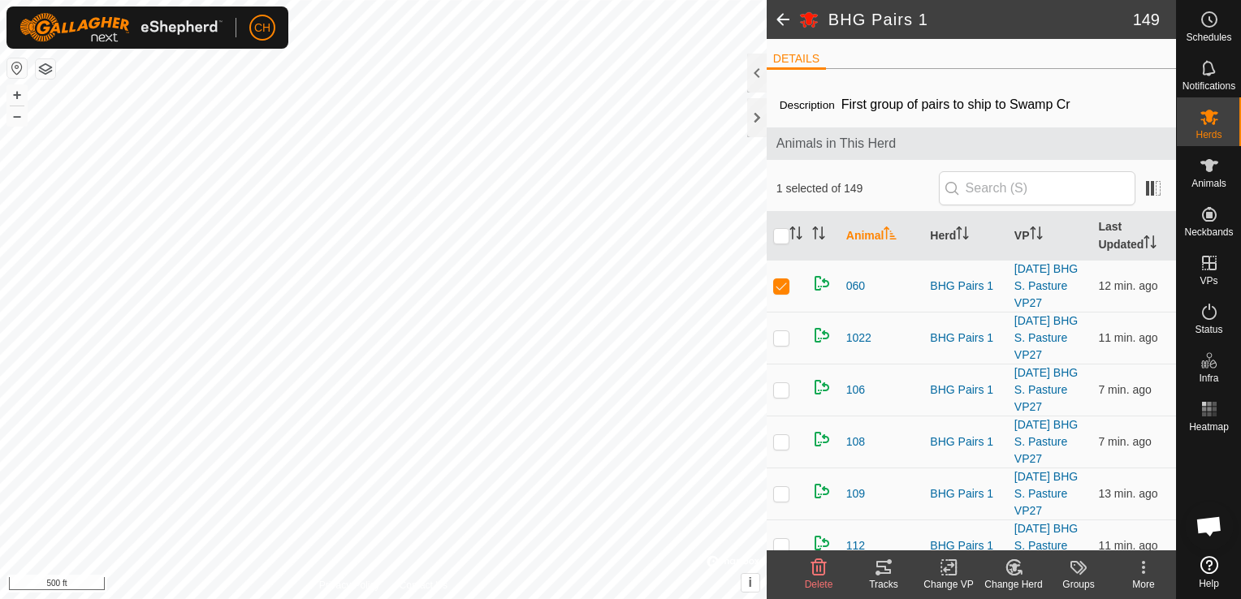
click at [1143, 568] on icon at bounding box center [1143, 567] width 3 height 3
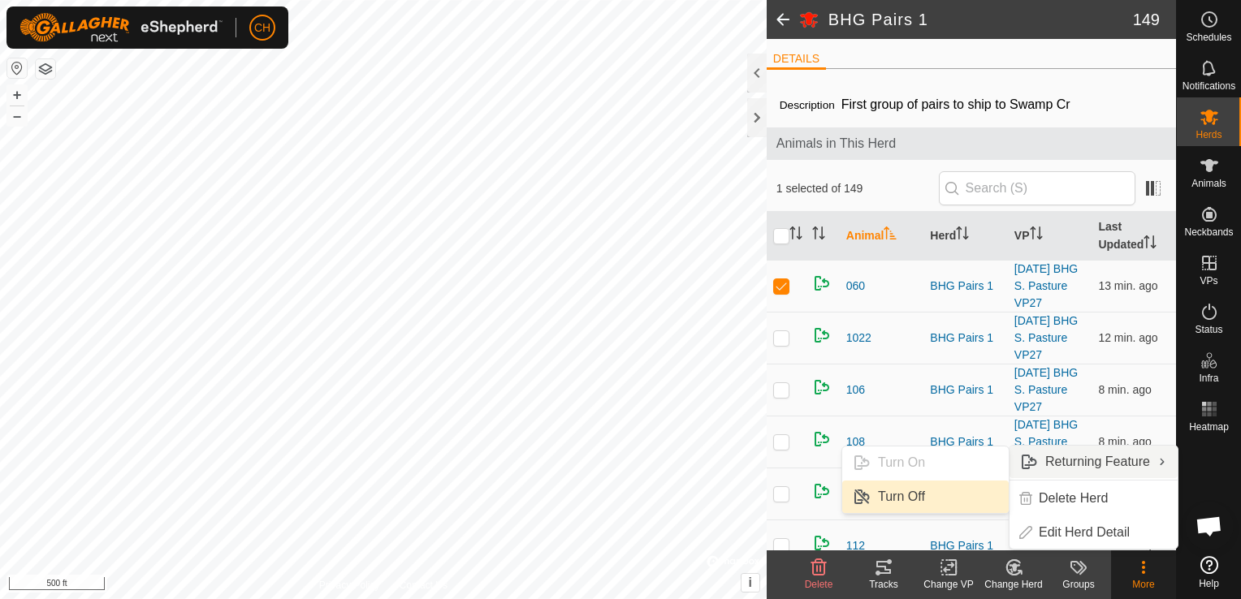
click at [960, 505] on link "Turn Off" at bounding box center [925, 497] width 166 height 32
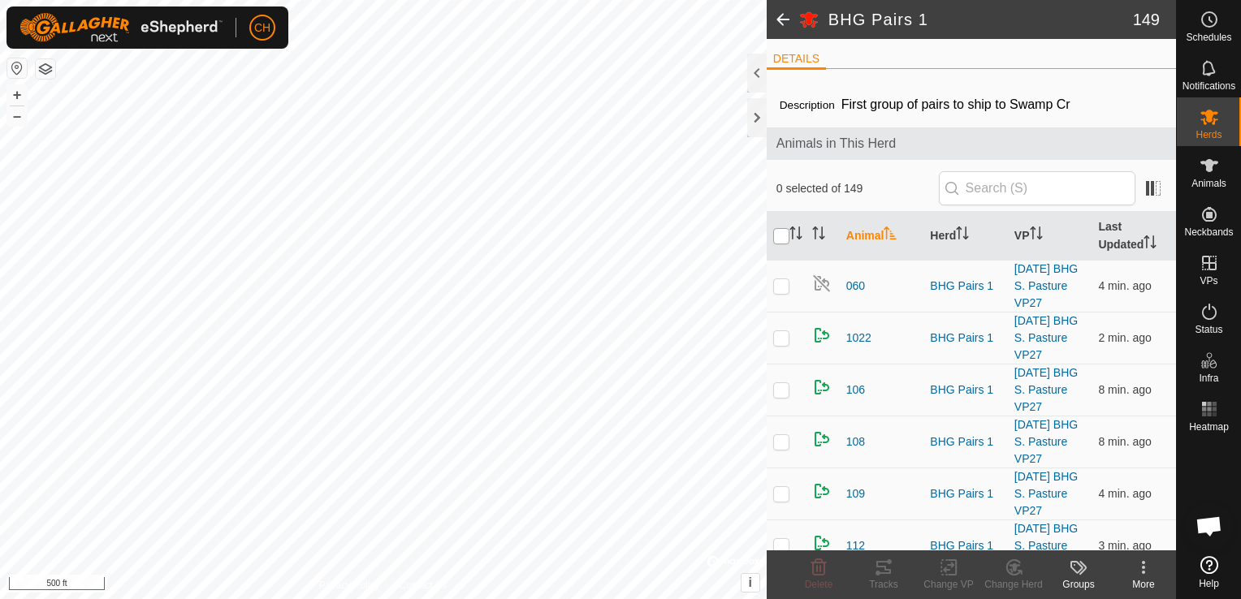
click at [780, 235] on input "checkbox" at bounding box center [781, 236] width 16 height 16
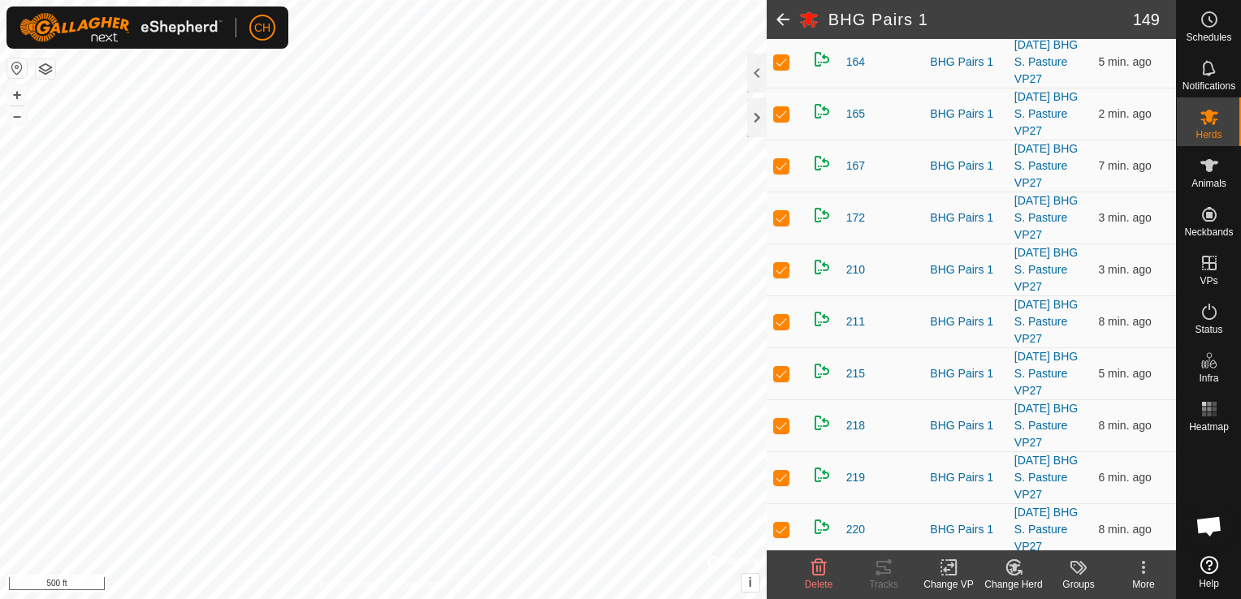
scroll to position [1137, 0]
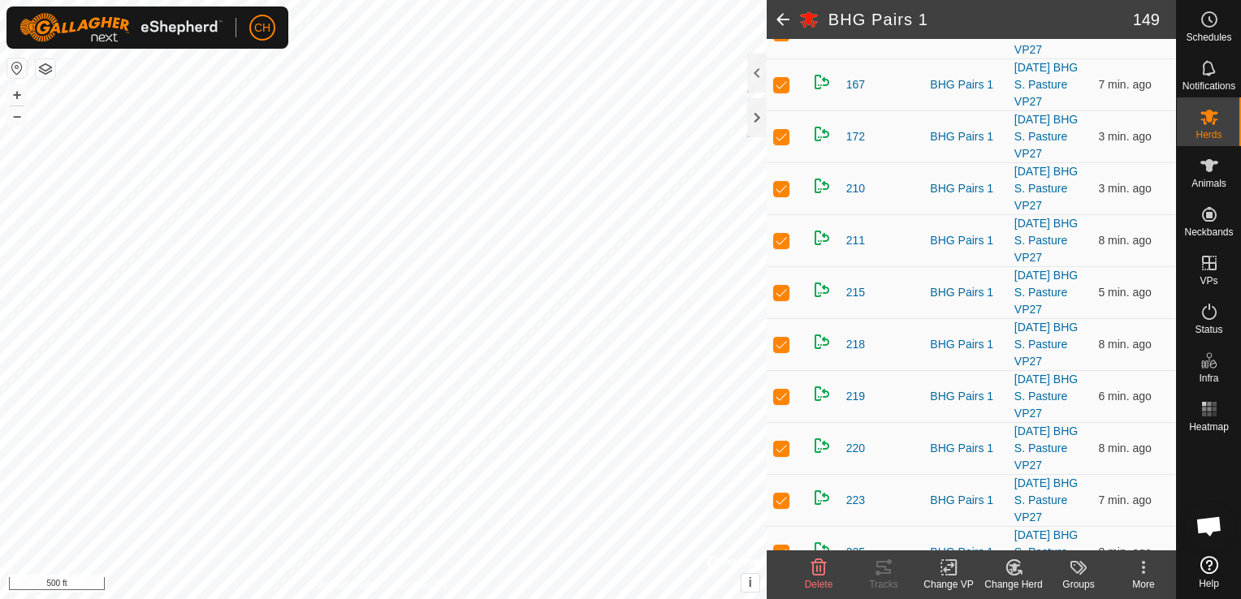
click at [783, 39] on p-checkbox at bounding box center [781, 32] width 16 height 13
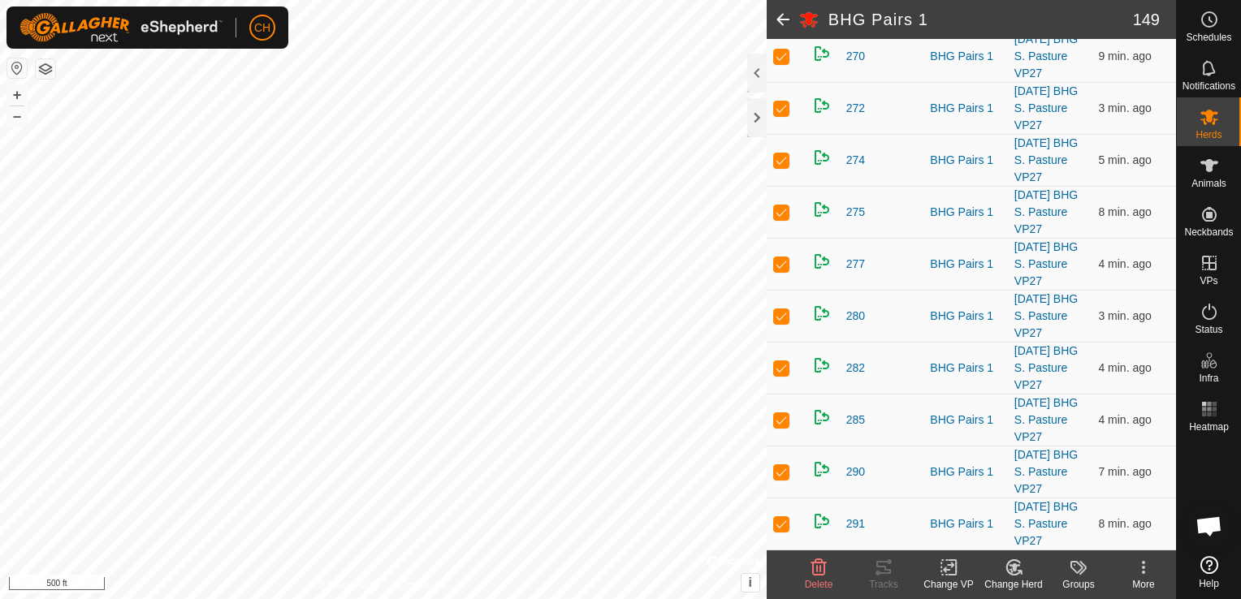
scroll to position [2923, 0]
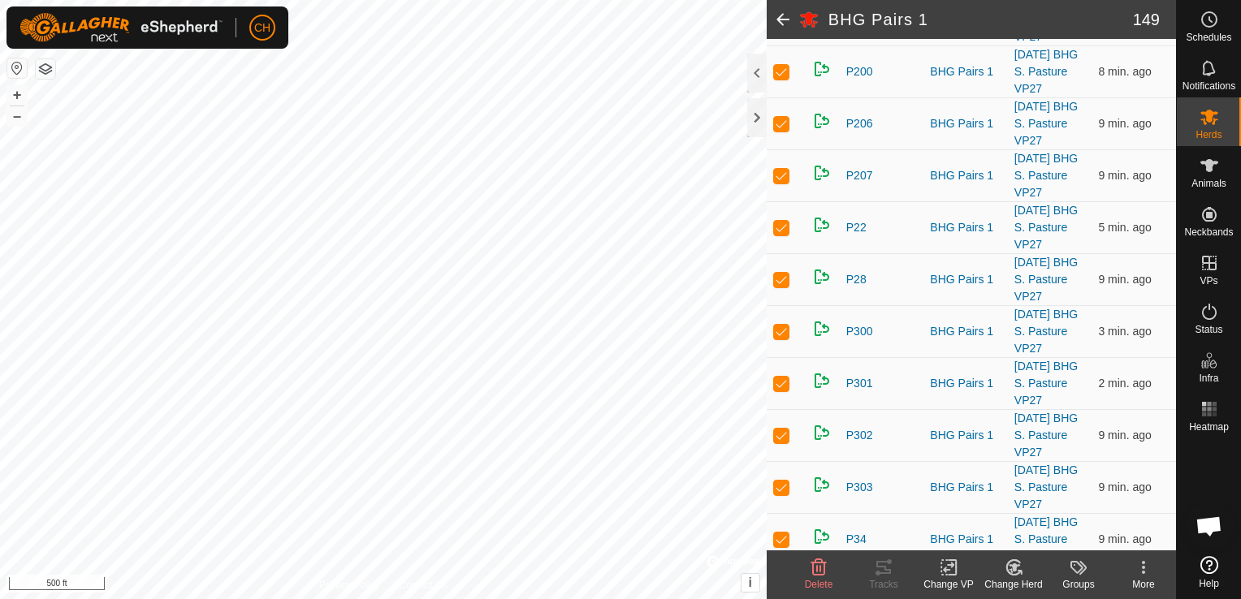
scroll to position [6739, 0]
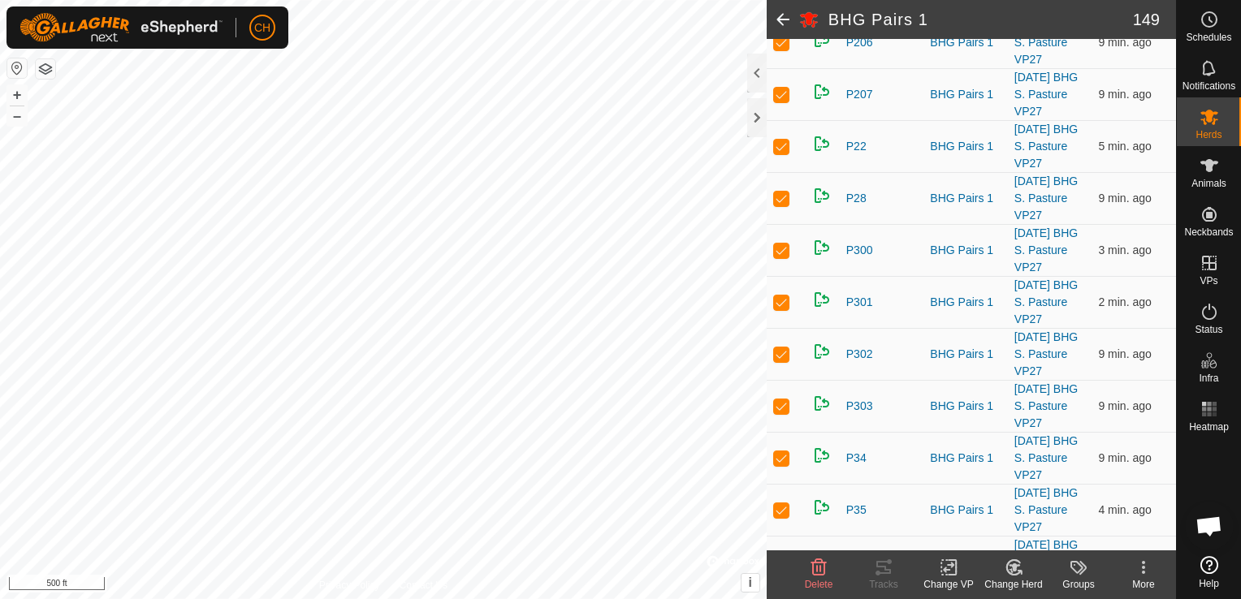
click at [1146, 571] on icon at bounding box center [1142, 567] width 19 height 19
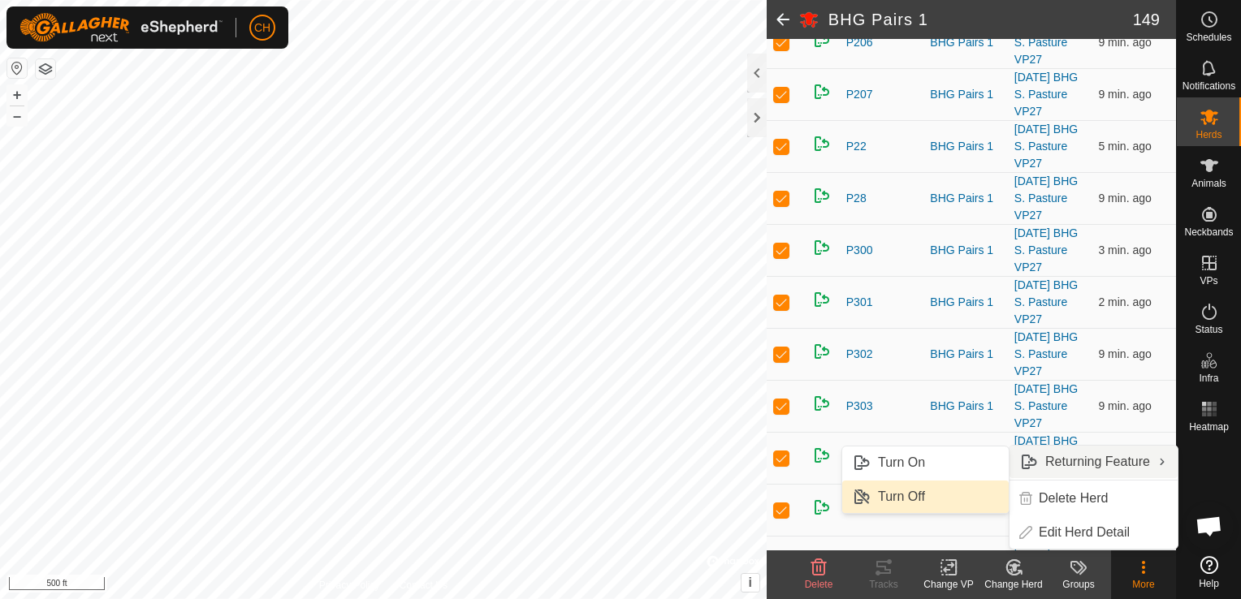
click at [916, 501] on link "Turn Off" at bounding box center [925, 497] width 166 height 32
